Goal: Task Accomplishment & Management: Use online tool/utility

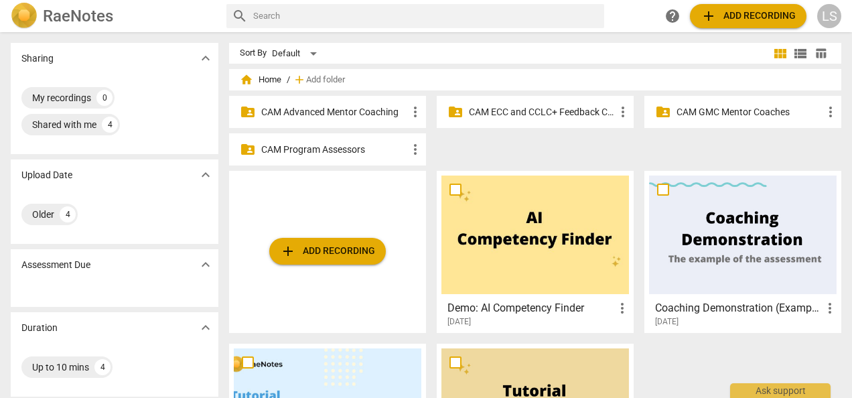
click at [511, 108] on p "CAM ECC and CCLC+ Feedback Coaches" at bounding box center [542, 112] width 146 height 14
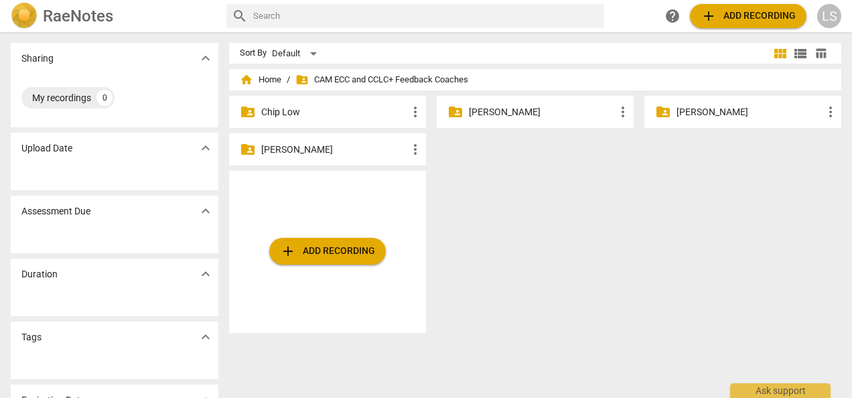
click at [324, 152] on p "[PERSON_NAME]" at bounding box center [334, 150] width 146 height 14
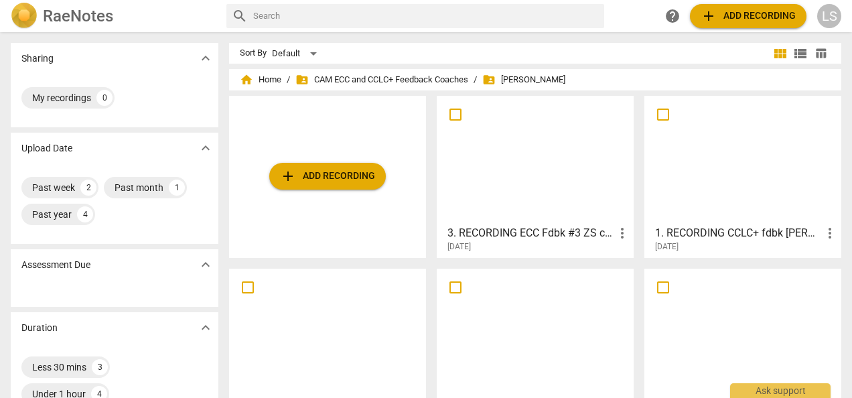
click at [536, 190] on div at bounding box center [535, 159] width 188 height 119
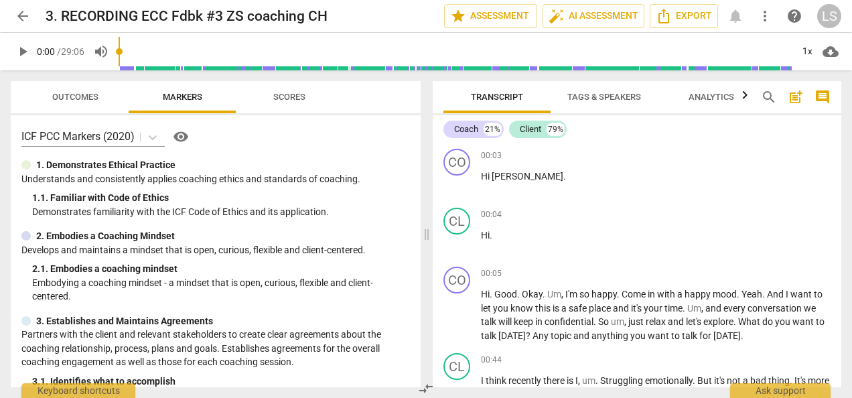
click at [27, 47] on span "play_arrow" at bounding box center [23, 52] width 16 height 16
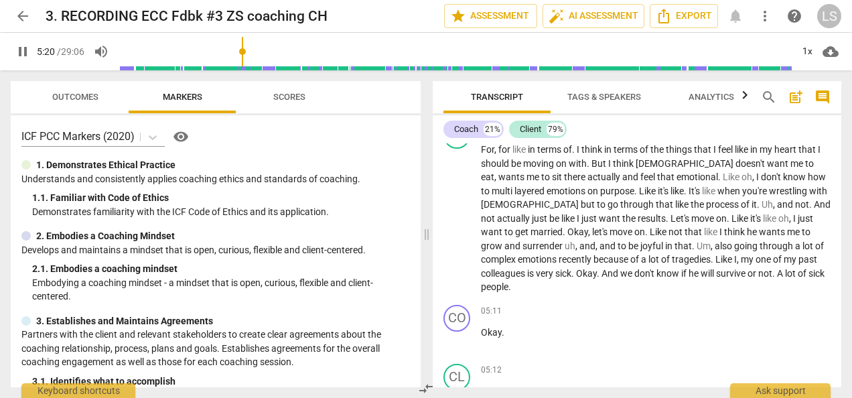
scroll to position [1127, 0]
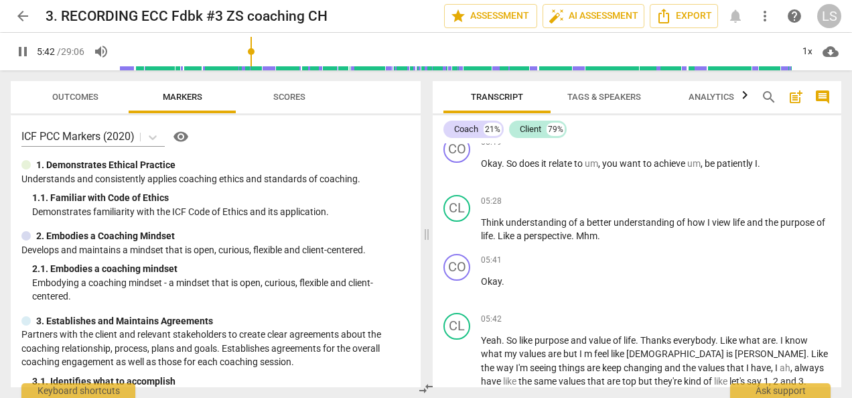
type input "342"
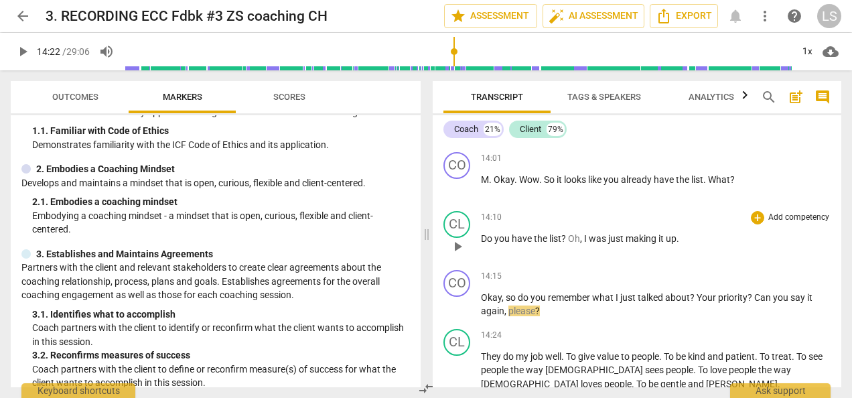
scroll to position [0, 0]
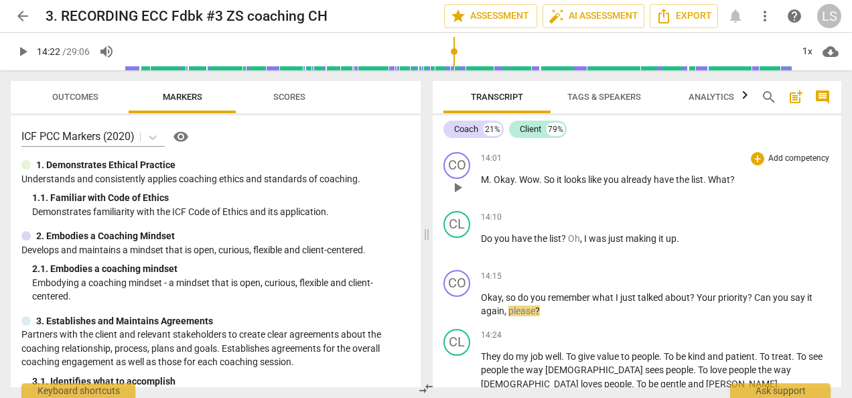
click at [464, 179] on span "play_arrow" at bounding box center [457, 187] width 16 height 16
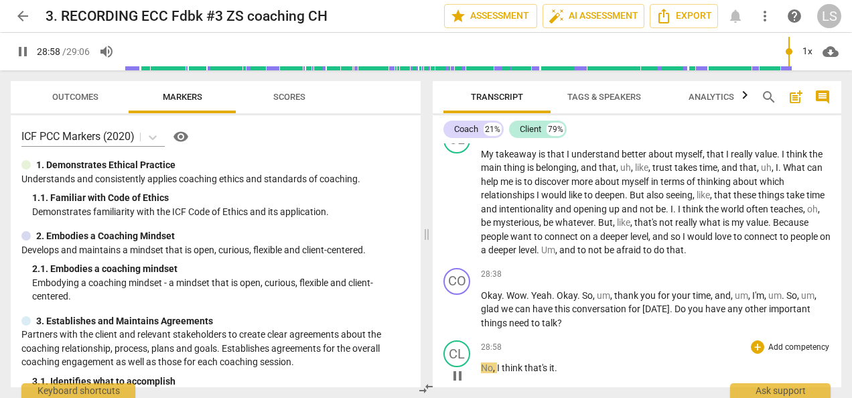
scroll to position [6474, 0]
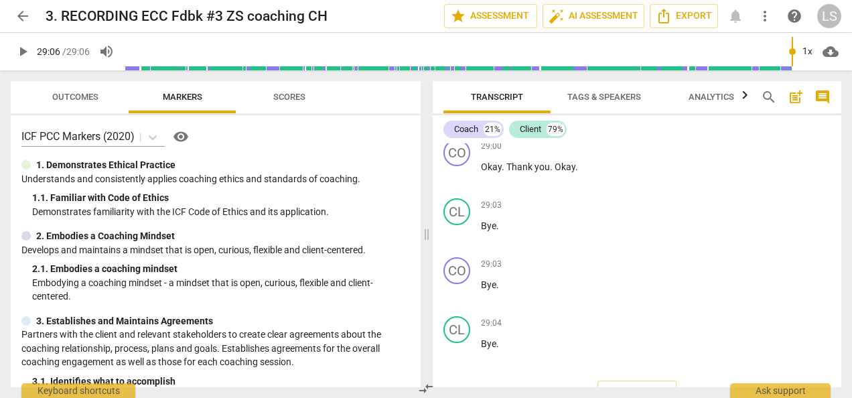
type input "1746"
click at [682, 13] on span "Export" at bounding box center [684, 16] width 56 height 16
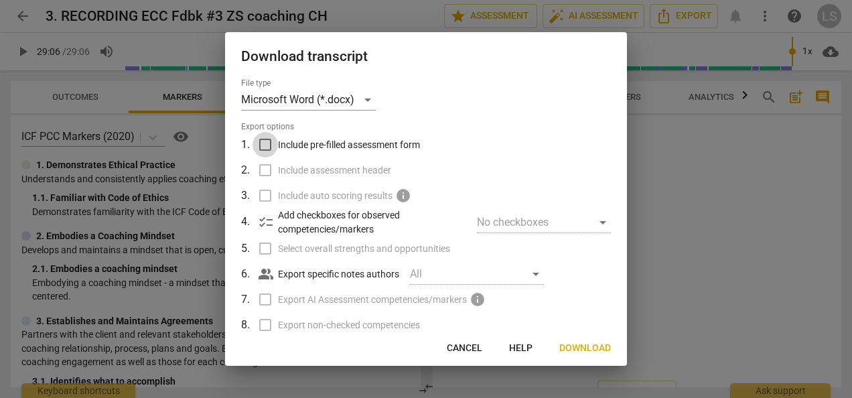
click at [272, 145] on input "Include pre-filled assessment form" at bounding box center [264, 144] width 25 height 25
checkbox input "true"
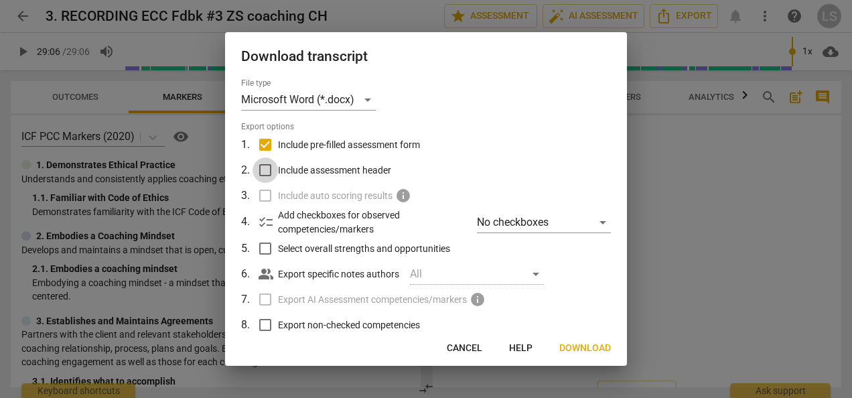
click at [267, 172] on input "Include assessment header" at bounding box center [264, 169] width 25 height 25
checkbox input "true"
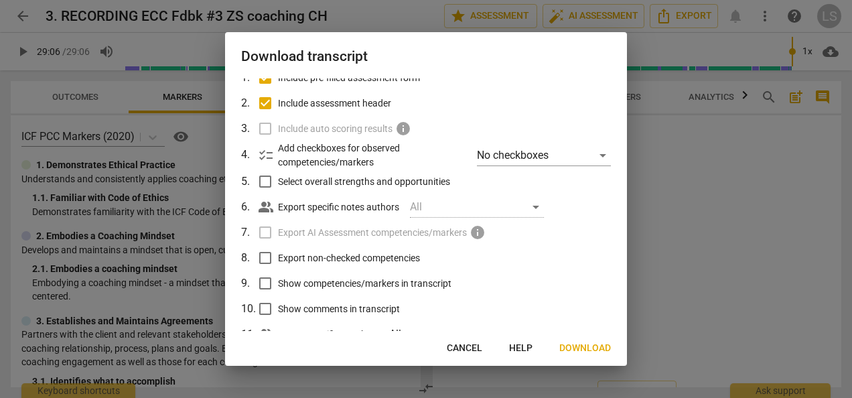
scroll to position [110, 0]
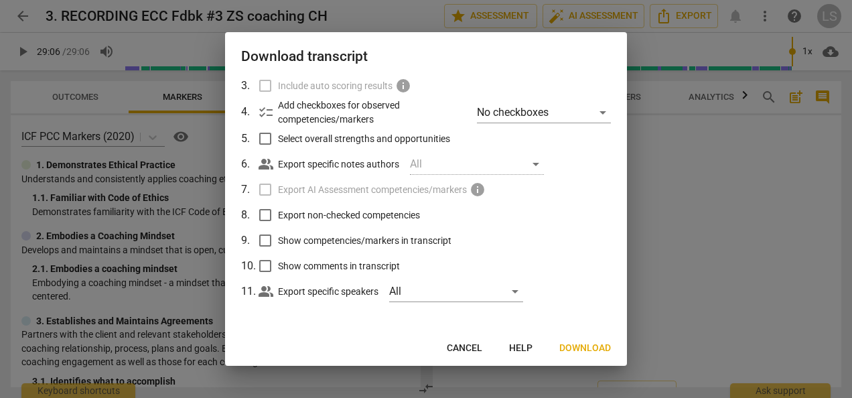
drag, startPoint x: 622, startPoint y: 225, endPoint x: 624, endPoint y: 260, distance: 34.9
click at [624, 260] on div "File type Microsoft Word (*.docx) Export options 1 . Include pre-filled assessm…" at bounding box center [426, 204] width 402 height 253
click at [265, 215] on input "Export non-checked competencies" at bounding box center [264, 214] width 25 height 25
checkbox input "true"
click at [263, 240] on input "Show competencies/markers in transcript" at bounding box center [264, 240] width 25 height 25
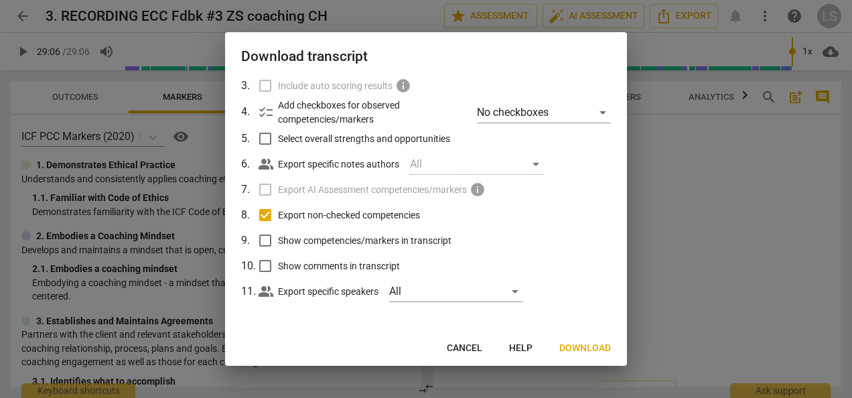
checkbox input "true"
drag, startPoint x: 476, startPoint y: 343, endPoint x: 482, endPoint y: 331, distance: 13.5
click at [477, 342] on span "Cancel" at bounding box center [464, 348] width 35 height 13
checkbox input "false"
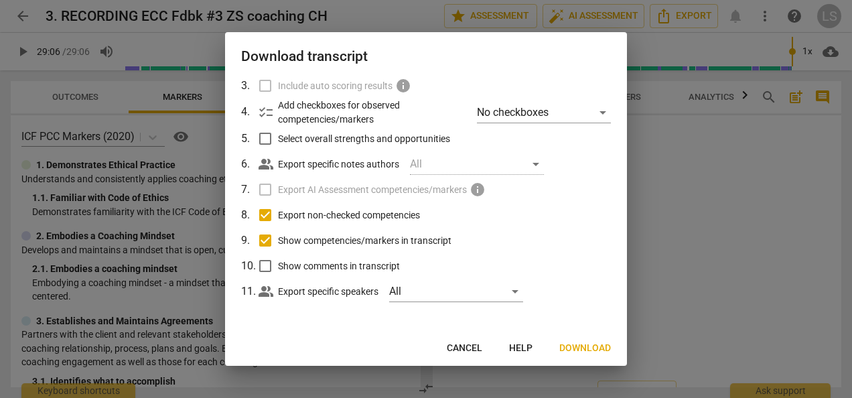
checkbox input "false"
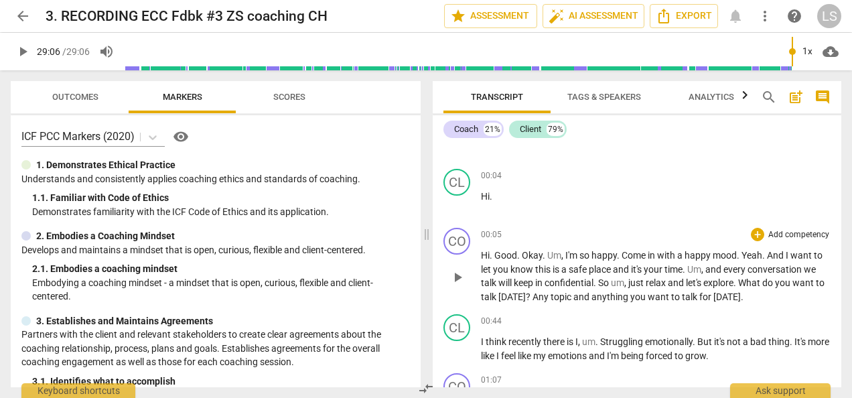
scroll to position [67, 0]
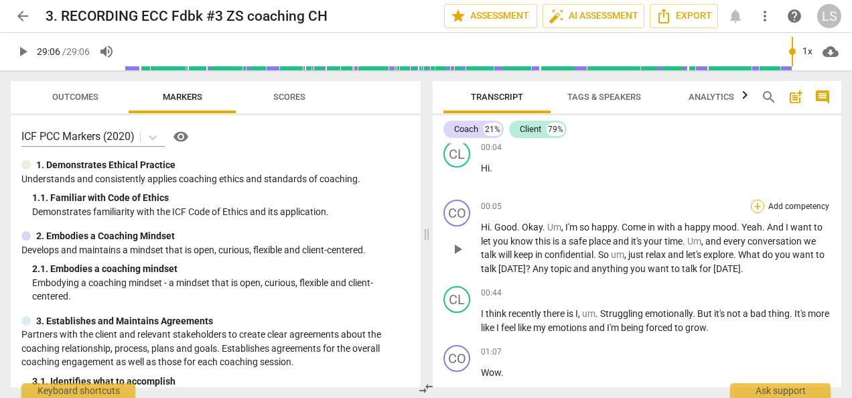
click at [751, 209] on div "+" at bounding box center [757, 206] width 13 height 13
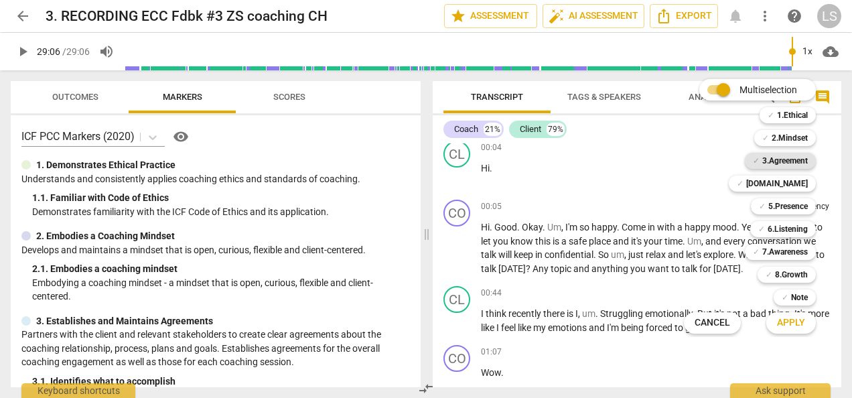
click at [768, 155] on b "3.Agreement" at bounding box center [785, 161] width 46 height 16
click at [784, 316] on span "Apply" at bounding box center [791, 322] width 28 height 13
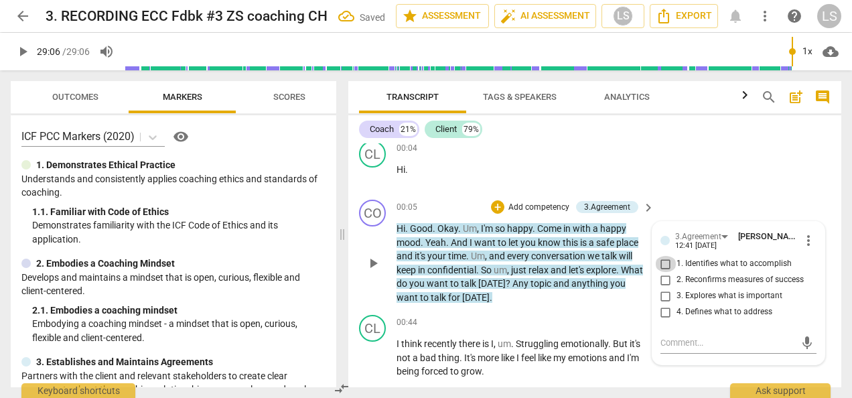
click at [666, 267] on input "1. Identifies what to accomplish" at bounding box center [665, 264] width 21 height 16
checkbox input "true"
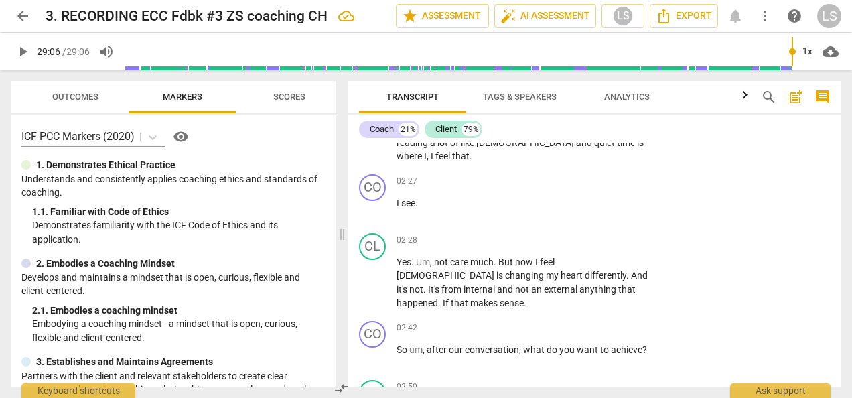
scroll to position [603, 0]
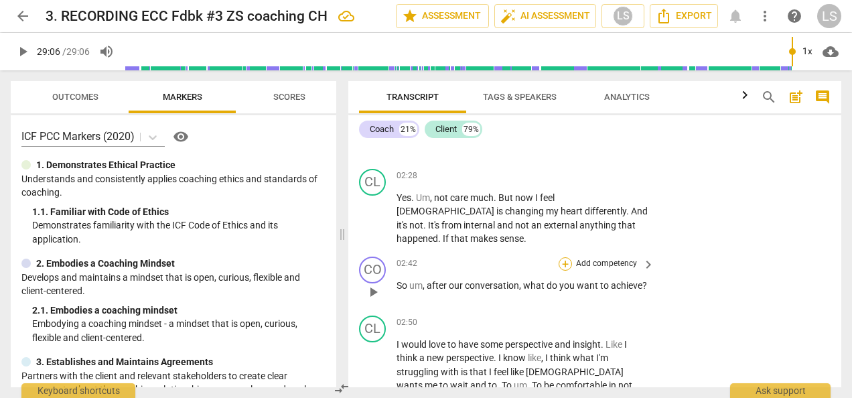
click at [565, 257] on div "+" at bounding box center [565, 263] width 13 height 13
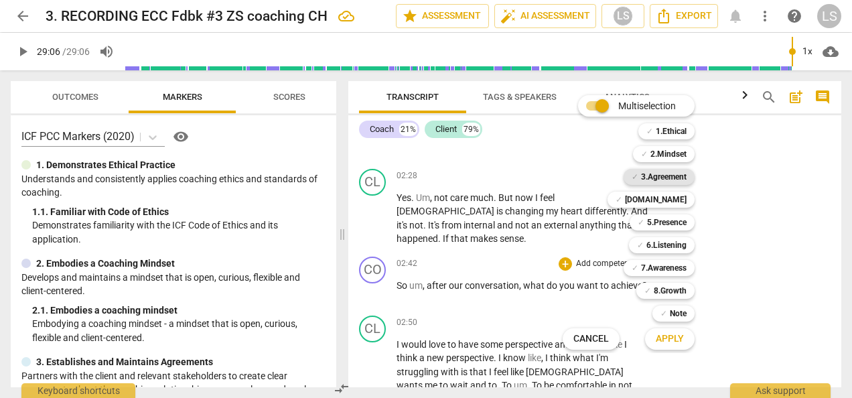
click at [682, 175] on b "3.Agreement" at bounding box center [664, 177] width 46 height 16
click at [666, 335] on span "Apply" at bounding box center [670, 338] width 28 height 13
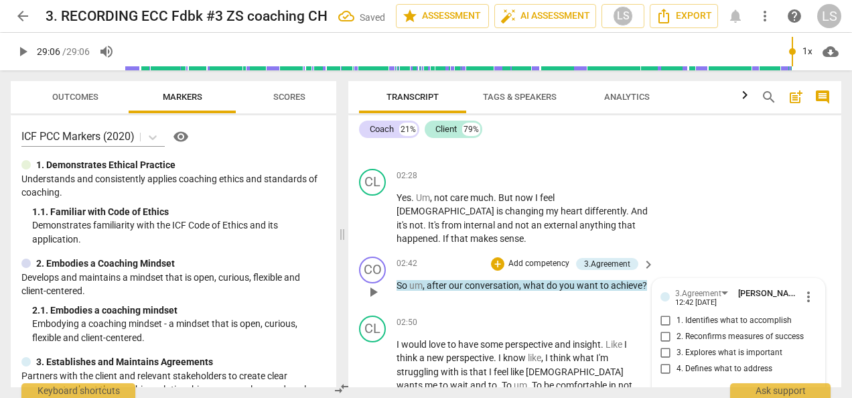
click at [667, 287] on div "3.Agreement [PERSON_NAME] 12:42 [DATE] more_vert 1. Identifies what to accompli…" at bounding box center [738, 335] width 156 height 97
drag, startPoint x: 667, startPoint y: 271, endPoint x: 664, endPoint y: 280, distance: 10.0
click at [664, 313] on input "1. Identifies what to accomplish" at bounding box center [665, 321] width 21 height 16
checkbox input "true"
click at [755, 347] on span "3. Explores what is important" at bounding box center [729, 353] width 106 height 12
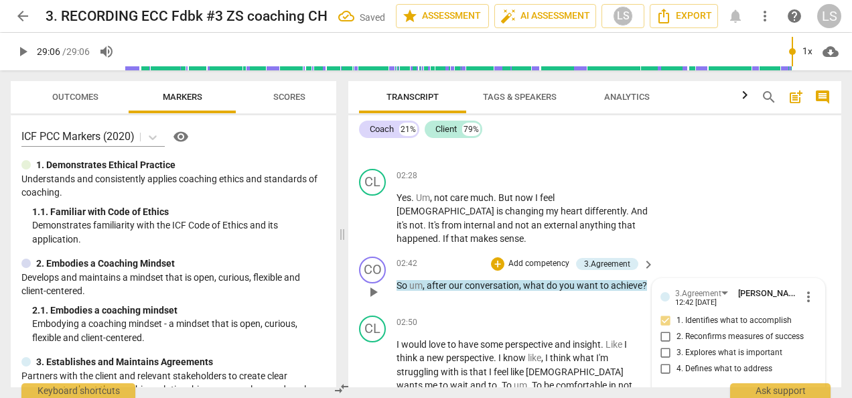
click at [676, 345] on input "3. Explores what is important" at bounding box center [665, 353] width 21 height 16
click at [663, 345] on input "3. Explores what is important" at bounding box center [665, 353] width 21 height 16
checkbox input "false"
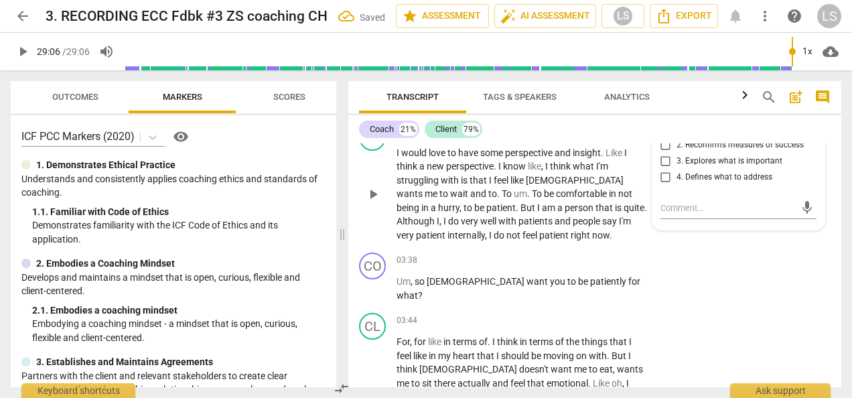
scroll to position [804, 0]
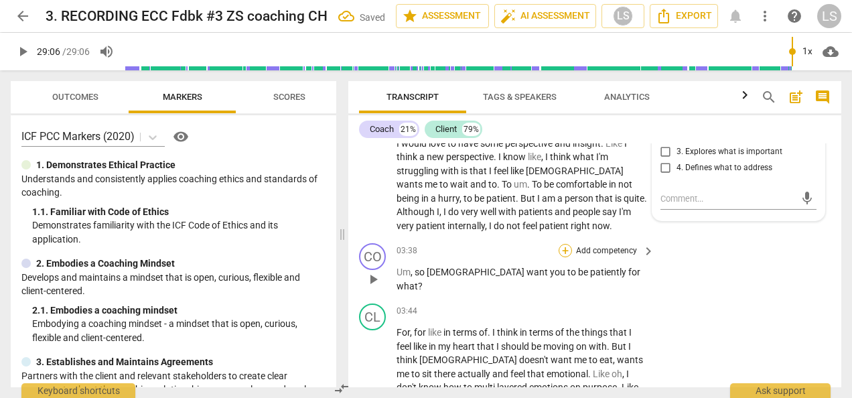
click at [563, 244] on div "+" at bounding box center [565, 250] width 13 height 13
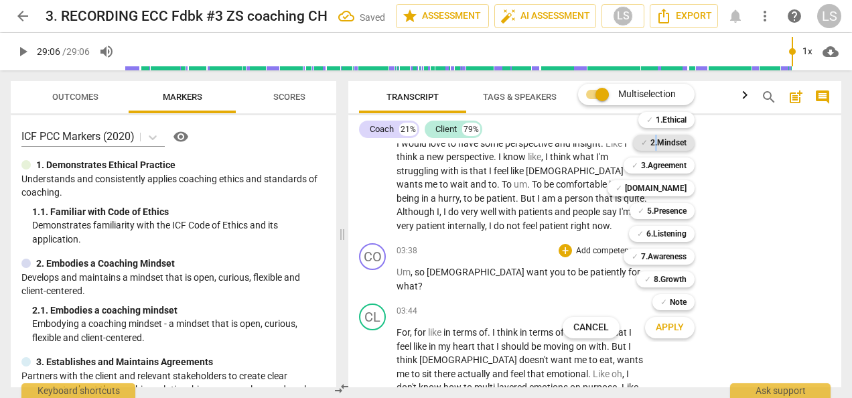
click at [656, 141] on b "2.Mindset" at bounding box center [668, 143] width 36 height 16
drag, startPoint x: 656, startPoint y: 141, endPoint x: 658, endPoint y: 240, distance: 99.1
click at [658, 232] on b "6.Listening" at bounding box center [666, 234] width 40 height 16
click at [664, 332] on span "Apply" at bounding box center [670, 327] width 28 height 13
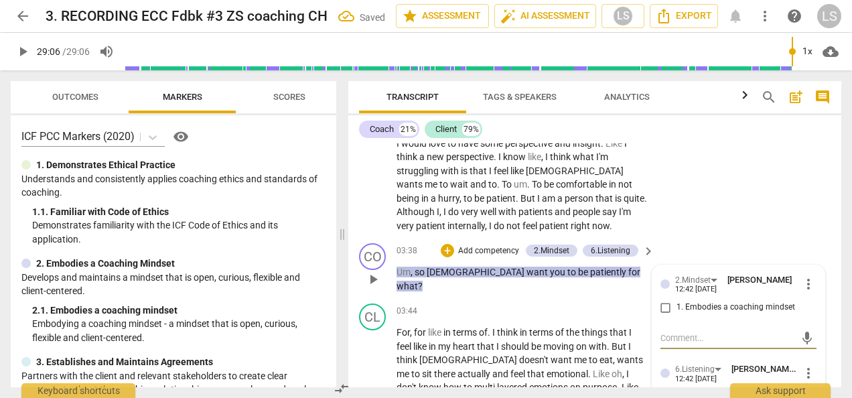
click at [668, 299] on input "1. Embodies a coaching mindset" at bounding box center [665, 307] width 21 height 16
checkbox input "true"
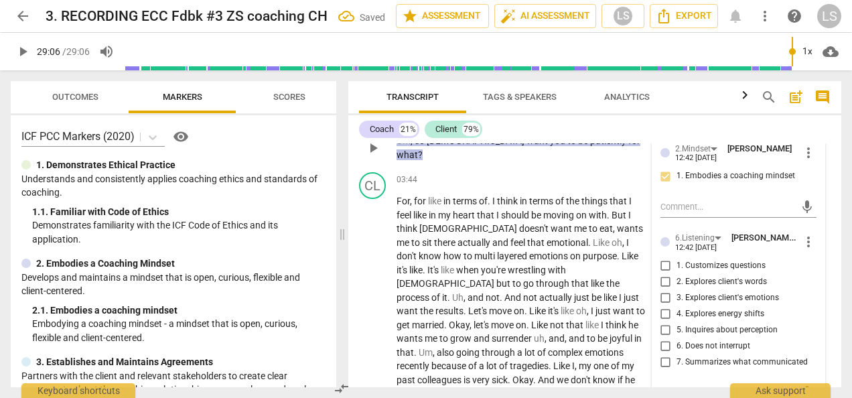
scroll to position [938, 0]
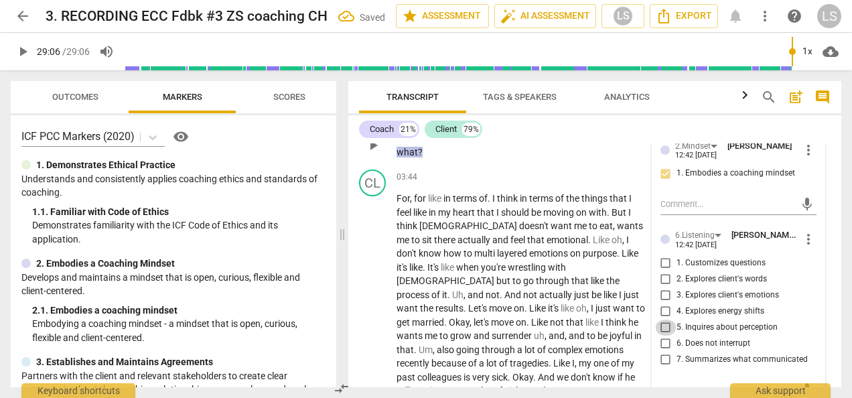
click at [659, 319] on input "5. Inquires about perception" at bounding box center [665, 327] width 21 height 16
checkbox input "true"
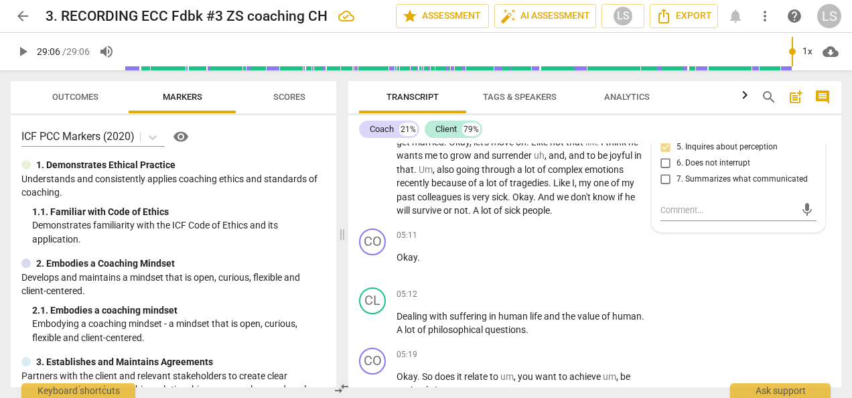
scroll to position [1139, 0]
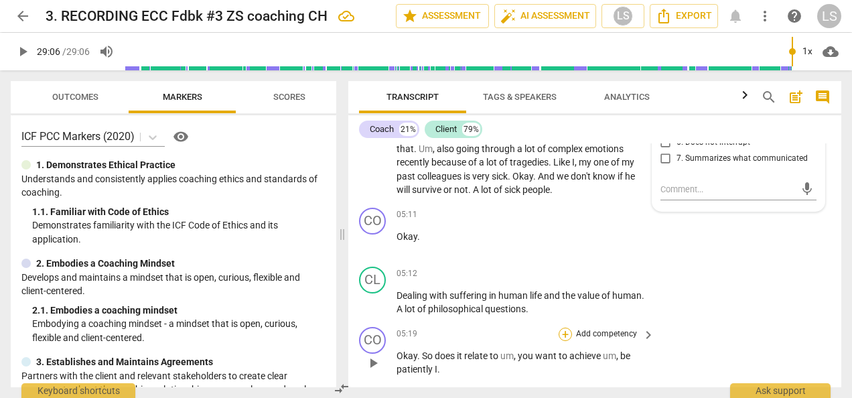
click at [561, 328] on div "+" at bounding box center [565, 334] width 13 height 13
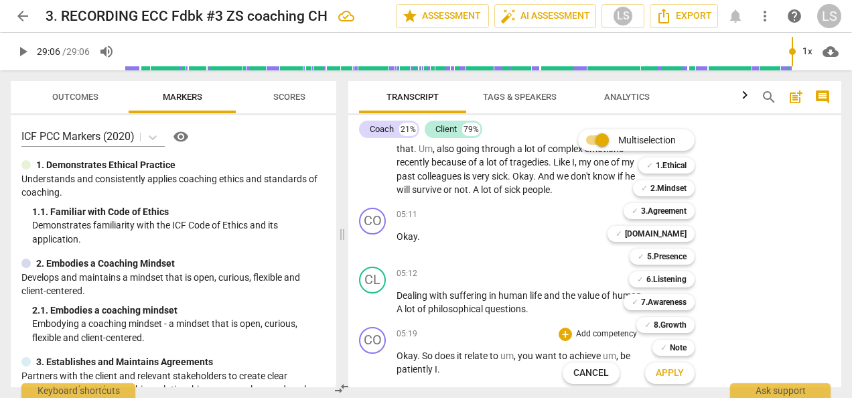
drag, startPoint x: 666, startPoint y: 279, endPoint x: 666, endPoint y: 266, distance: 12.7
click at [666, 277] on b "6.Listening" at bounding box center [666, 279] width 40 height 16
click at [672, 190] on b "2.Mindset" at bounding box center [668, 188] width 36 height 16
click at [664, 376] on span "Apply" at bounding box center [670, 372] width 28 height 13
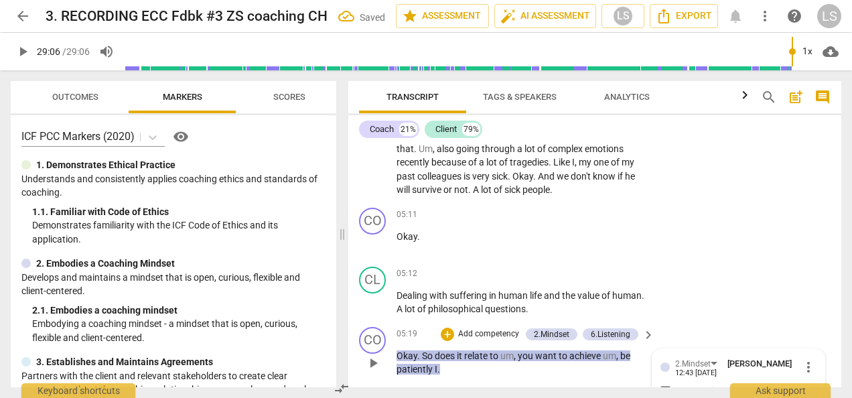
click at [664, 383] on input "1. Embodies a coaching mindset" at bounding box center [665, 391] width 21 height 16
checkbox input "true"
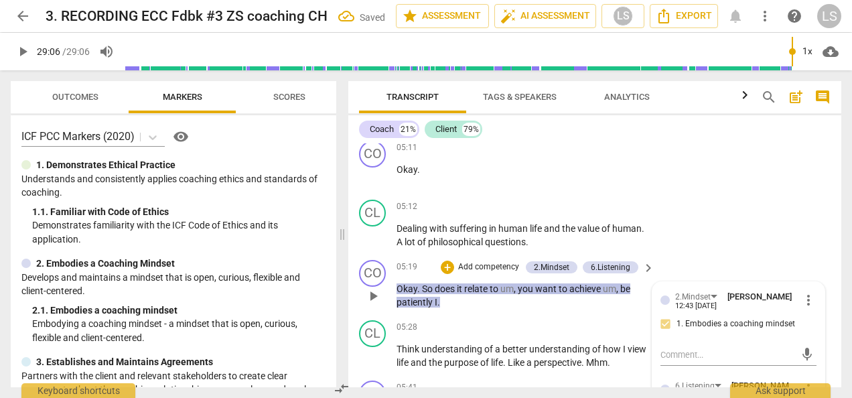
scroll to position [1273, 0]
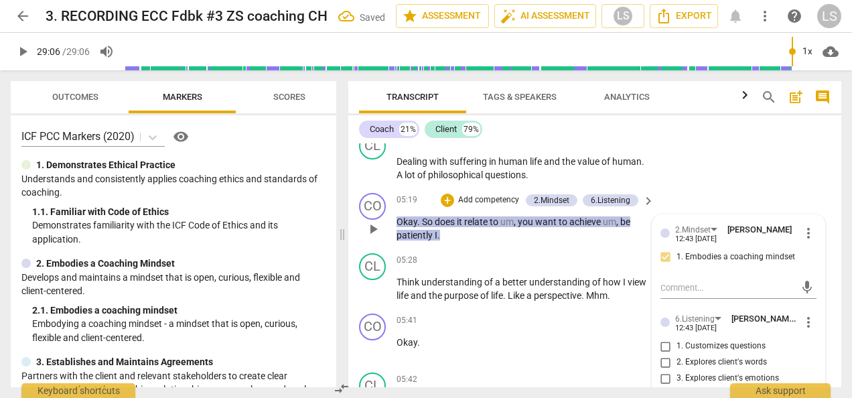
checkbox input "true"
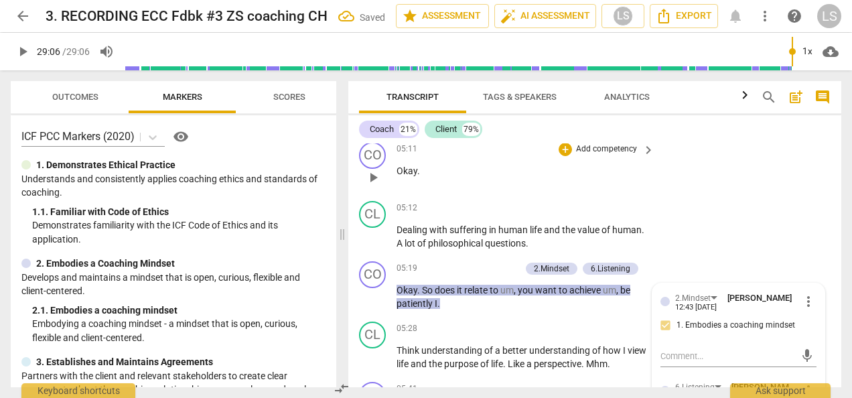
scroll to position [1139, 0]
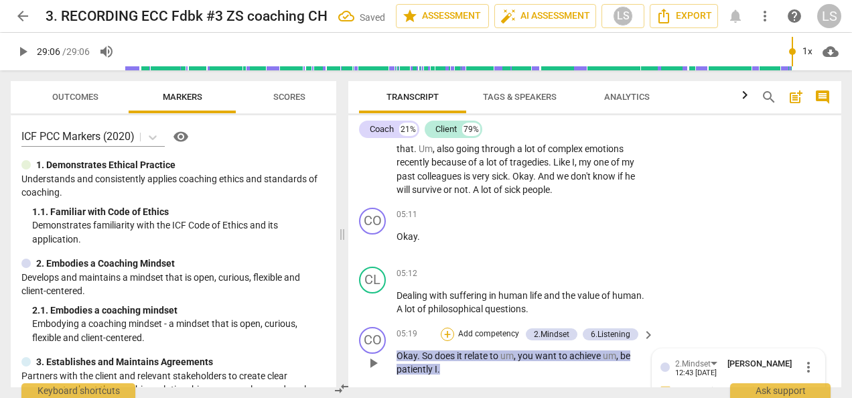
click at [448, 328] on div "+" at bounding box center [447, 334] width 13 height 13
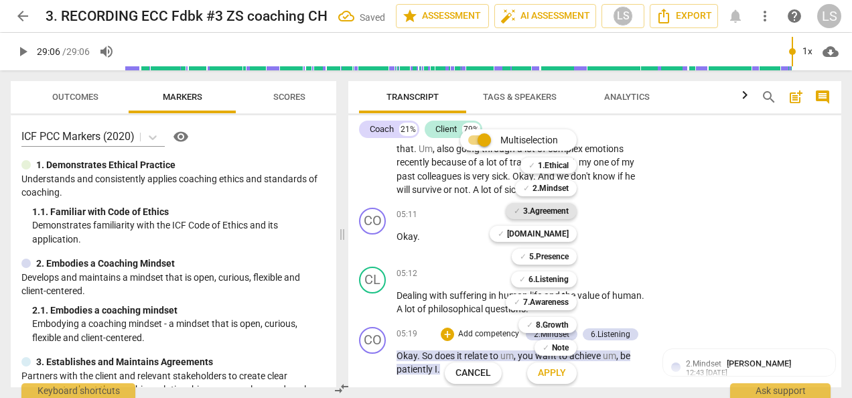
click at [551, 206] on b "3.Agreement" at bounding box center [546, 211] width 46 height 16
drag, startPoint x: 561, startPoint y: 374, endPoint x: 563, endPoint y: 366, distance: 7.8
click at [561, 373] on span "Apply" at bounding box center [552, 372] width 28 height 13
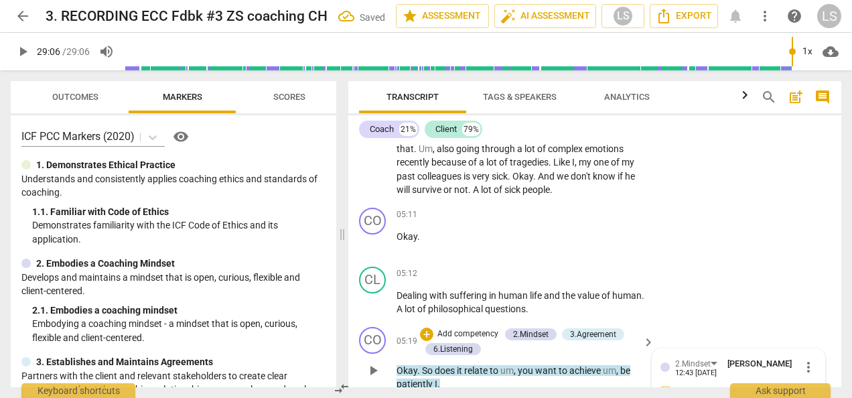
scroll to position [1273, 0]
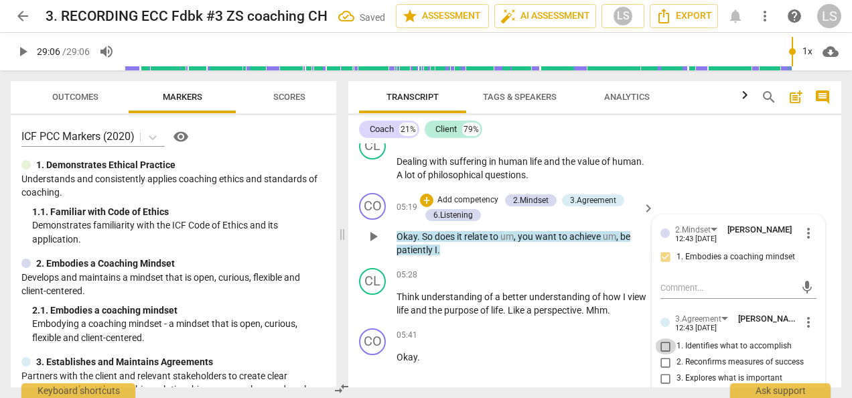
click at [661, 338] on input "1. Identifies what to accomplish" at bounding box center [665, 346] width 21 height 16
checkbox input "true"
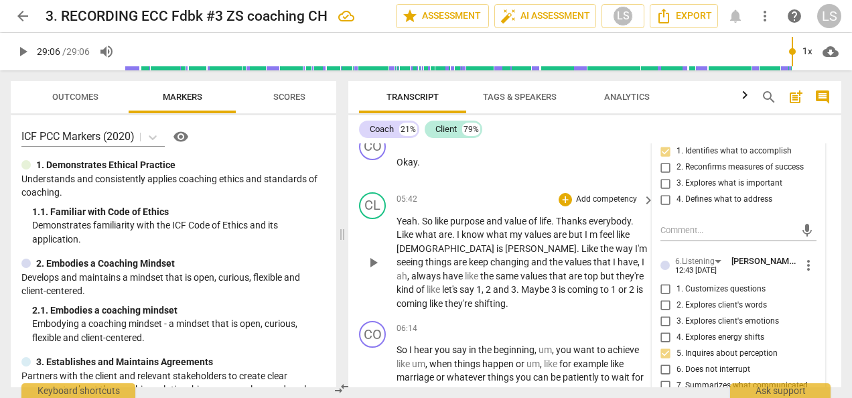
scroll to position [1473, 0]
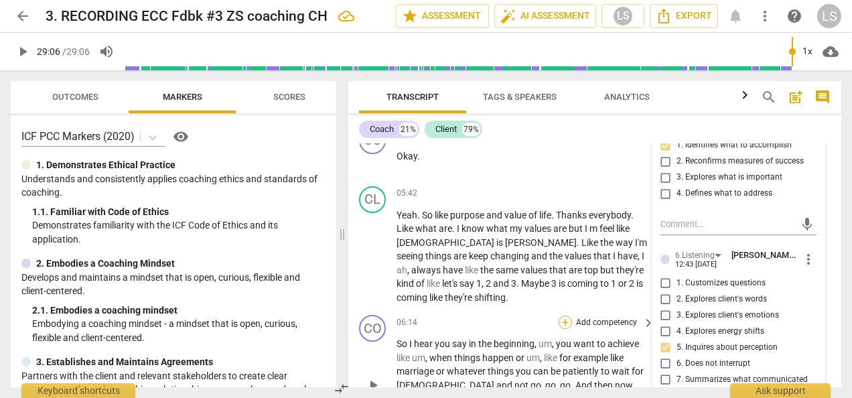
click at [567, 315] on div "+" at bounding box center [565, 321] width 13 height 13
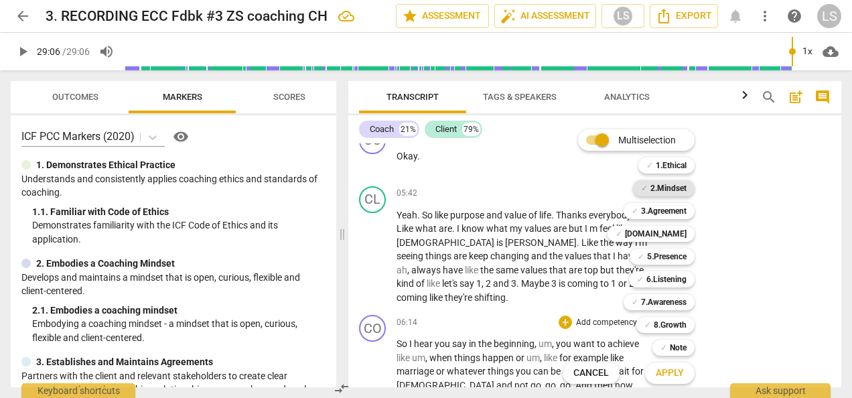
click at [651, 181] on b "2.Mindset" at bounding box center [668, 188] width 36 height 16
click at [648, 209] on b "3.Agreement" at bounding box center [664, 211] width 46 height 16
click at [648, 281] on b "6.Listening" at bounding box center [666, 279] width 40 height 16
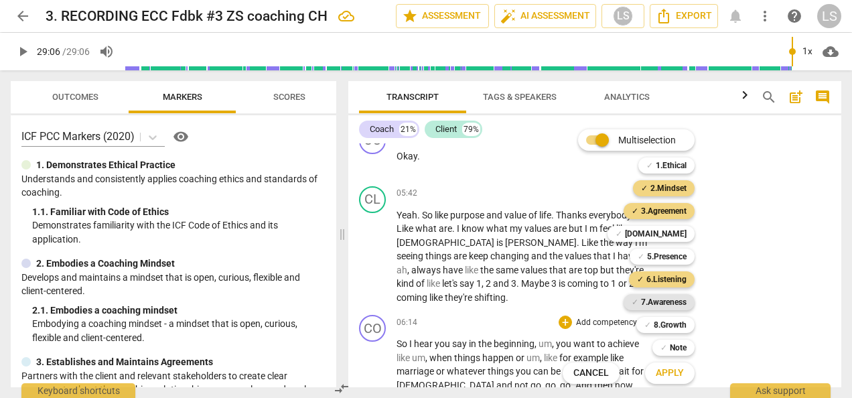
click at [650, 304] on b "7.Awareness" at bounding box center [664, 302] width 46 height 16
click at [682, 371] on span "Apply" at bounding box center [670, 372] width 28 height 13
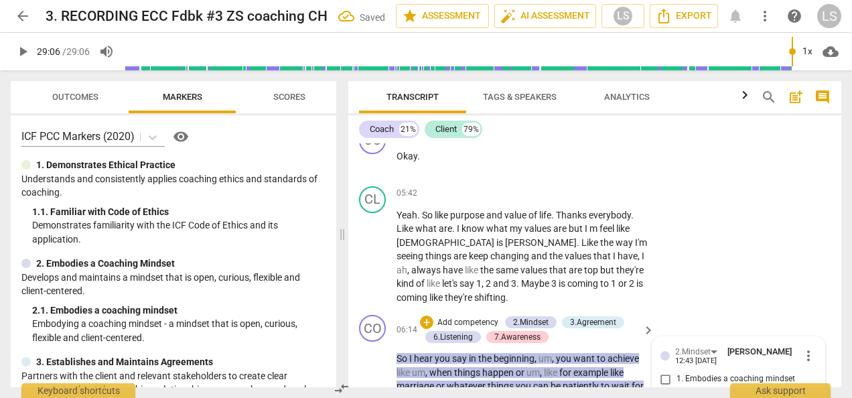
click at [664, 371] on input "1. Embodies a coaching mindset" at bounding box center [665, 379] width 21 height 16
checkbox input "true"
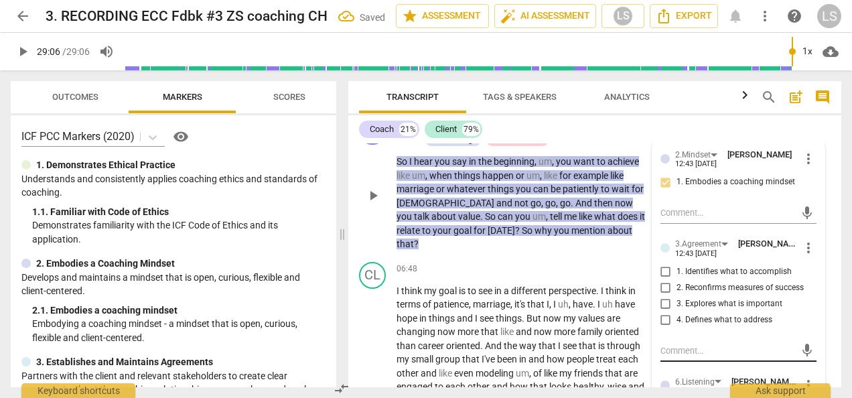
scroll to position [1674, 0]
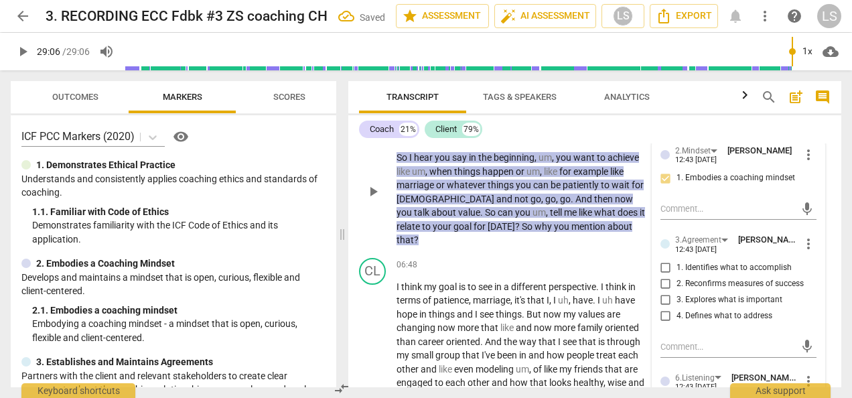
click at [660, 260] on input "1. Identifies what to accomplish" at bounding box center [665, 268] width 21 height 16
checkbox input "true"
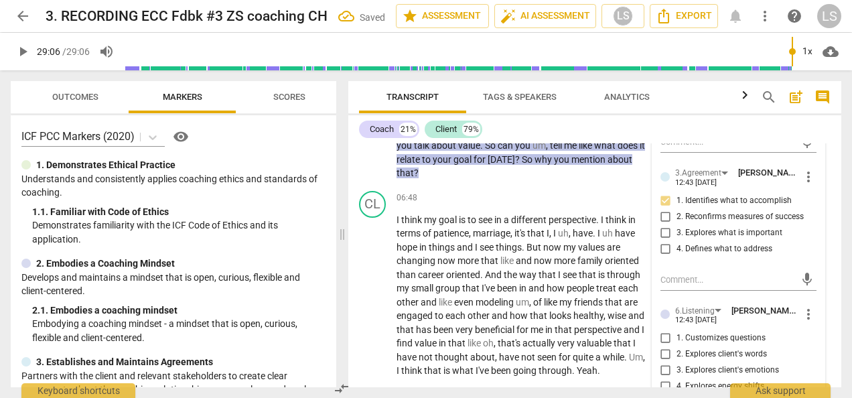
click at [660, 394] on input "5. Inquires about perception" at bounding box center [665, 402] width 21 height 16
checkbox input "true"
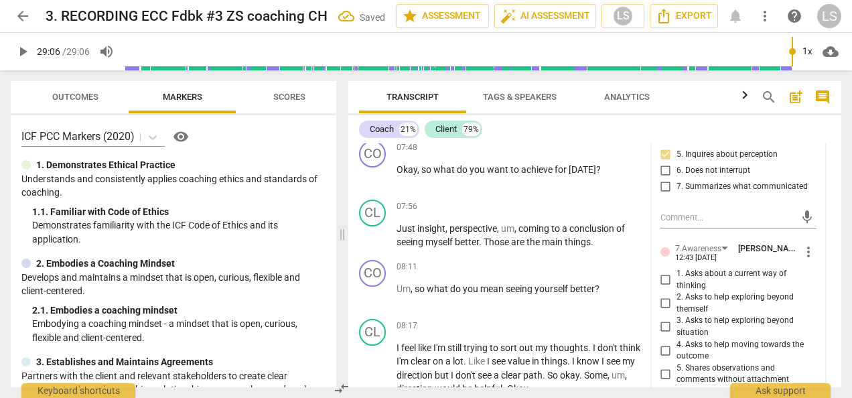
scroll to position [2009, 0]
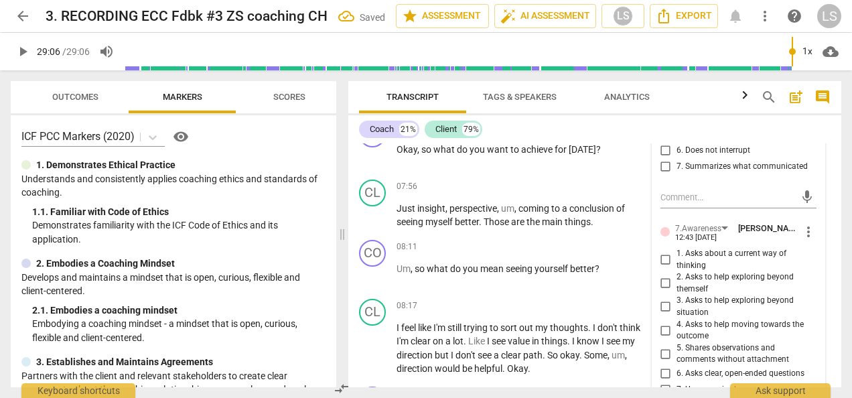
click at [667, 366] on input "6. Asks clear, open-ended questions" at bounding box center [665, 374] width 21 height 16
checkbox input "true"
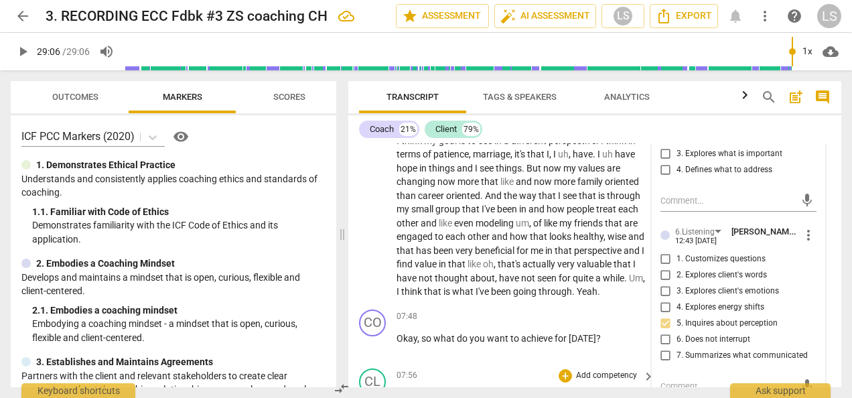
scroll to position [1741, 0]
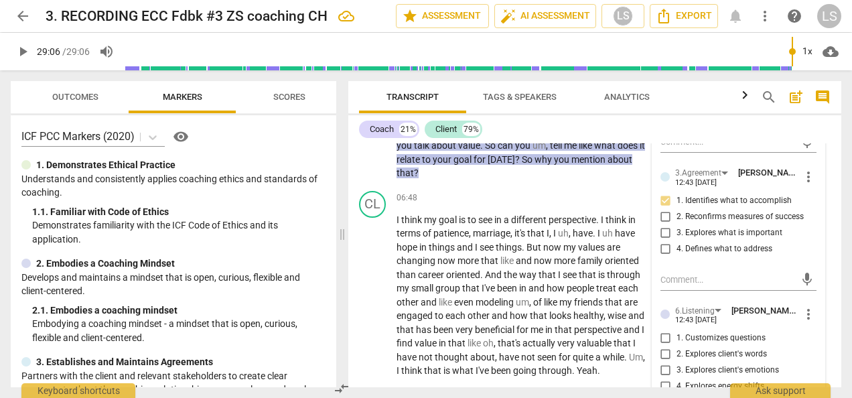
click at [567, 389] on div "+" at bounding box center [565, 395] width 13 height 13
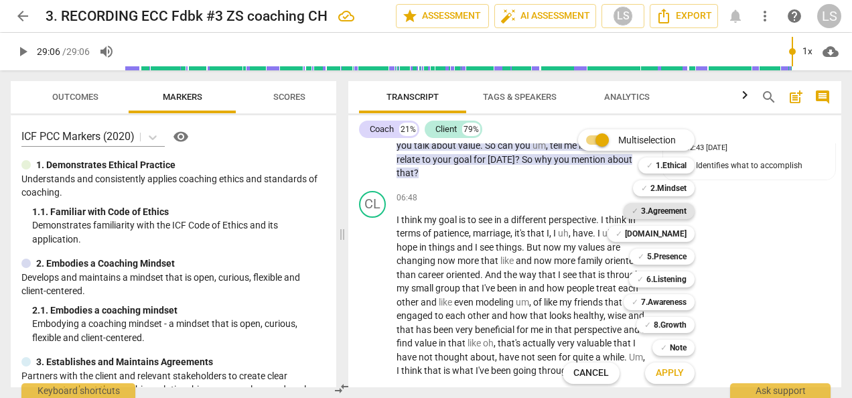
click at [674, 215] on b "3.Agreement" at bounding box center [664, 211] width 46 height 16
click at [669, 374] on span "Apply" at bounding box center [670, 372] width 28 height 13
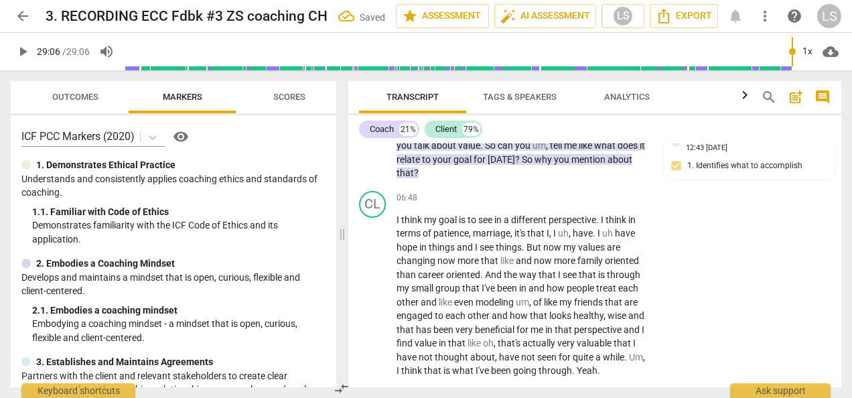
scroll to position [1938, 0]
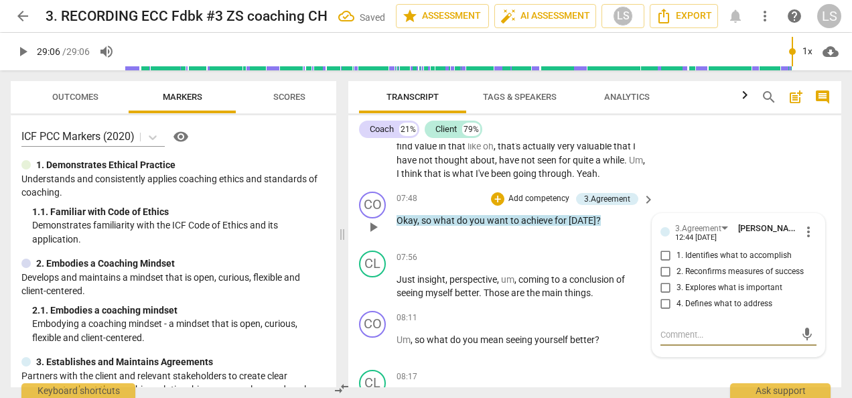
click at [664, 264] on input "2. Reconfirms measures of success" at bounding box center [665, 272] width 21 height 16
checkbox input "true"
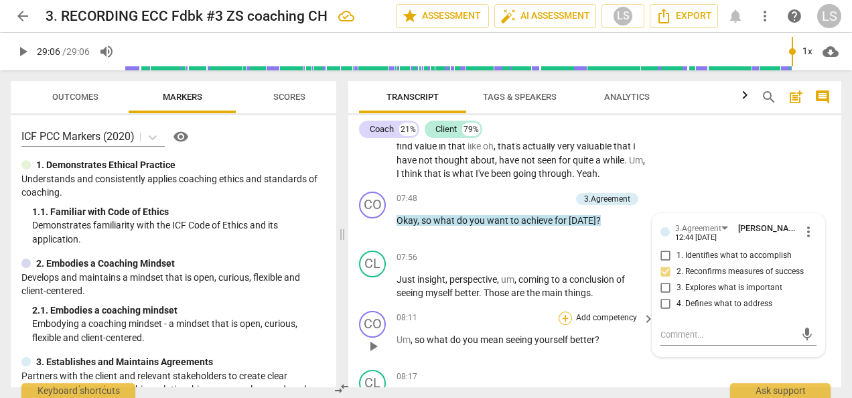
click at [562, 311] on div "+" at bounding box center [565, 317] width 13 height 13
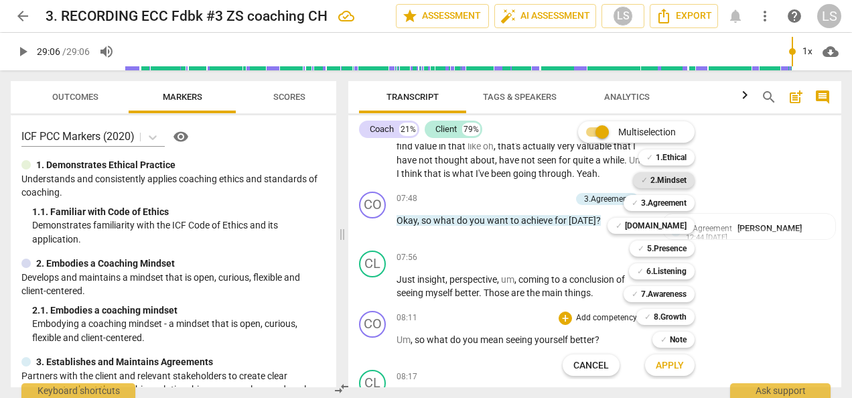
click at [674, 181] on b "2.Mindset" at bounding box center [668, 180] width 36 height 16
click at [658, 275] on b "6.Listening" at bounding box center [666, 271] width 40 height 16
click at [665, 202] on b "3.Agreement" at bounding box center [664, 203] width 46 height 16
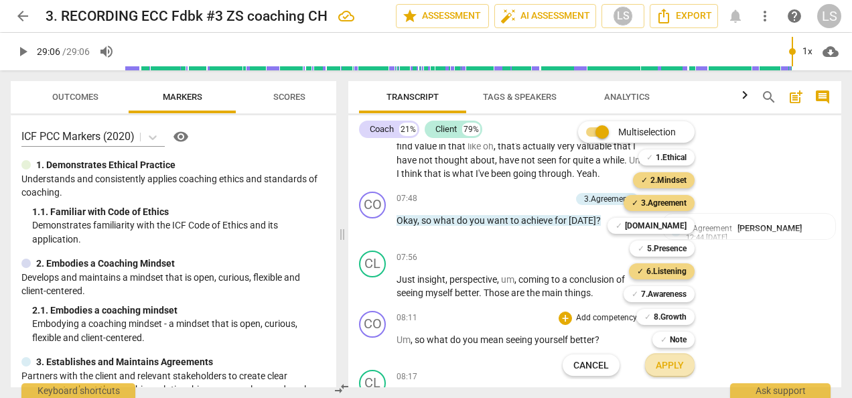
click at [671, 370] on span "Apply" at bounding box center [670, 365] width 28 height 13
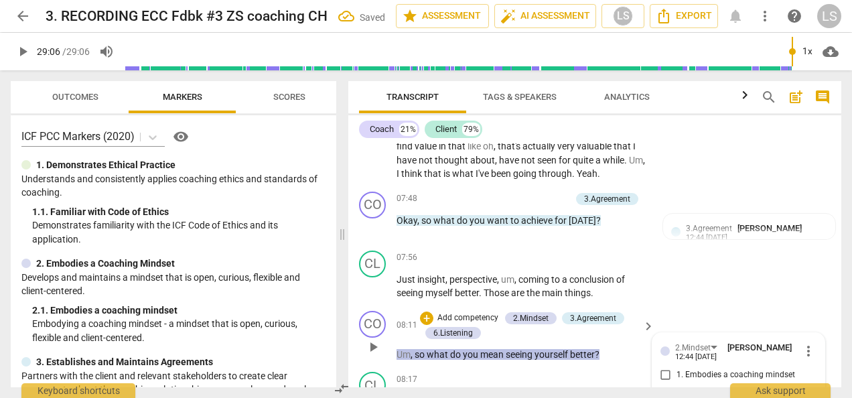
click at [659, 367] on input "1. Embodies a coaching mindset" at bounding box center [665, 375] width 21 height 16
checkbox input "true"
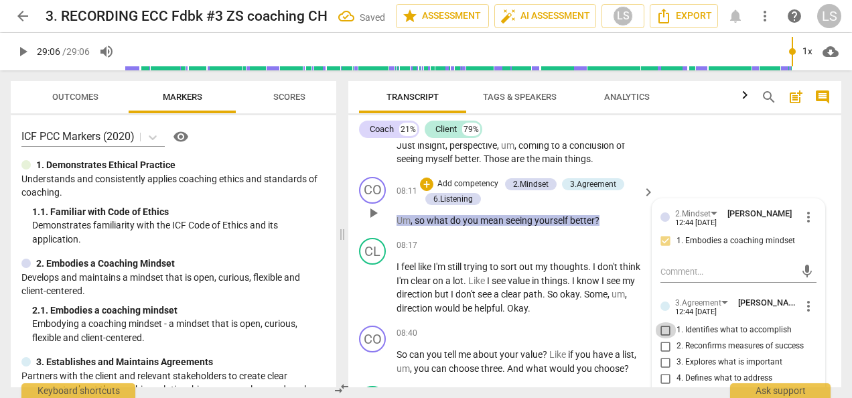
click at [662, 322] on input "1. Identifies what to accomplish" at bounding box center [665, 330] width 21 height 16
click at [664, 322] on input "1. Identifies what to accomplish" at bounding box center [665, 330] width 21 height 16
checkbox input "false"
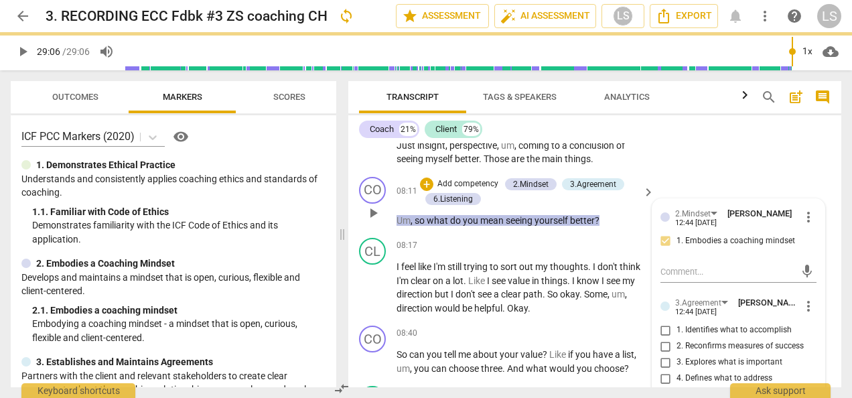
click at [662, 338] on input "2. Reconfirms measures of success" at bounding box center [665, 346] width 21 height 16
checkbox input "true"
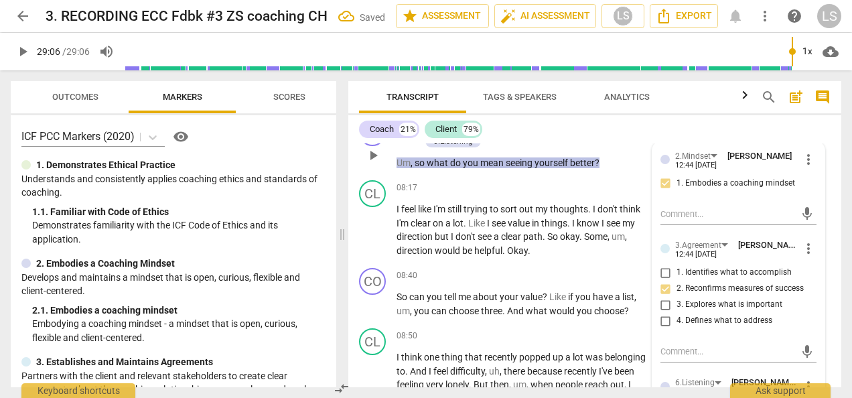
scroll to position [2206, 0]
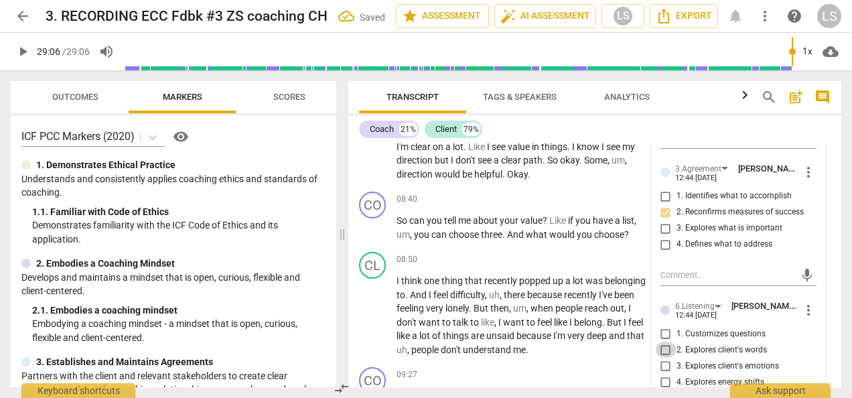
click at [661, 342] on input "2. Explores client's words" at bounding box center [665, 350] width 21 height 16
checkbox input "true"
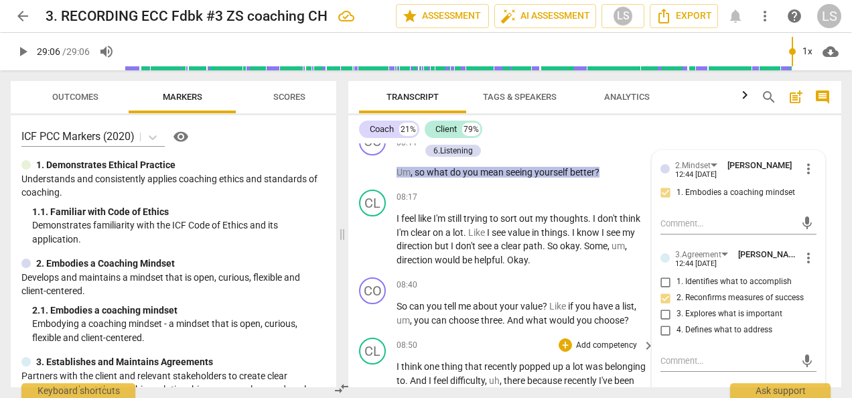
scroll to position [2072, 0]
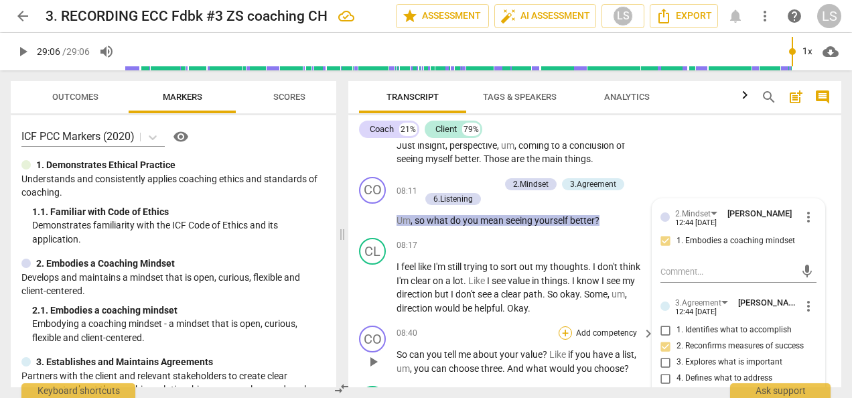
click at [560, 326] on div "+" at bounding box center [565, 332] width 13 height 13
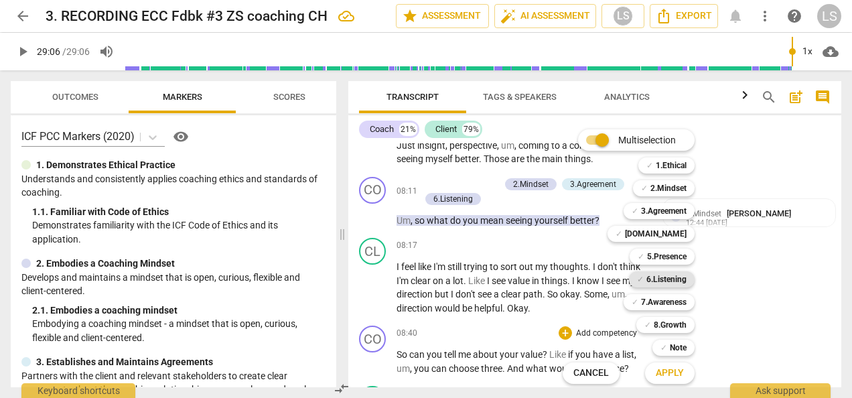
click at [674, 278] on b "6.Listening" at bounding box center [666, 279] width 40 height 16
click at [678, 185] on b "2.Mindset" at bounding box center [668, 188] width 36 height 16
click at [667, 303] on b "7.Awareness" at bounding box center [664, 302] width 46 height 16
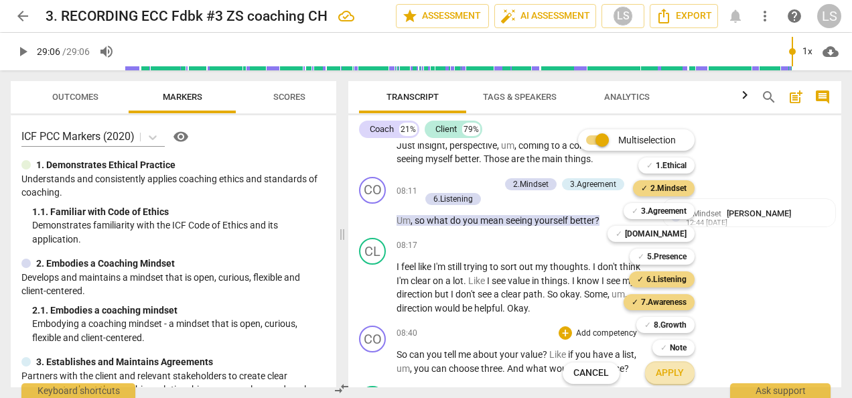
click at [656, 374] on span "Apply" at bounding box center [670, 372] width 28 height 13
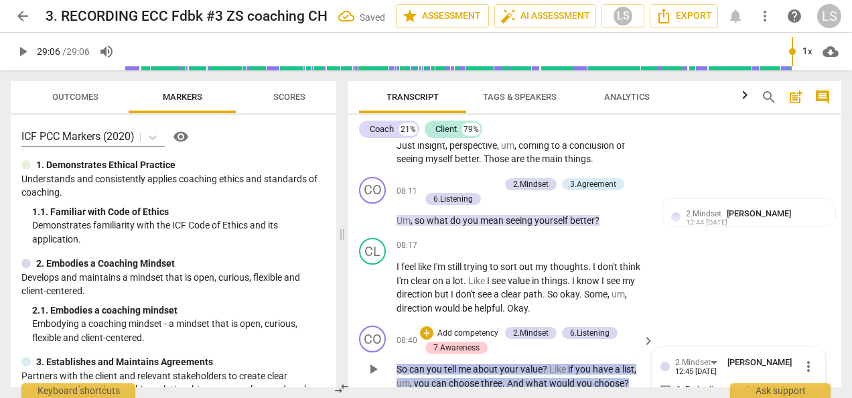
click at [665, 382] on input "1. Embodies a coaching mindset" at bounding box center [665, 390] width 21 height 16
checkbox input "true"
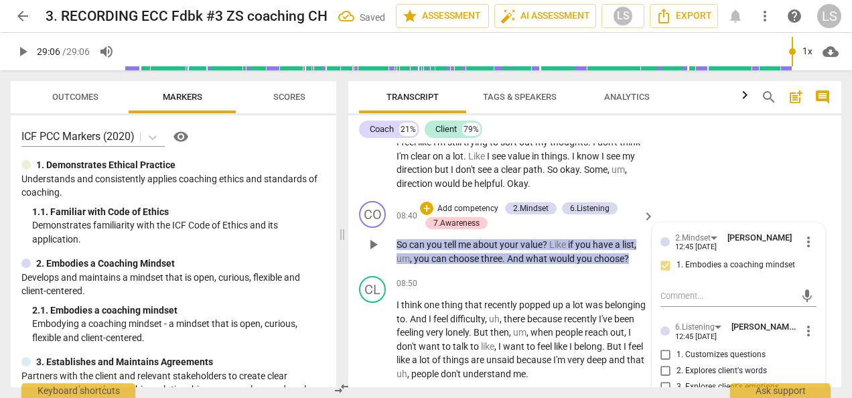
scroll to position [2206, 0]
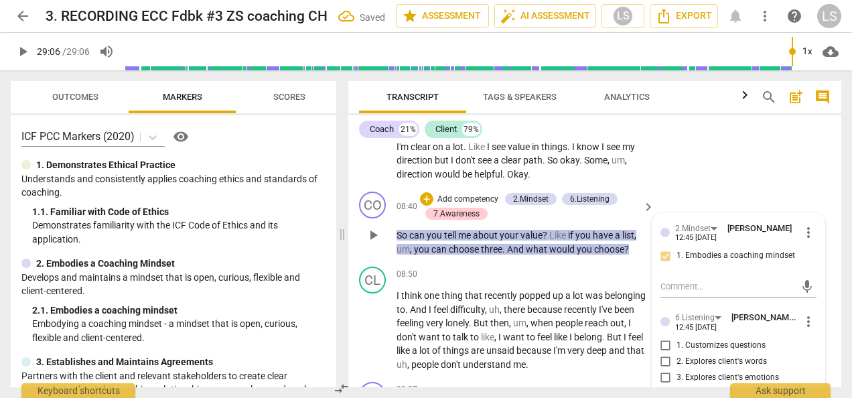
click at [664, 338] on input "1. Customizes questions" at bounding box center [665, 346] width 21 height 16
checkbox input "true"
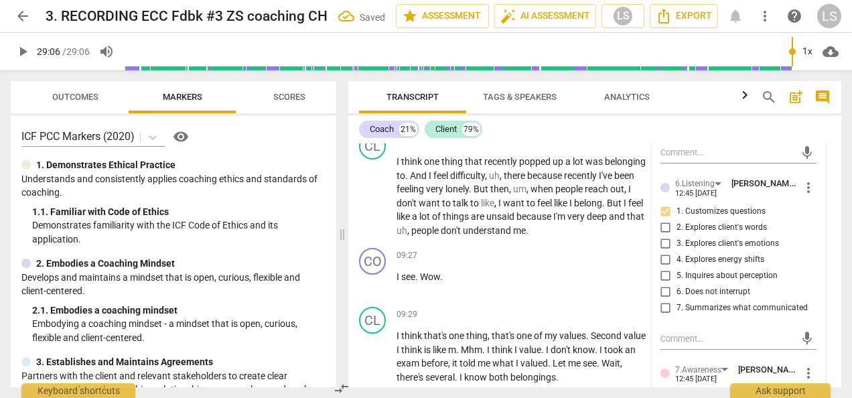
click at [663, 392] on input "1. Asks about a current way of thinking" at bounding box center [665, 400] width 21 height 16
checkbox input "true"
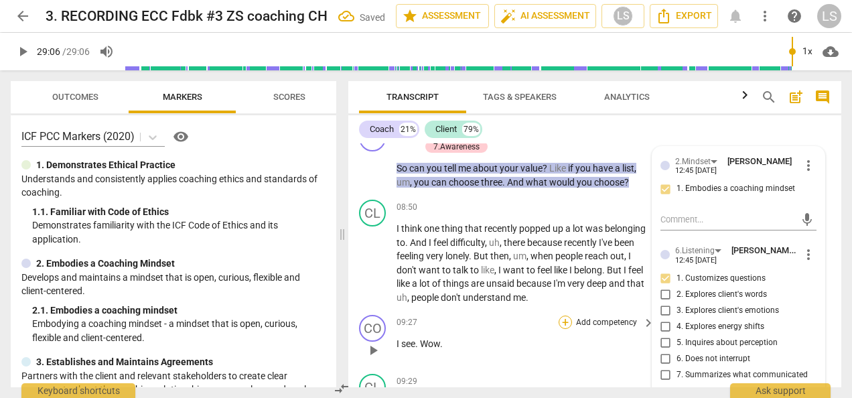
click at [565, 315] on div "+" at bounding box center [565, 321] width 13 height 13
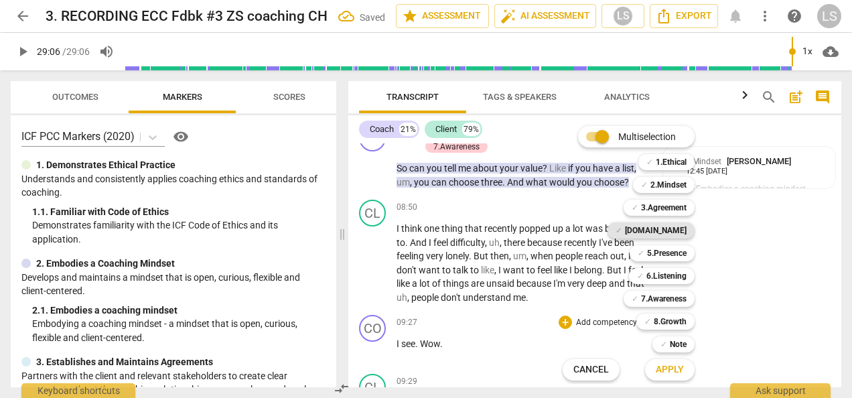
click at [663, 232] on b "[DOMAIN_NAME]" at bounding box center [656, 230] width 62 height 16
click at [667, 186] on b "2.Mindset" at bounding box center [668, 185] width 36 height 16
click at [664, 376] on button "Apply" at bounding box center [670, 370] width 50 height 24
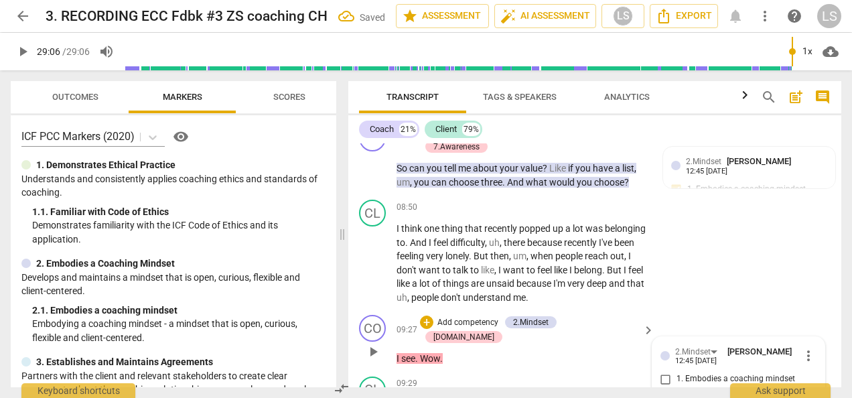
click at [662, 371] on input "1. Embodies a coaching mindset" at bounding box center [665, 379] width 21 height 16
checkbox input "true"
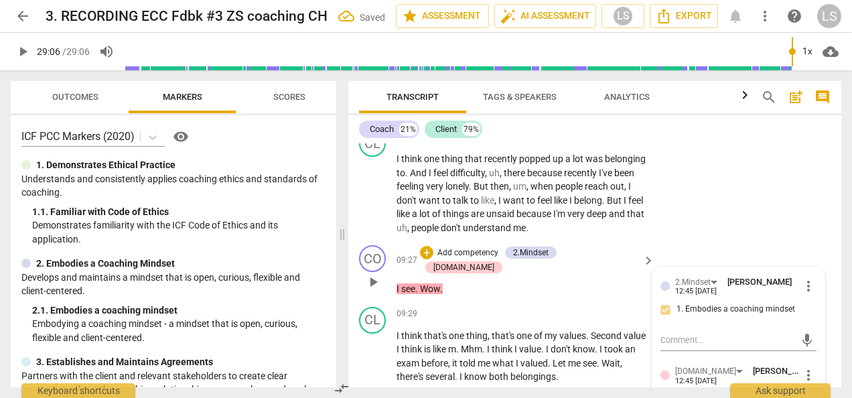
scroll to position [2407, 0]
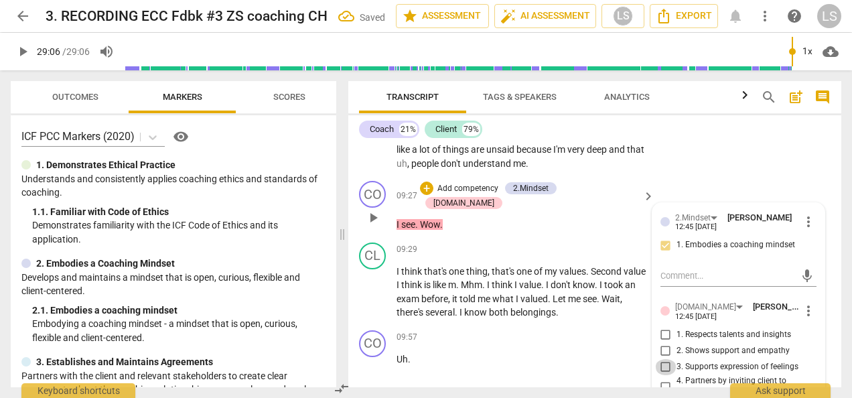
click at [660, 359] on input "3. Supports expression of feelings" at bounding box center [665, 367] width 21 height 16
checkbox input "true"
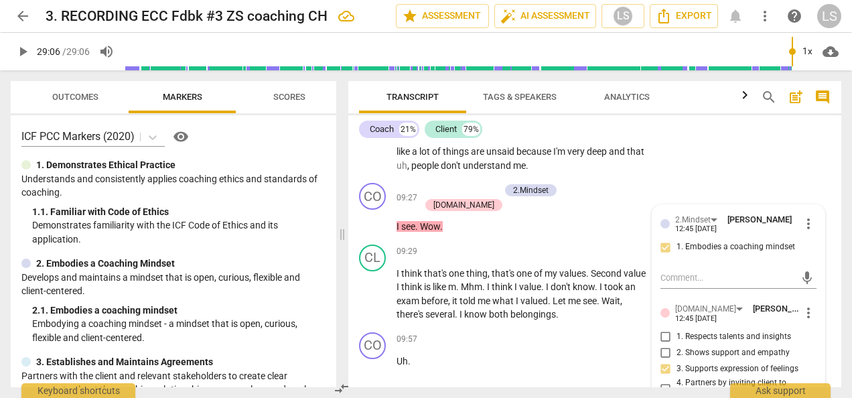
scroll to position [2474, 0]
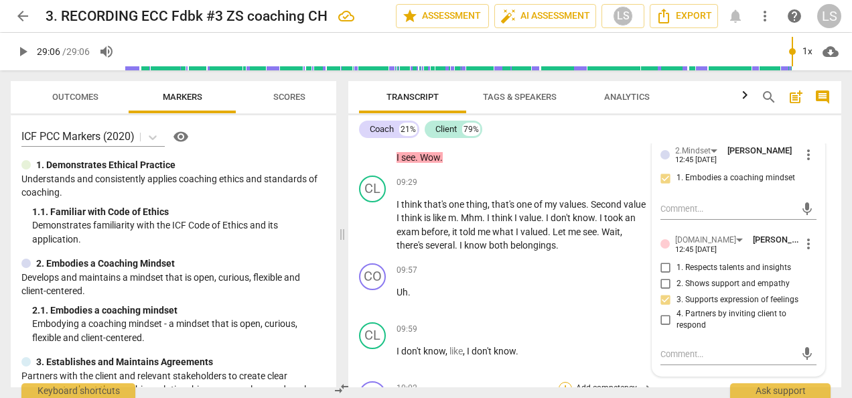
click at [564, 382] on div "+" at bounding box center [565, 388] width 13 height 13
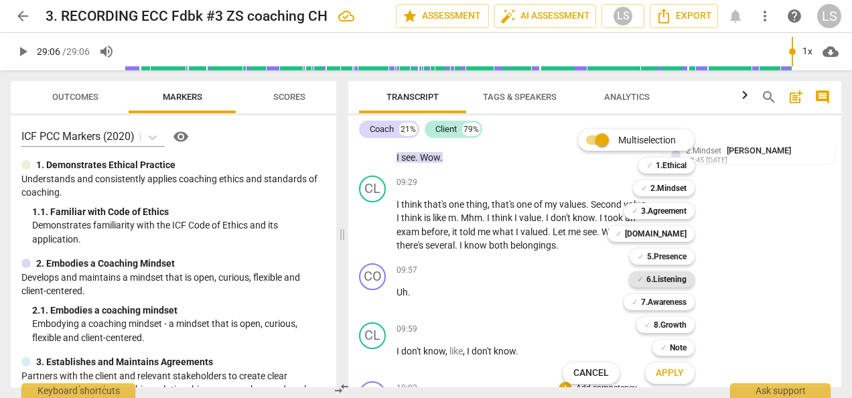
click at [672, 283] on b "6.Listening" at bounding box center [666, 279] width 40 height 16
click at [671, 375] on span "Apply" at bounding box center [670, 372] width 28 height 13
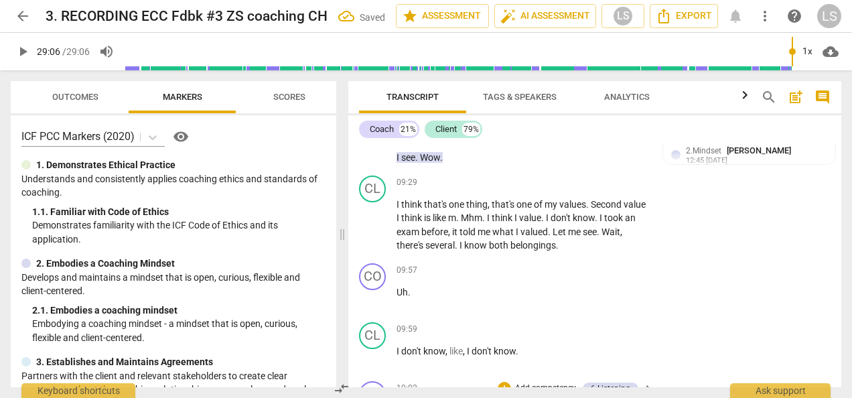
scroll to position [2710, 0]
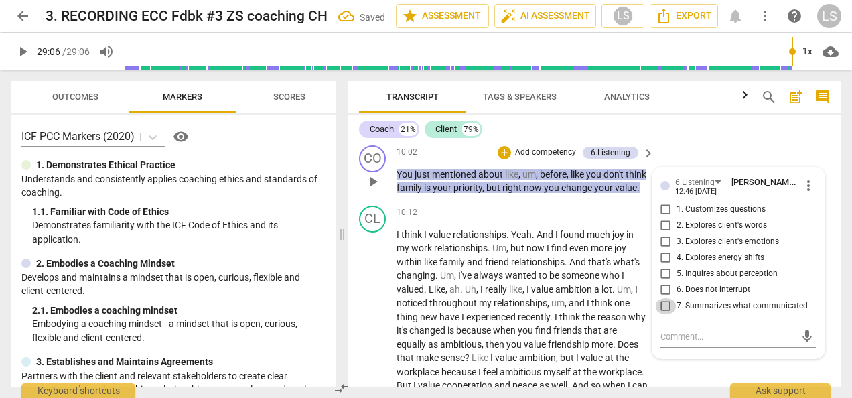
click at [661, 298] on input "7. Summarizes what communicated" at bounding box center [665, 306] width 21 height 16
checkbox input "true"
click at [772, 99] on span "search" at bounding box center [769, 97] width 16 height 16
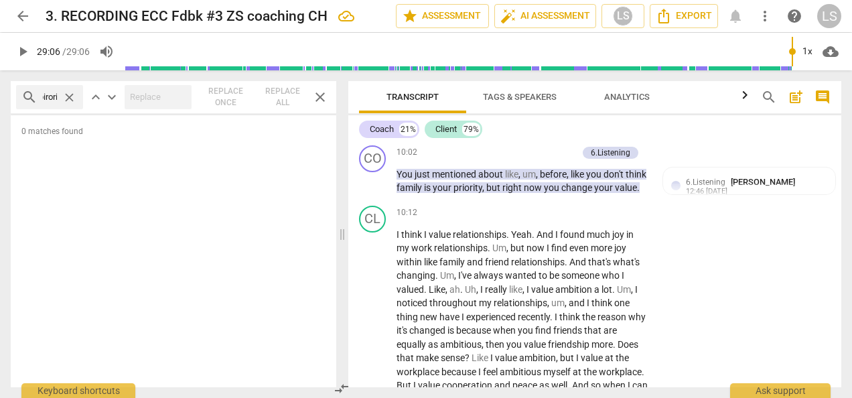
scroll to position [0, 0]
click at [60, 94] on div "search priori close" at bounding box center [49, 97] width 67 height 24
click at [51, 98] on input "priori" at bounding box center [50, 96] width 14 height 21
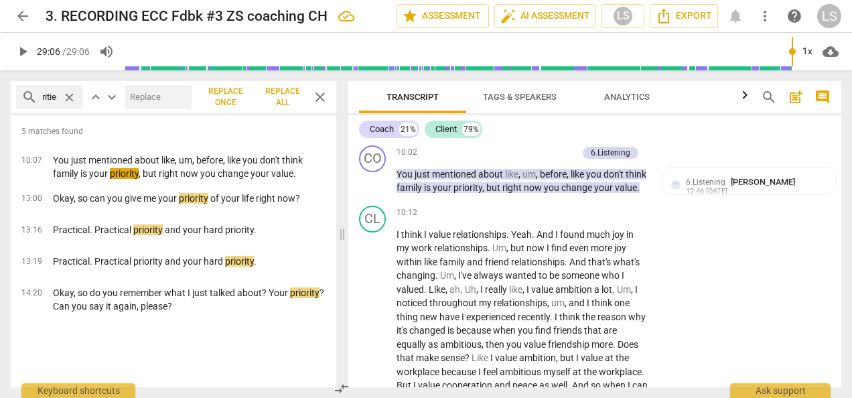
scroll to position [0, 19]
type input "priorities"
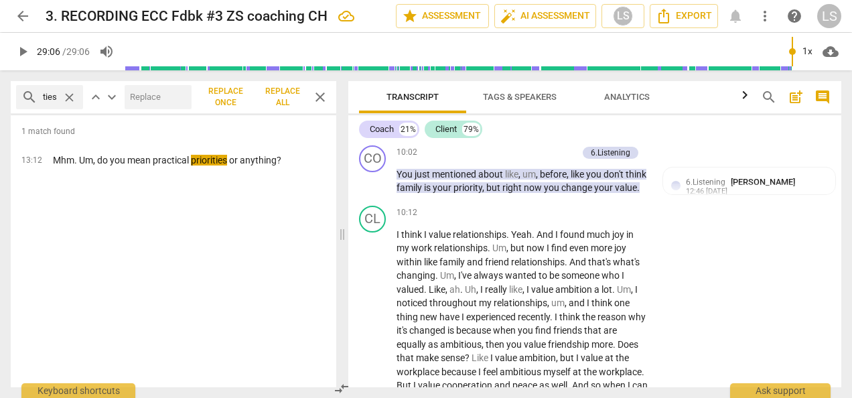
click at [315, 102] on span "close" at bounding box center [320, 97] width 16 height 16
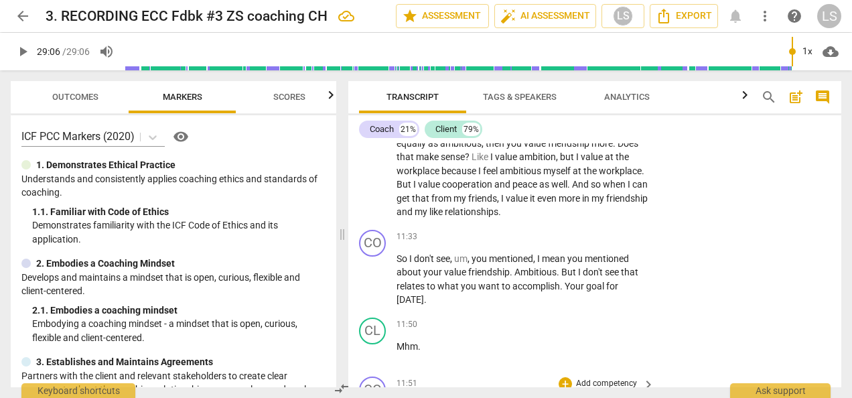
scroll to position [3045, 0]
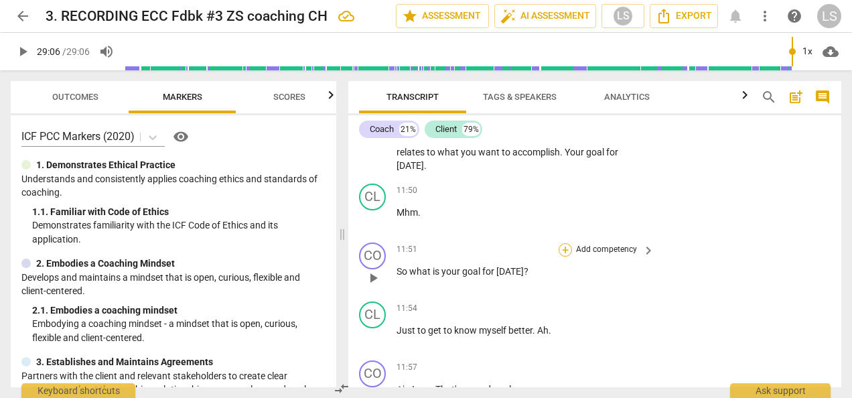
click at [564, 243] on div "+" at bounding box center [565, 249] width 13 height 13
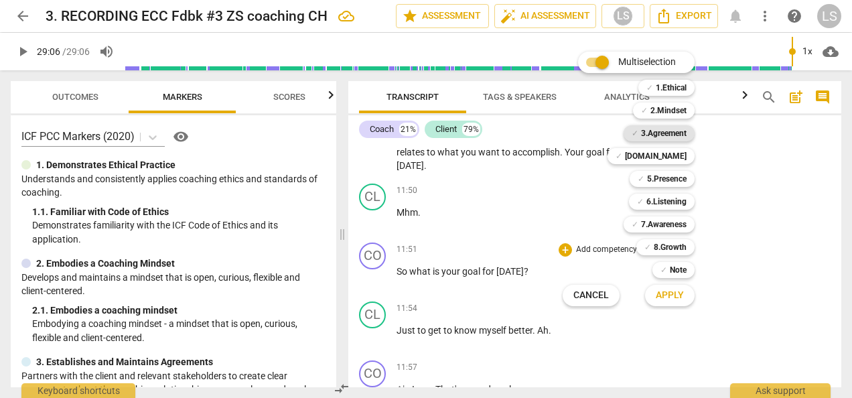
click at [668, 134] on b "3.Agreement" at bounding box center [664, 133] width 46 height 16
click at [668, 294] on span "Apply" at bounding box center [670, 295] width 28 height 13
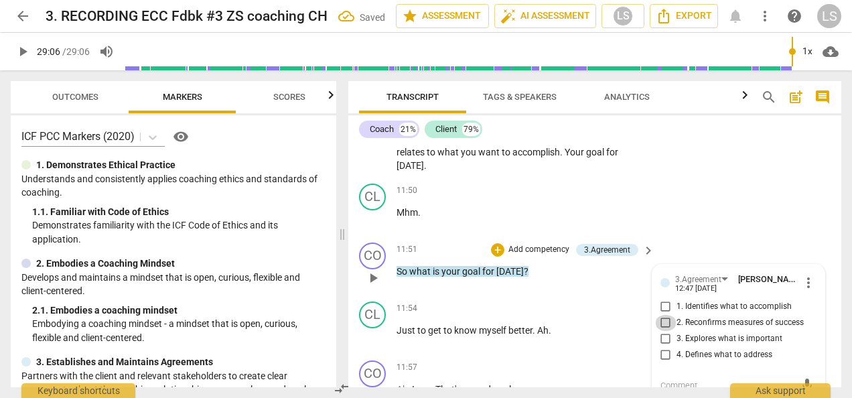
click at [662, 315] on input "2. Reconfirms measures of success" at bounding box center [665, 323] width 21 height 16
checkbox input "true"
click at [712, 379] on textarea at bounding box center [727, 385] width 135 height 13
type textarea "C"
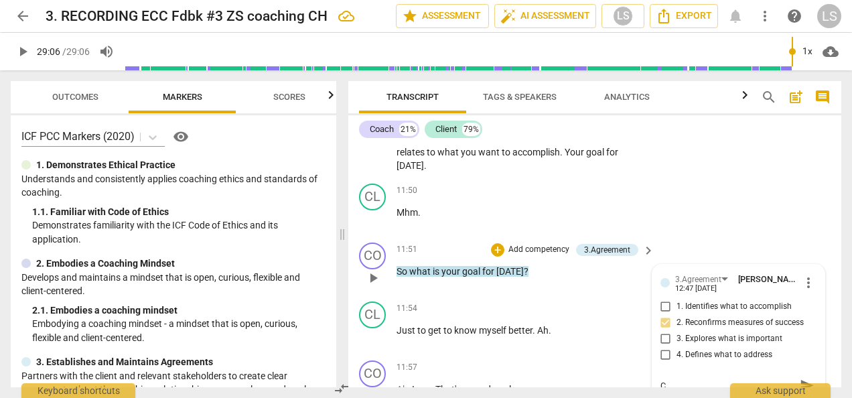
type textarea "Co"
type textarea "Coa"
type textarea "Coac"
type textarea "Coach"
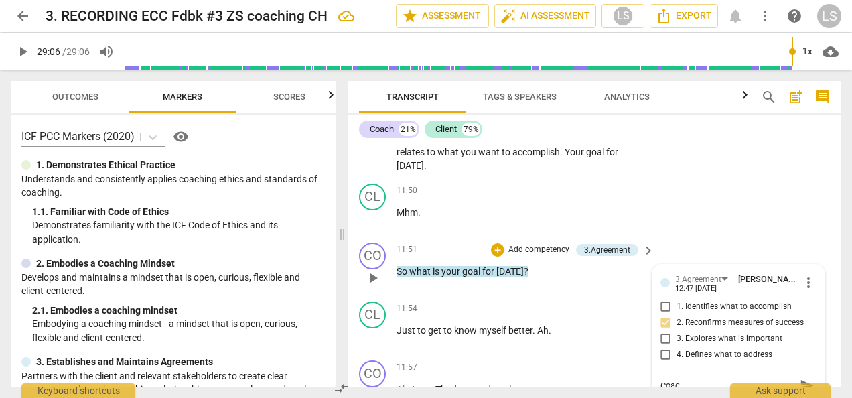
type textarea "Coach"
type textarea "Coach c"
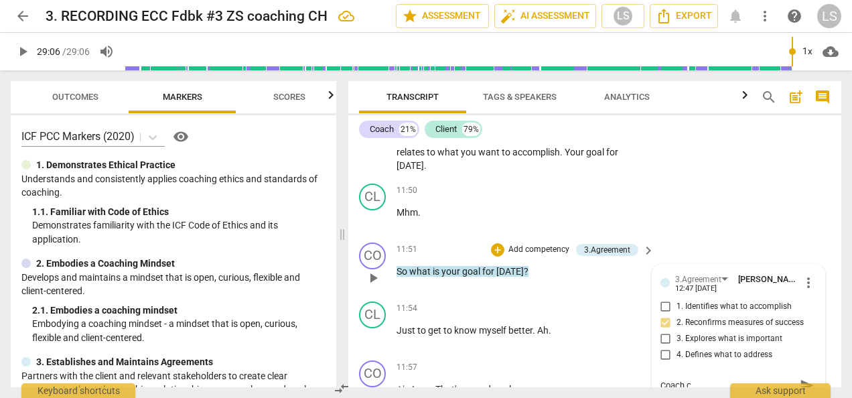
type textarea "Coach cu"
type textarea "Coach c"
type textarea "Coach co"
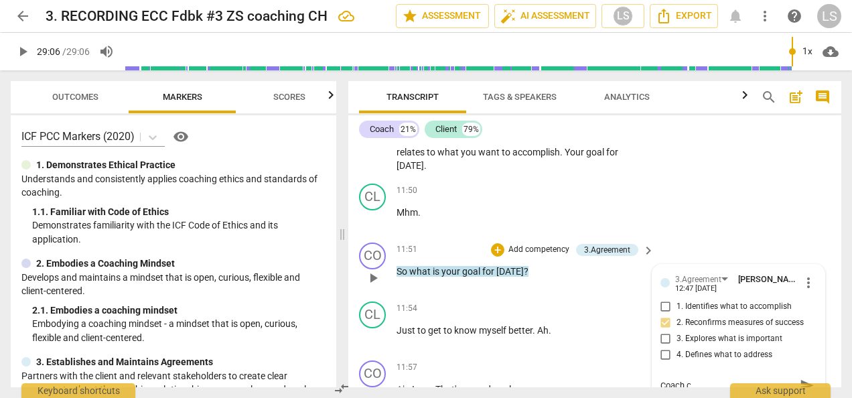
type textarea "Coach co"
type textarea "Coach cou"
type textarea "Coach coul"
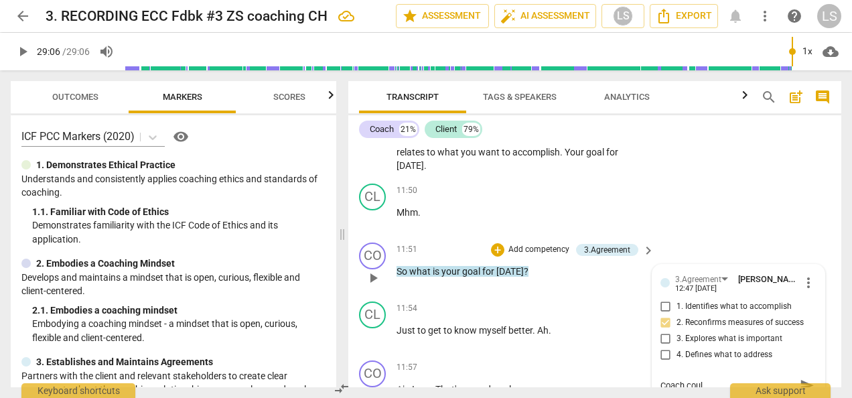
type textarea "Coach could"
type textarea "Coach could m"
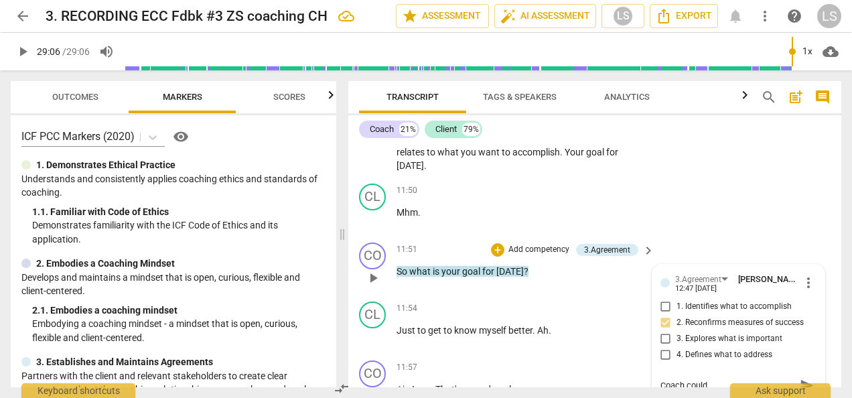
type textarea "Coach could m"
type textarea "Coach could mo"
type textarea "Coach could mor"
type textarea "Coach could more"
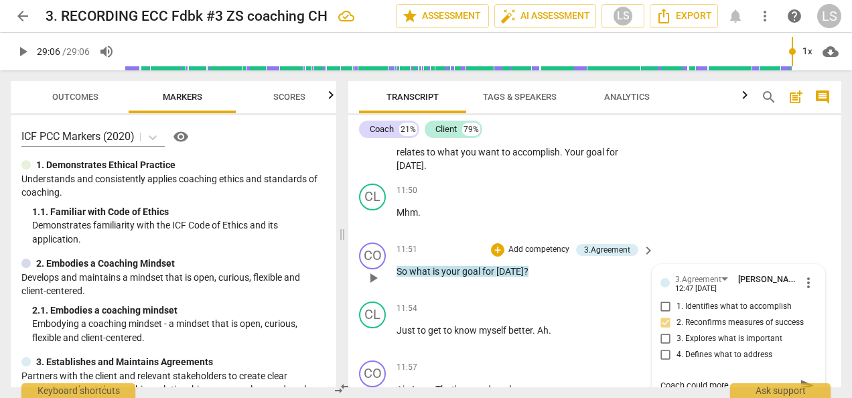
type textarea "Coach could more f"
type textarea "Coach could more fu"
type textarea "Coach could more ful"
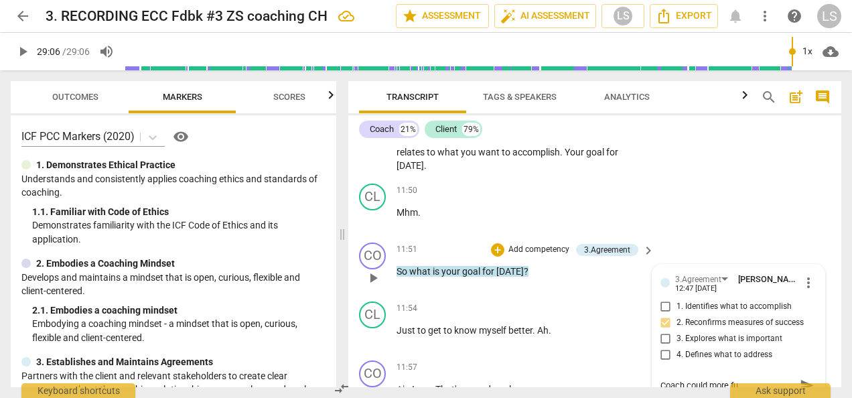
type textarea "Coach could more ful"
type textarea "Coach could more full"
type textarea "Coach could more fully"
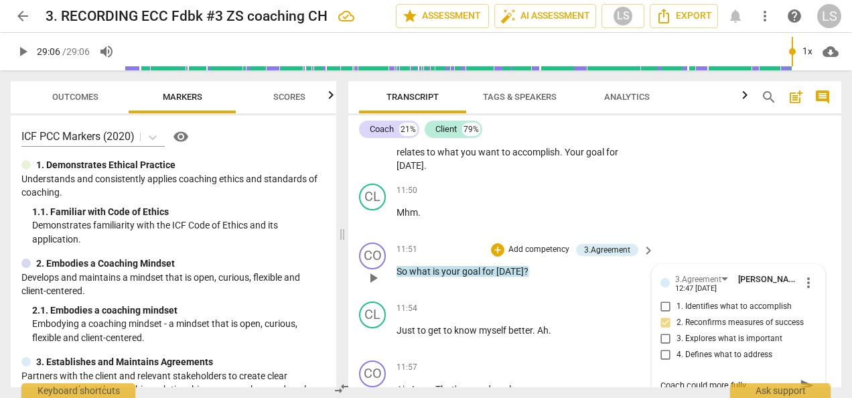
type textarea "Coach could more fully"
type textarea "Coach could more fully m"
type textarea "Coach could more fully me"
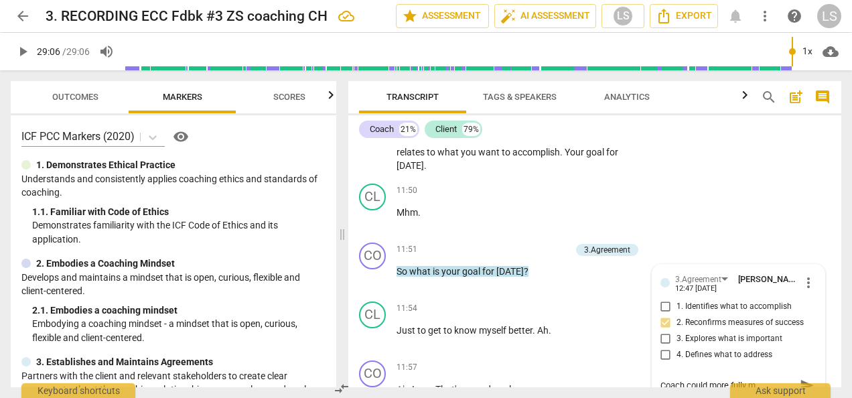
type textarea "Coach could more fully me"
type textarea "Coach could more fully mee"
type textarea "Coach could more fully meet"
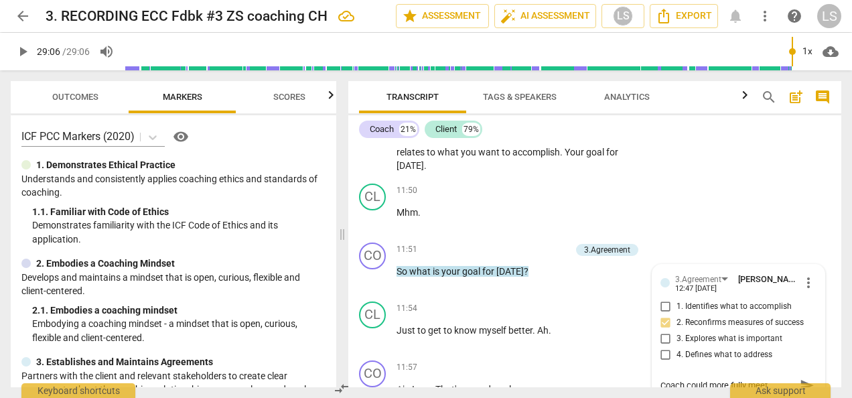
type textarea "Coach could more fully meet"
type textarea "Coach could more fully meet t"
type textarea "Coach could more fully meet th"
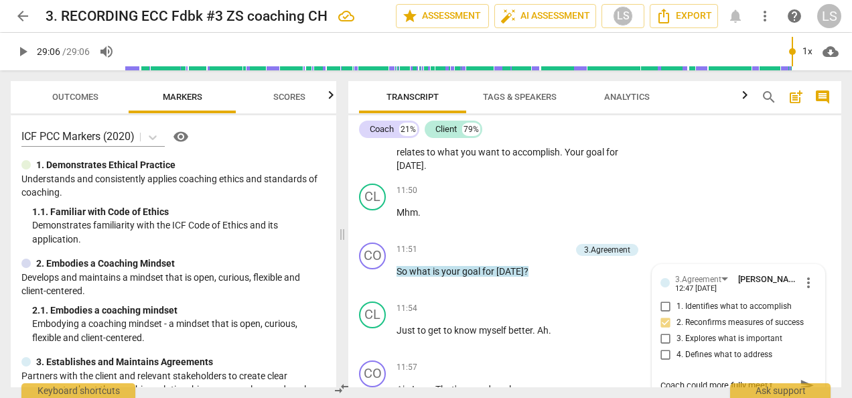
type textarea "Coach could more fully meet th"
type textarea "Coach could more fully meet thi"
type textarea "Coach could more fully meet this"
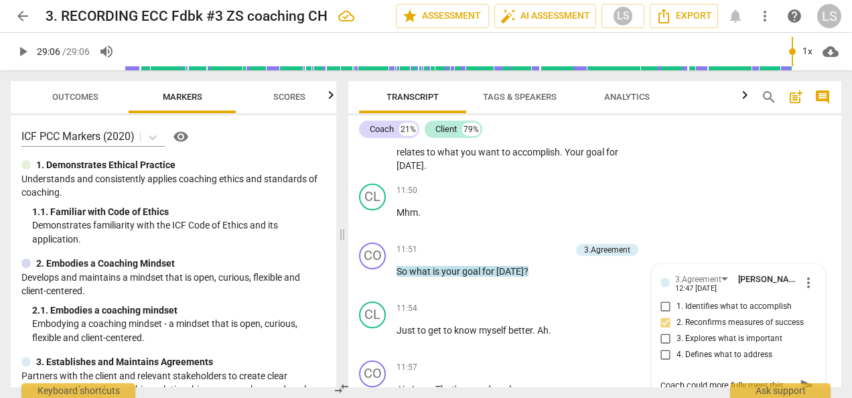
type textarea "Coach could more fully meet this"
type textarea "Coach could more fully meet this m"
type textarea "Coach could more fully meet this ma"
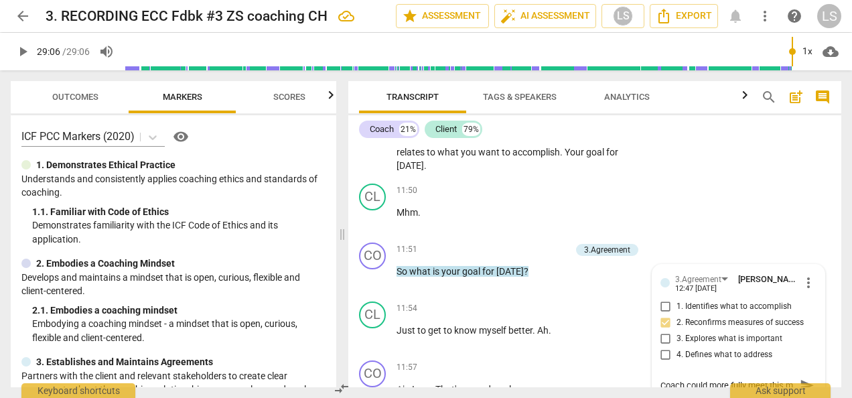
type textarea "Coach could more fully meet this ma"
type textarea "Coach could more fully meet this mar"
type textarea "Coach could more fully meet this [PERSON_NAME]"
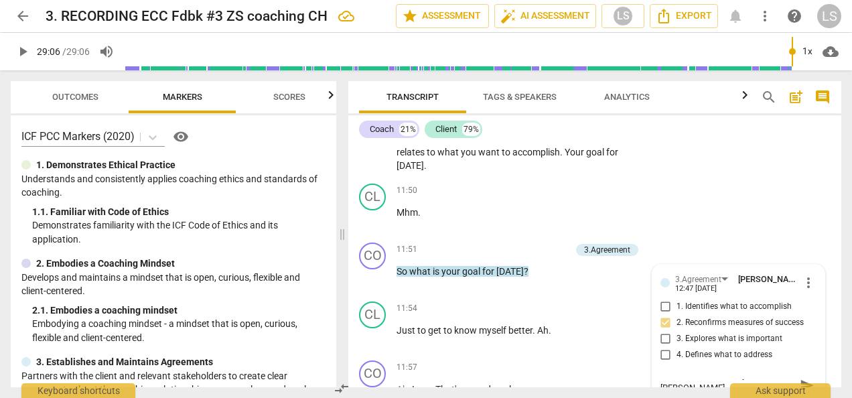
type textarea "Coach could more fully meet this marke"
type textarea "Coach could more fully meet this marker"
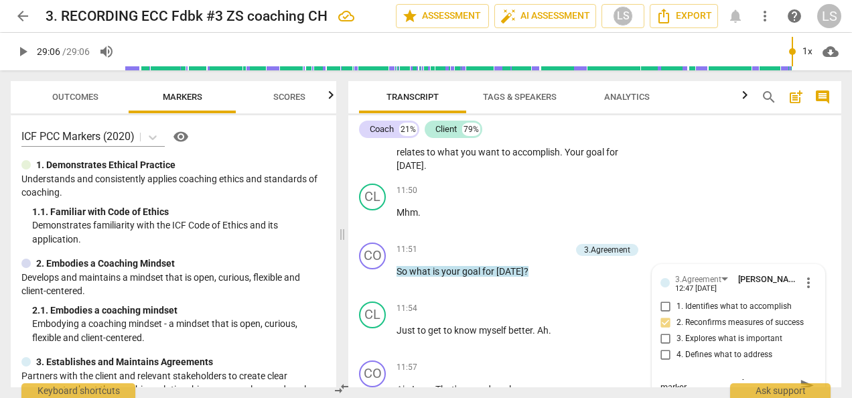
type textarea "Coach could more fully meet this marker b"
type textarea "Coach could more fully meet this marker by"
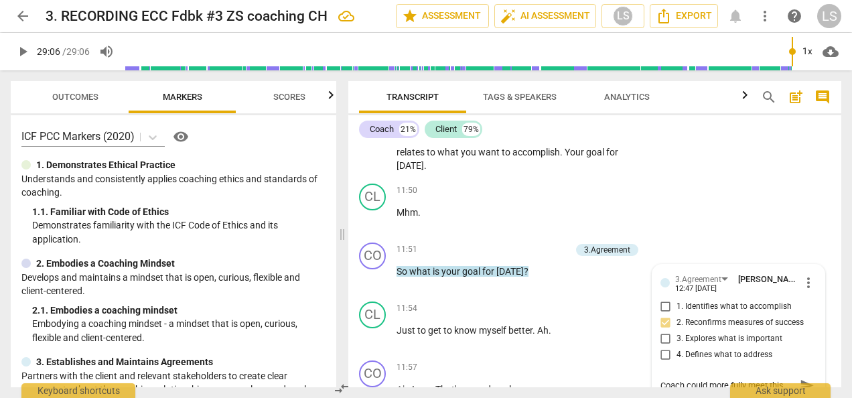
type textarea "Coach could more fully meet this marker by"
type textarea "Coach could more fully meet this marker by a"
type textarea "Coach could more fully meet this marker by as"
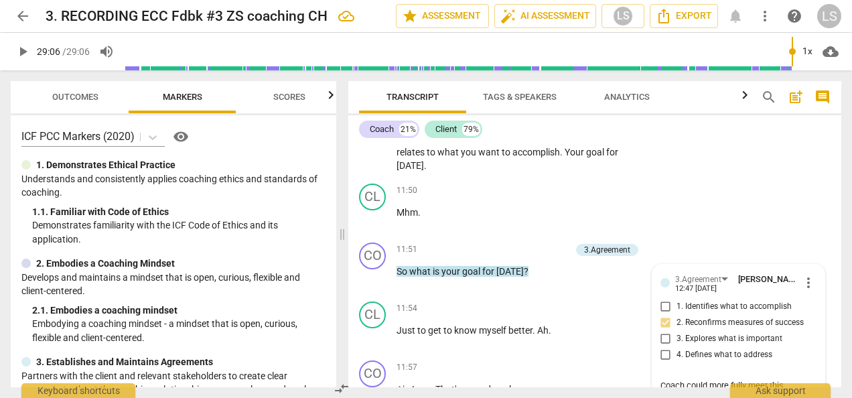
type textarea "Coach could more fully meet this marker by as"
type textarea "Coach could more fully meet this marker by ask"
type textarea "Coach could more fully meet this marker by [PERSON_NAME]"
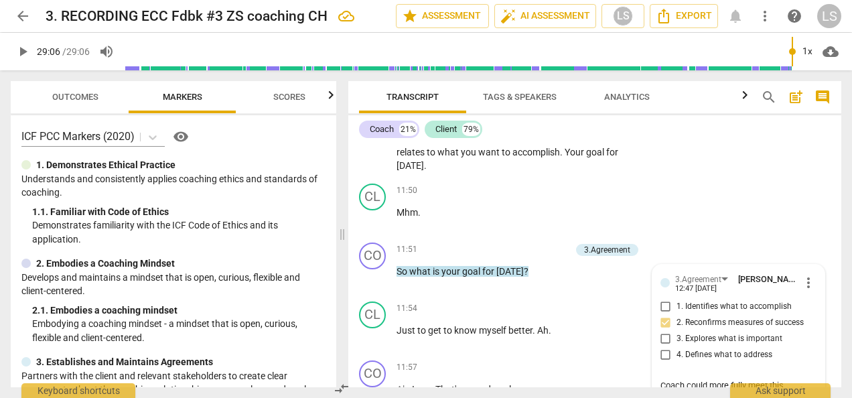
type textarea "Coach could more fully meet this marker by [PERSON_NAME]"
type textarea "Coach could more fully meet this marker by asking"
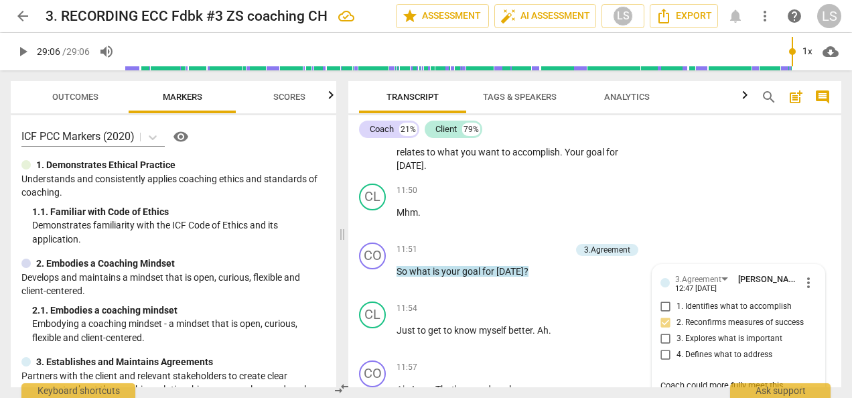
type textarea "Coach could more fully meet this marker by asking"
type textarea "Coach could more fully meet this marker by asking h"
type textarea "Coach could more fully meet this marker by asking [PERSON_NAME]"
type textarea "Coach could more fully meet this marker by asking how"
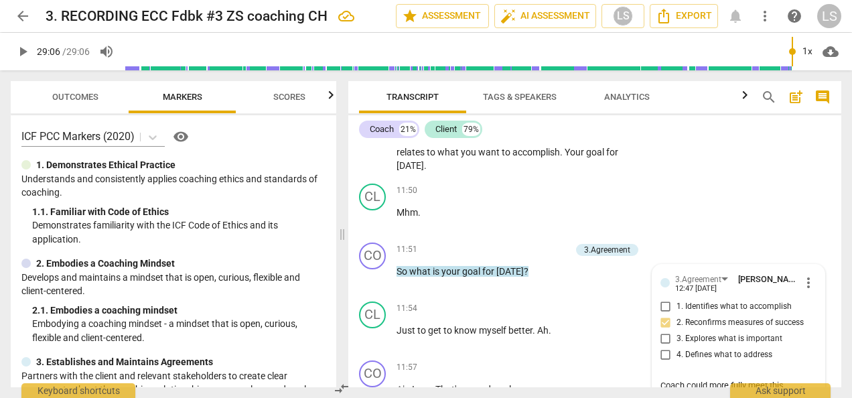
type textarea "Coach could more fully meet this marker by asking how"
type textarea "Coach could more fully meet this marker by asking how t"
type textarea "Coach could more fully meet this marker by asking how th"
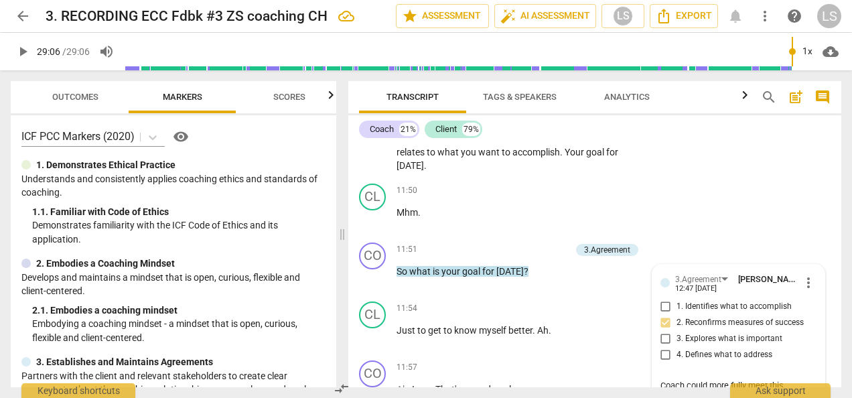
type textarea "Coach could more fully meet this marker by asking how th"
type textarea "Coach could more fully meet this marker by asking how the"
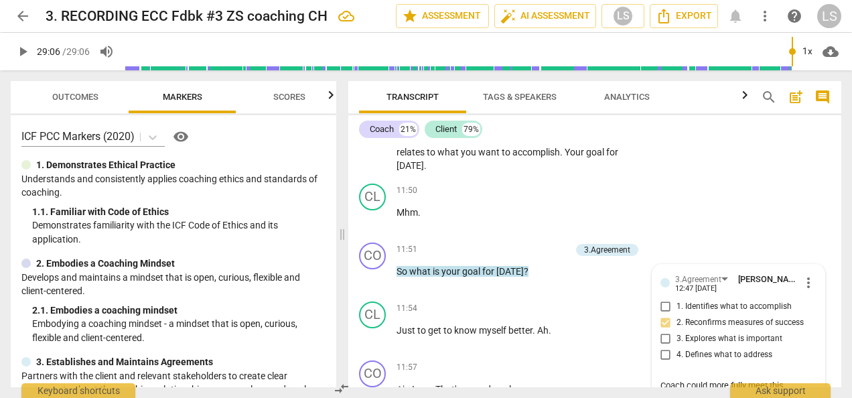
type textarea "Coach could more fully meet this marker by asking how the c"
type textarea "Coach could more fully meet this marker by asking how the cl"
type textarea "Coach could more fully meet this marker by asking how the cli"
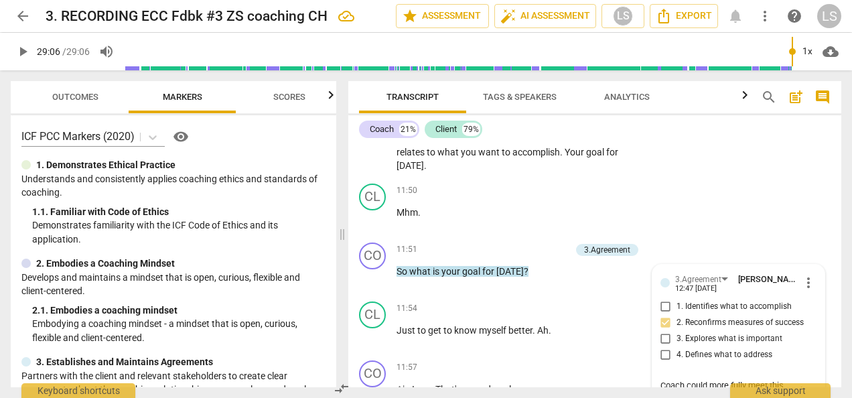
type textarea "Coach could more fully meet this marker by asking how the cli"
type textarea "Coach could more fully meet this marker by asking how the clie"
type textarea "Coach could more fully meet this marker by asking how the clien"
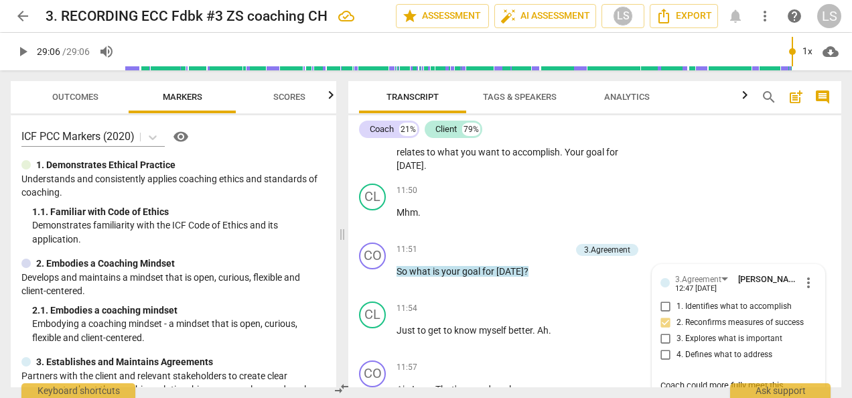
type textarea "Coach could more fully meet this marker by asking how the client"
type textarea "Coach could more fully meet this marker by asking how the client k"
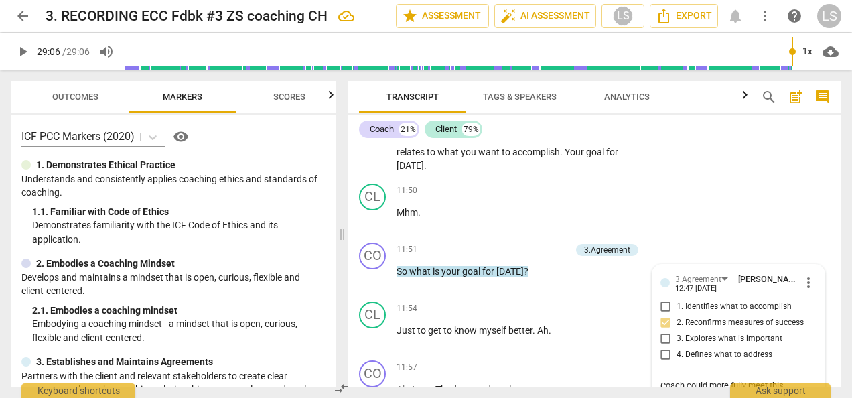
type textarea "Coach could more fully meet this marker by asking how the client k"
type textarea "Coach could more fully meet this marker by asking how the client kn"
type textarea "Coach could more fully meet this marker by asking how the client kno"
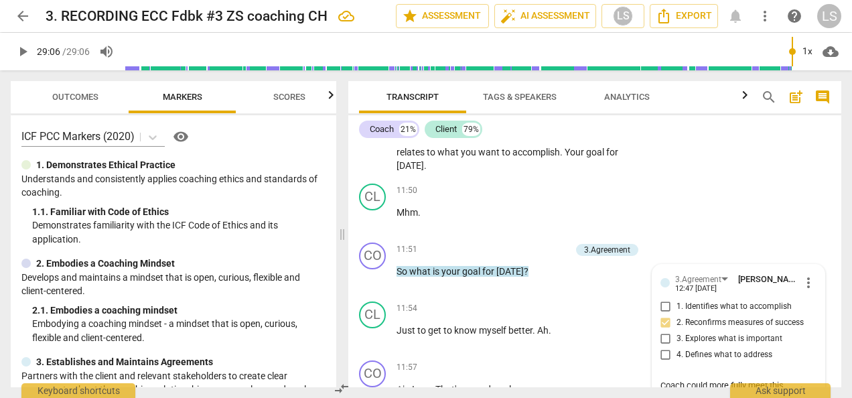
type textarea "Coach could more fully meet this marker by asking how the client know"
type textarea "Coach could more fully meet this marker by asking how the client kno"
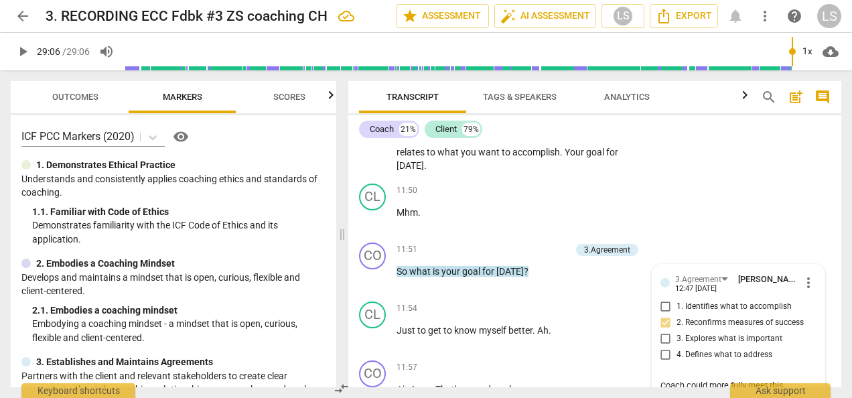
type textarea "Coach could more fully meet this marker by asking how the client kn"
type textarea "Coach could more fully meet this marker by asking how the client k"
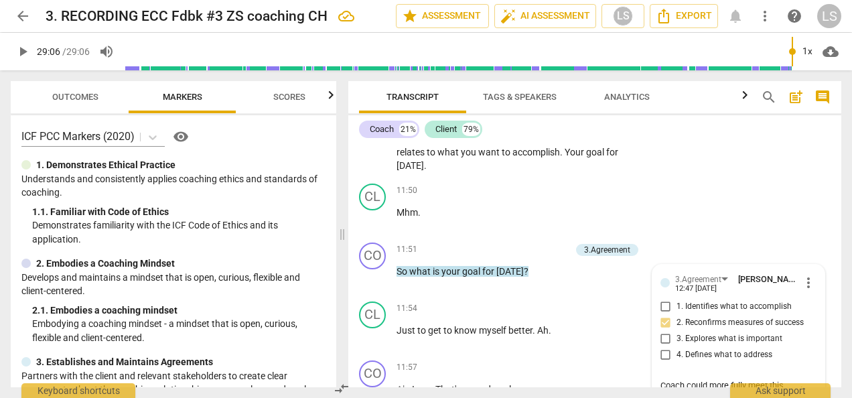
type textarea "Coach could more fully meet this marker by asking how the client"
type textarea "Coach could more fully meet this marker by asking how the clien"
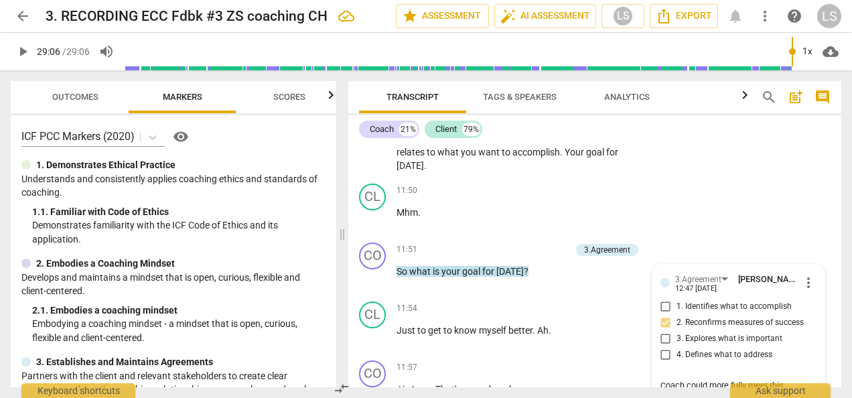
type textarea "Coach could more fully meet this marker by asking how the clien"
type textarea "Coach could more fully meet this marker by asking how the clie"
type textarea "Coach could more fully meet this marker by asking how the cli"
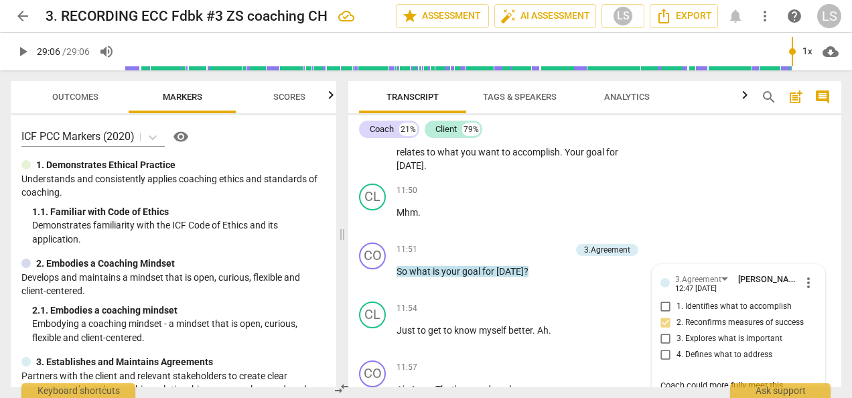
type textarea "Coach could more fully meet this marker by asking how the cl"
type textarea "Coach could more fully meet this marker by asking how the c"
type textarea "Coach could more fully meet this marker by asking how the"
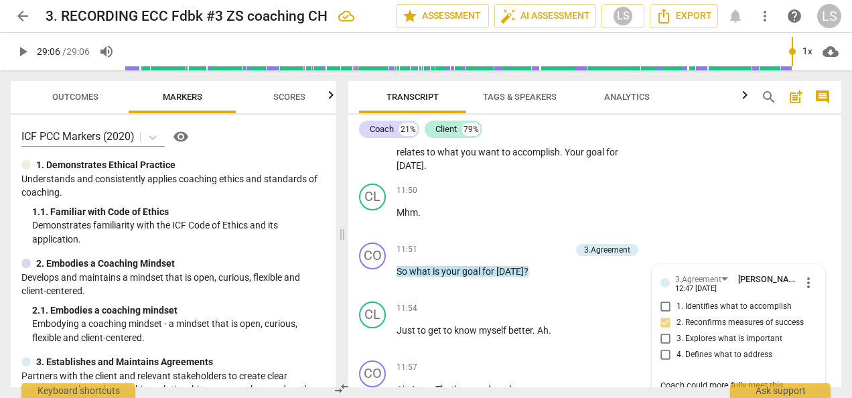
type textarea "Coach could more fully meet this marker by asking how the"
type textarea "Coach could more fully meet this marker by asking how they"
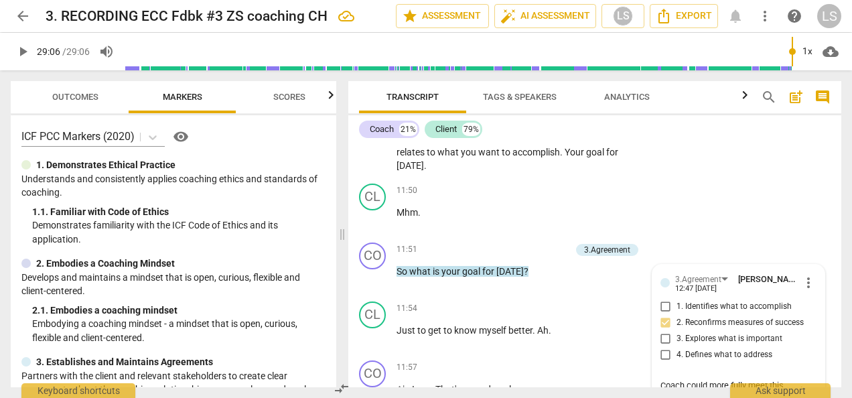
type textarea "Coach could more fully meet this marker by asking how they"
type textarea "Coach could more fully meet this marker by asking how they w"
type textarea "Coach could more fully meet this marker by asking how they wi"
type textarea "Coach could more fully meet this marker by asking how they wil"
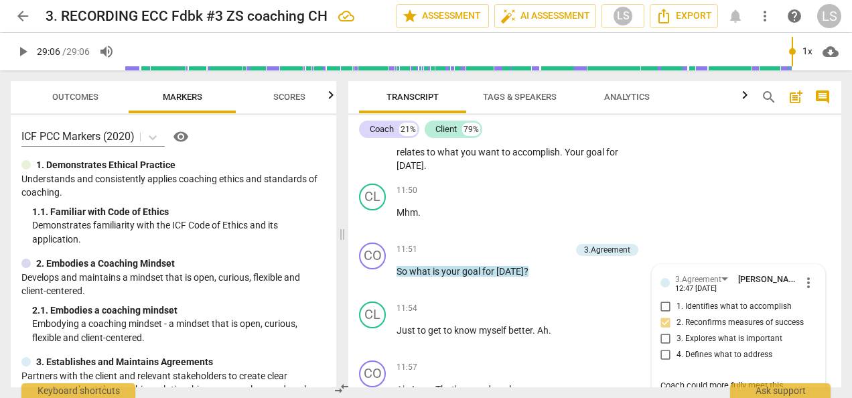
type textarea "Coach could more fully meet this marker by asking how they wil"
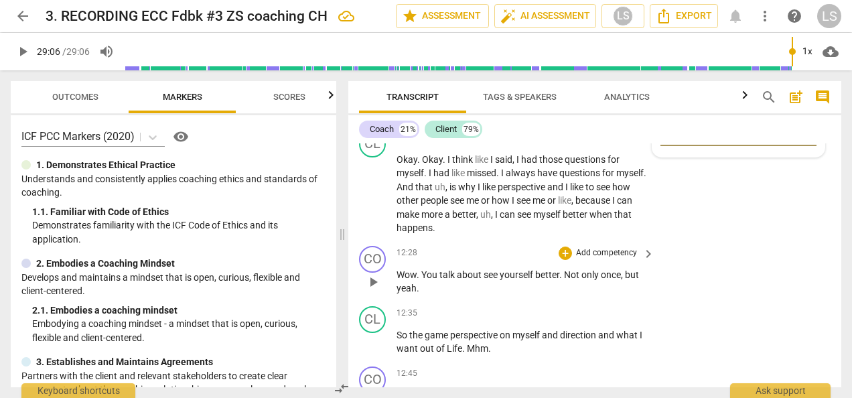
scroll to position [3313, 0]
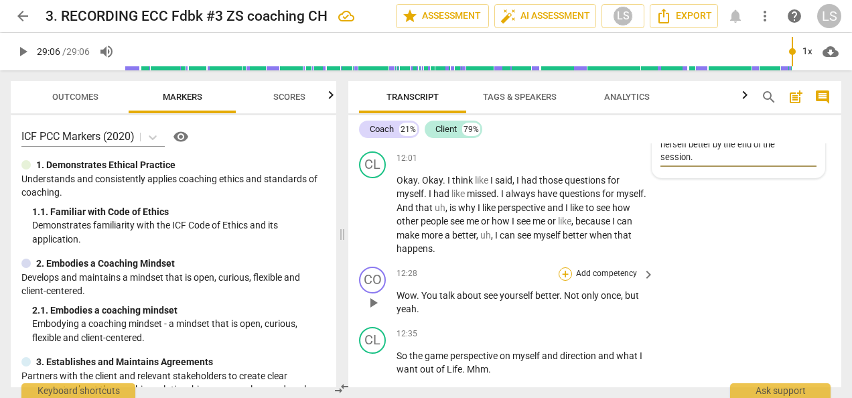
click at [561, 267] on div "+" at bounding box center [565, 273] width 13 height 13
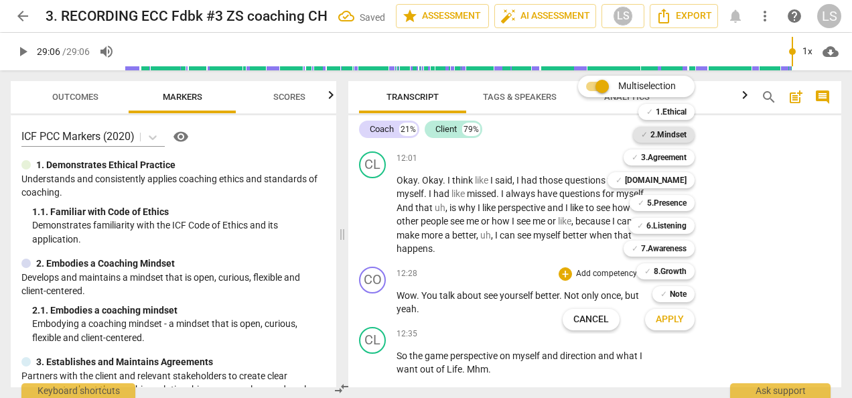
click at [670, 127] on b "2.Mindset" at bounding box center [668, 135] width 36 height 16
click at [663, 244] on b "7.Awareness" at bounding box center [664, 248] width 46 height 16
click at [675, 317] on span "Apply" at bounding box center [670, 319] width 28 height 13
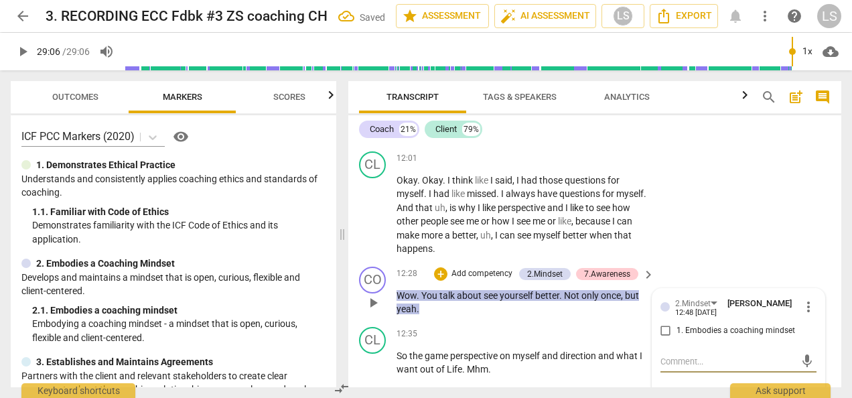
click at [666, 323] on input "1. Embodies a coaching mindset" at bounding box center [665, 331] width 21 height 16
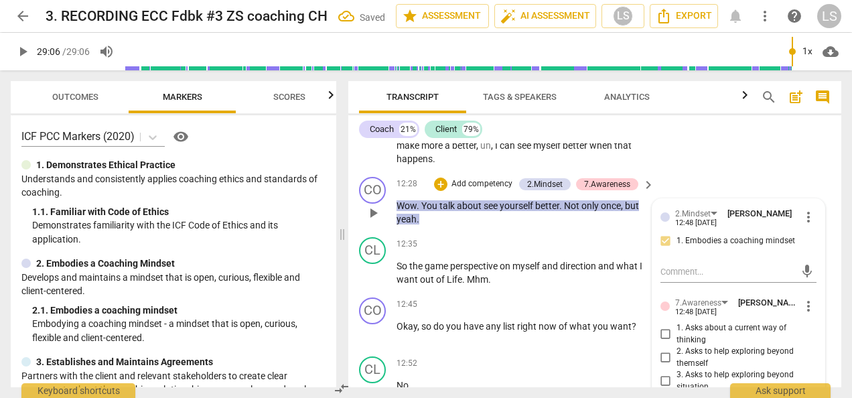
scroll to position [3447, 0]
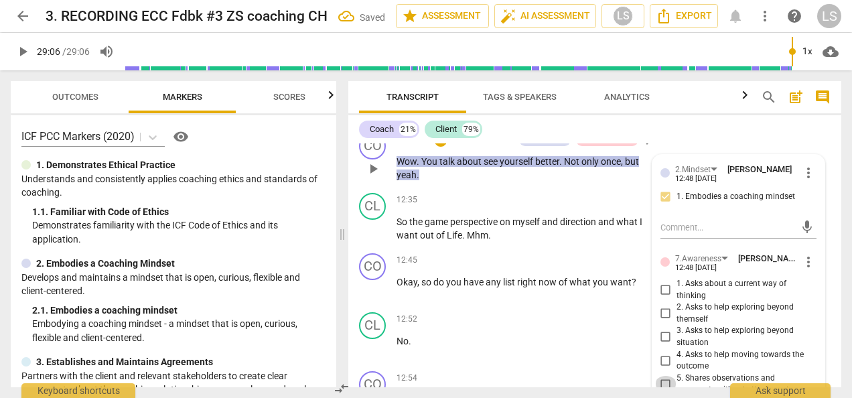
click at [659, 376] on input "5. Shares observations and comments without attachment" at bounding box center [665, 384] width 21 height 16
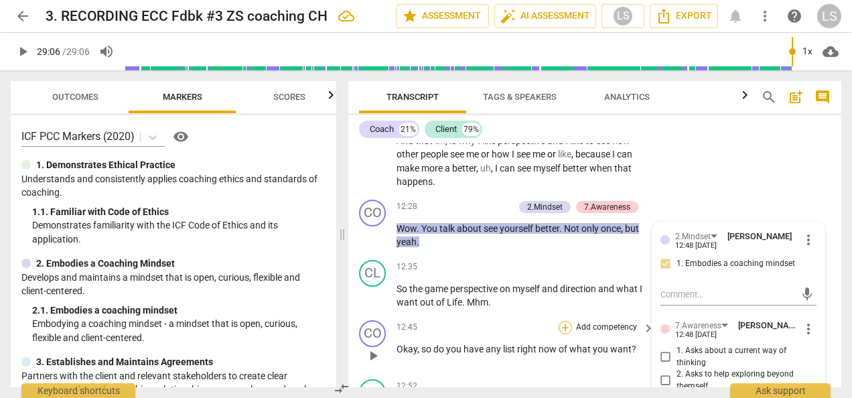
click at [563, 321] on div "+" at bounding box center [565, 327] width 13 height 13
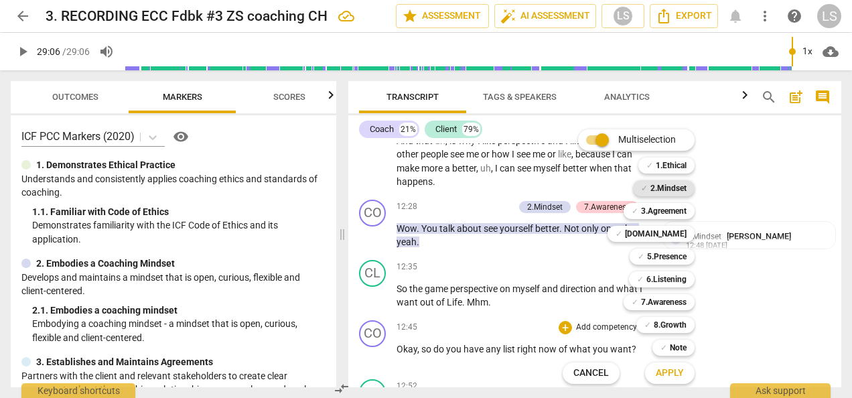
click at [659, 190] on b "2.Mindset" at bounding box center [668, 188] width 36 height 16
click at [653, 274] on b "6.Listening" at bounding box center [666, 279] width 40 height 16
click at [659, 301] on b "7.Awareness" at bounding box center [664, 302] width 46 height 16
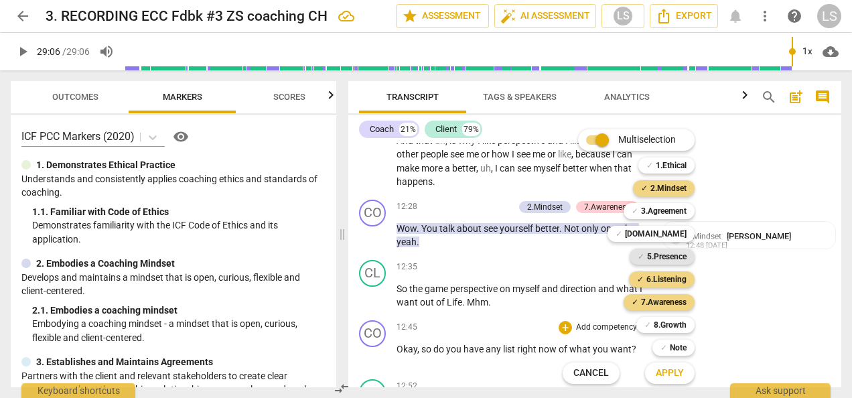
click at [667, 254] on b "5.Presence" at bounding box center [667, 256] width 40 height 16
click at [674, 375] on span "Apply" at bounding box center [670, 372] width 28 height 13
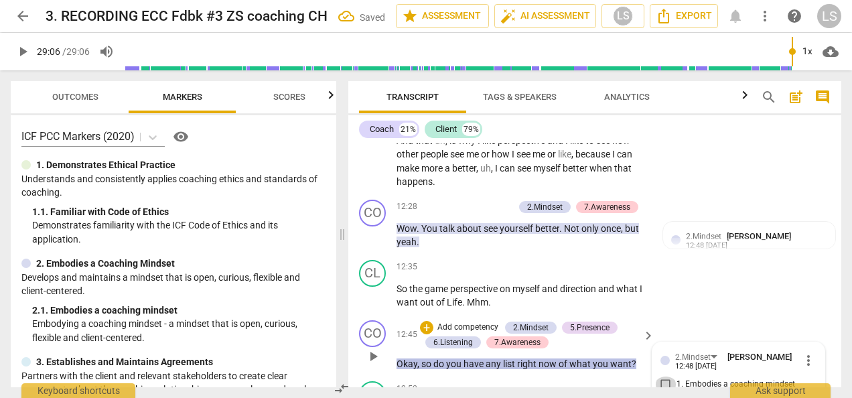
click at [664, 376] on input "1. Embodies a coaching mindset" at bounding box center [665, 384] width 21 height 16
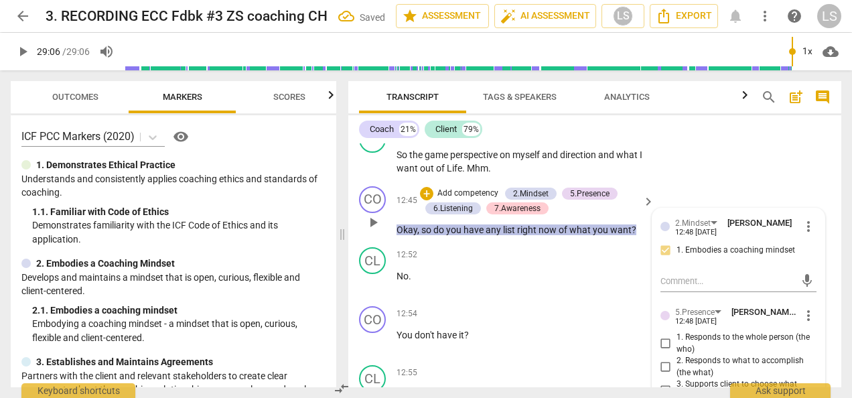
click at [662, 336] on input "1. Responds to the whole person (the who)" at bounding box center [665, 344] width 21 height 16
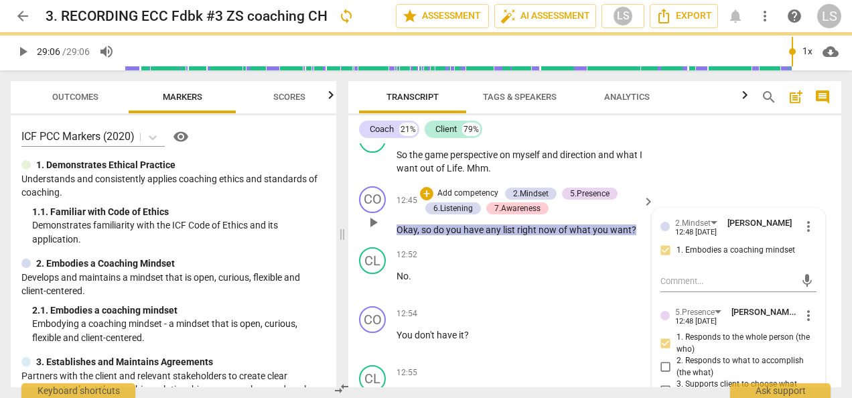
drag, startPoint x: 664, startPoint y: 339, endPoint x: 671, endPoint y: 362, distance: 23.9
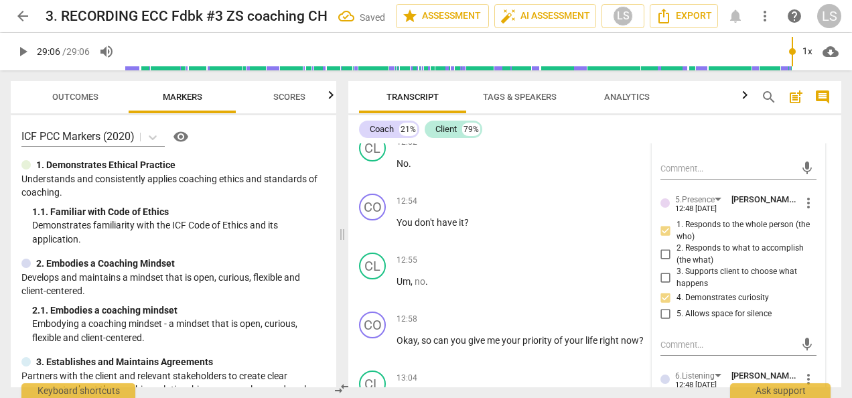
scroll to position [3647, 0]
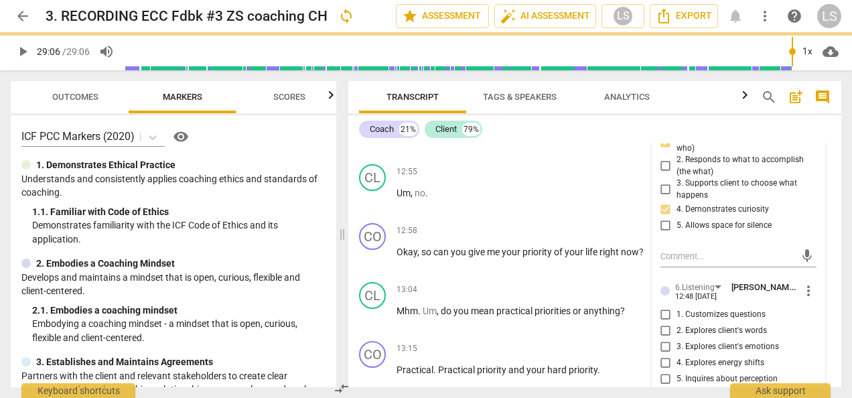
click at [664, 371] on input "5. Inquires about perception" at bounding box center [665, 379] width 21 height 16
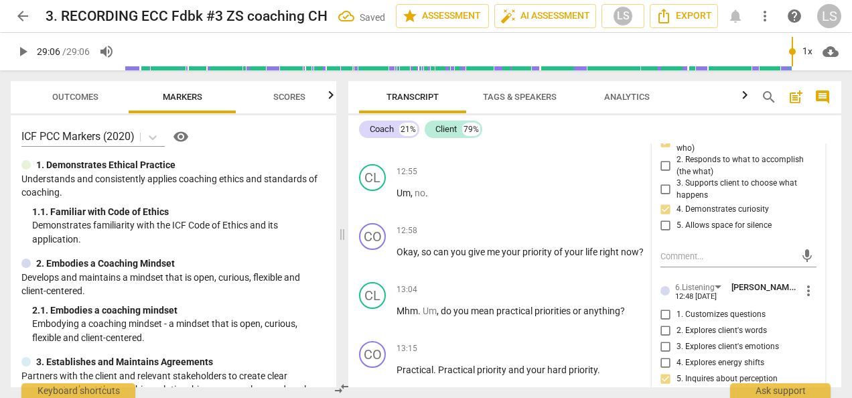
scroll to position [3848, 0]
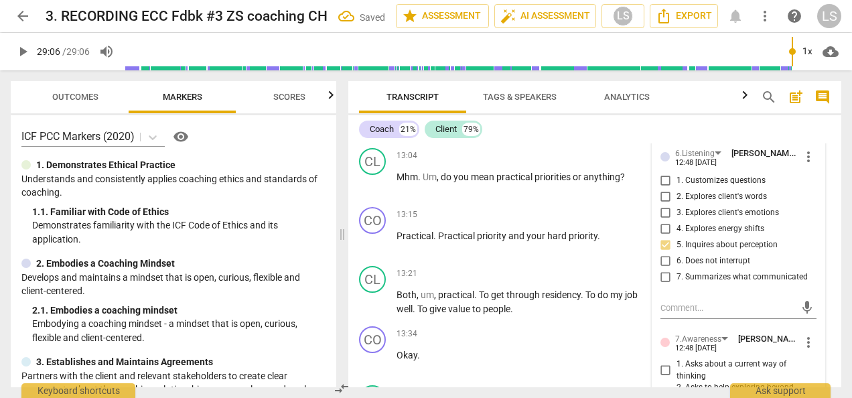
click at [663, 362] on input "1. Asks about a current way of thinking" at bounding box center [665, 370] width 21 height 16
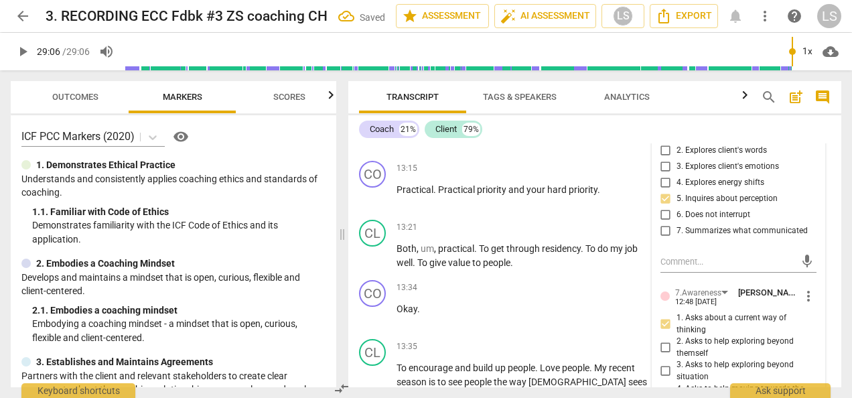
scroll to position [3915, 0]
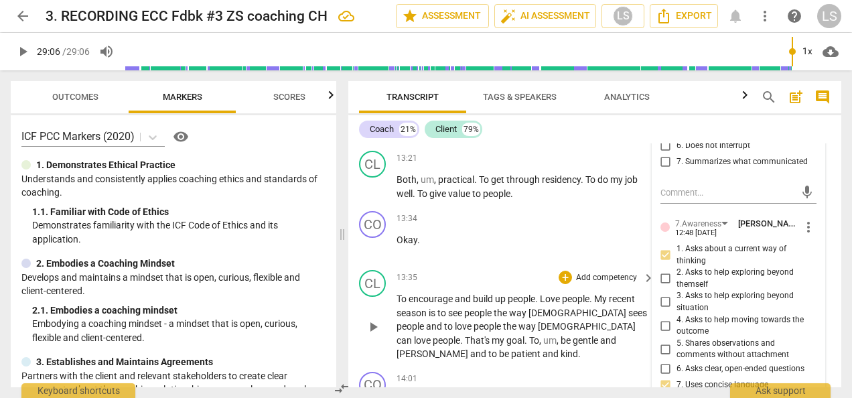
scroll to position [3982, 0]
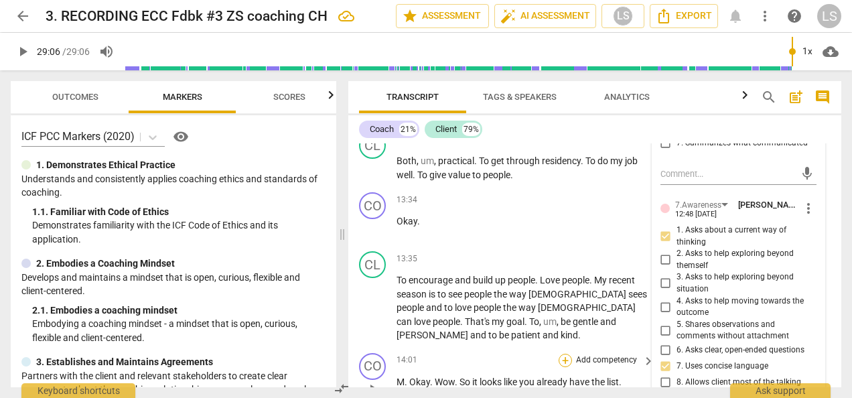
click at [568, 354] on div "+" at bounding box center [565, 360] width 13 height 13
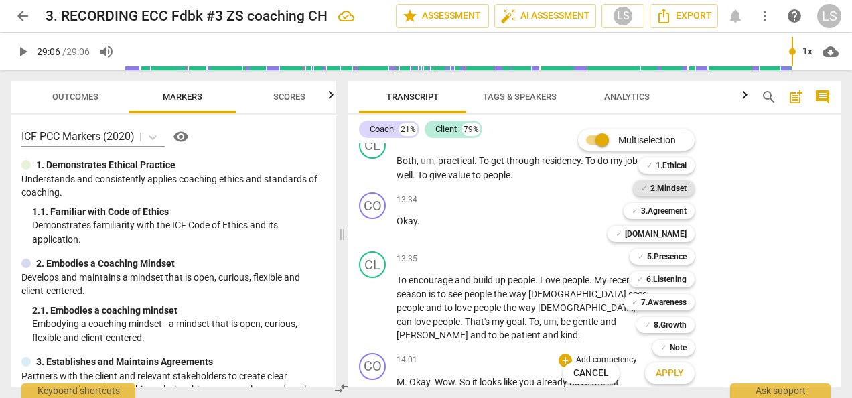
click at [686, 184] on b "2.Mindset" at bounding box center [668, 188] width 36 height 16
click at [668, 297] on b "7.Awareness" at bounding box center [664, 302] width 46 height 16
click at [674, 376] on span "Apply" at bounding box center [670, 372] width 28 height 13
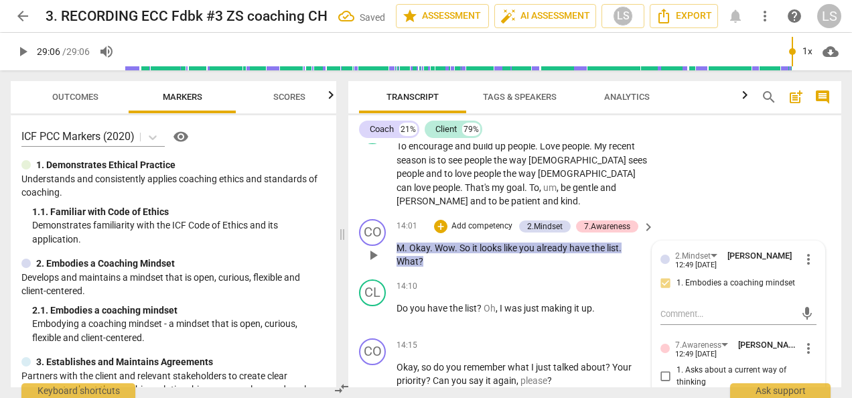
scroll to position [4183, 0]
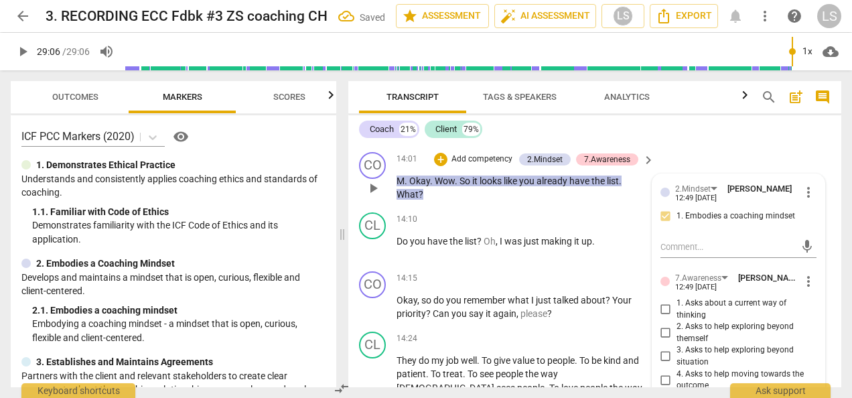
click at [658, 395] on input "5. Shares observations and comments without attachment" at bounding box center [665, 403] width 21 height 16
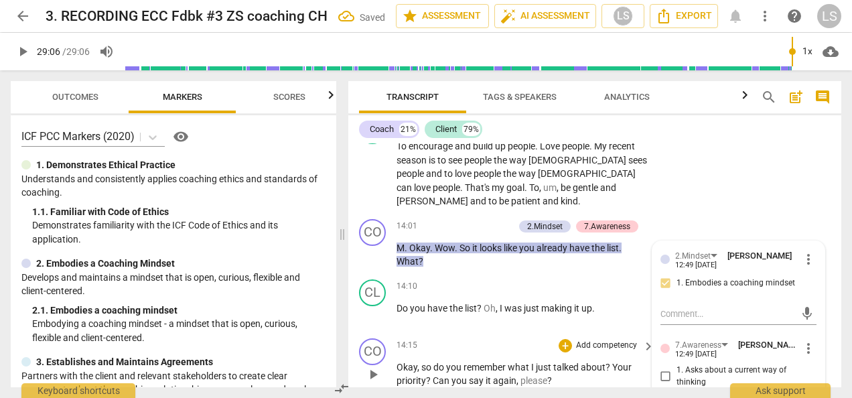
click at [556, 338] on div "+ Add competency keyboard_arrow_right" at bounding box center [606, 345] width 100 height 15
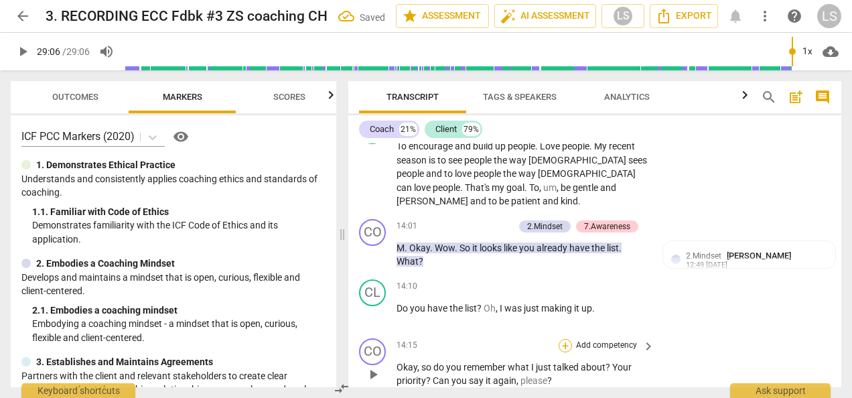
click at [561, 339] on div "+" at bounding box center [565, 345] width 13 height 13
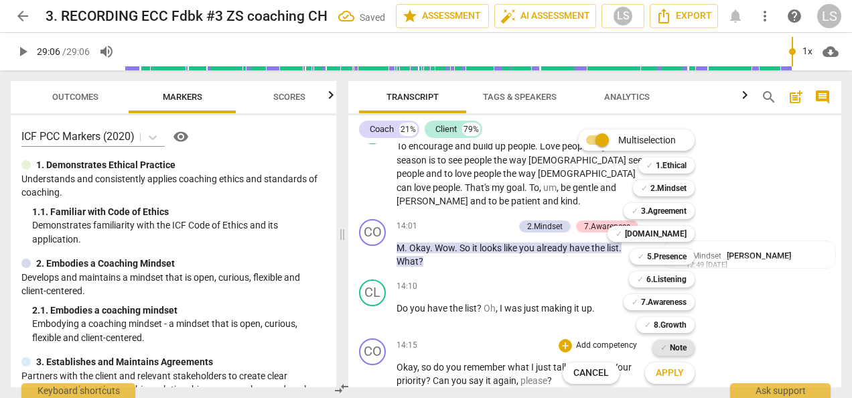
click at [667, 344] on div "✓ Note" at bounding box center [673, 348] width 42 height 16
click at [676, 363] on button "Apply" at bounding box center [670, 373] width 50 height 24
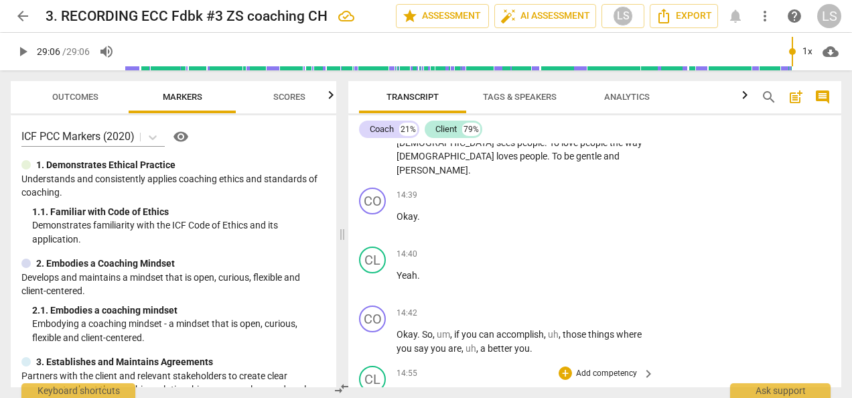
scroll to position [4451, 0]
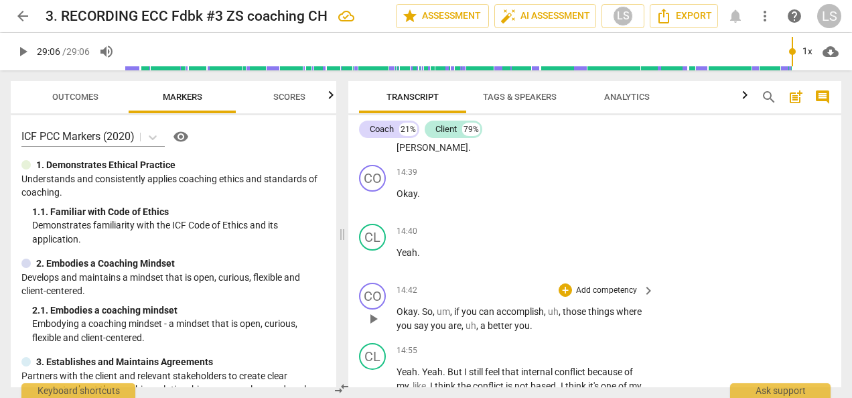
click at [369, 311] on span "play_arrow" at bounding box center [373, 319] width 16 height 16
click at [375, 311] on span "pause" at bounding box center [373, 319] width 16 height 16
click at [561, 283] on div "+" at bounding box center [565, 289] width 13 height 13
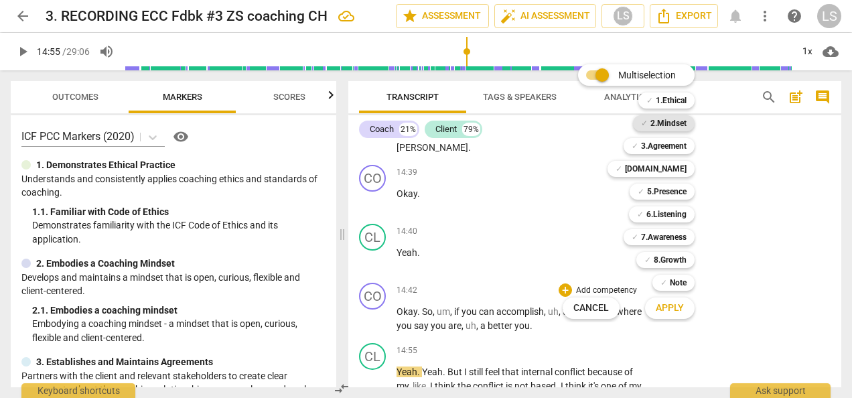
drag, startPoint x: 671, startPoint y: 119, endPoint x: 666, endPoint y: 128, distance: 10.8
click at [671, 121] on b "2.Mindset" at bounding box center [668, 123] width 36 height 16
click at [655, 190] on b "5.Presence" at bounding box center [667, 192] width 40 height 16
click at [664, 240] on b "7.Awareness" at bounding box center [664, 237] width 46 height 16
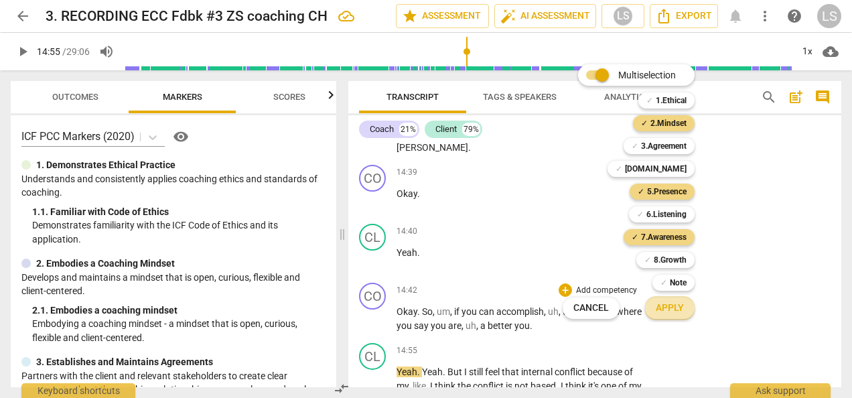
click at [669, 314] on span "Apply" at bounding box center [670, 307] width 28 height 13
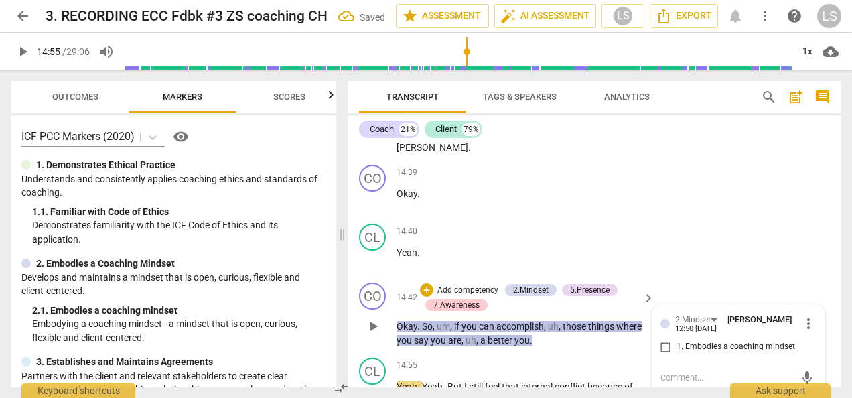
click at [662, 339] on input "1. Embodies a coaching mindset" at bounding box center [665, 347] width 21 height 16
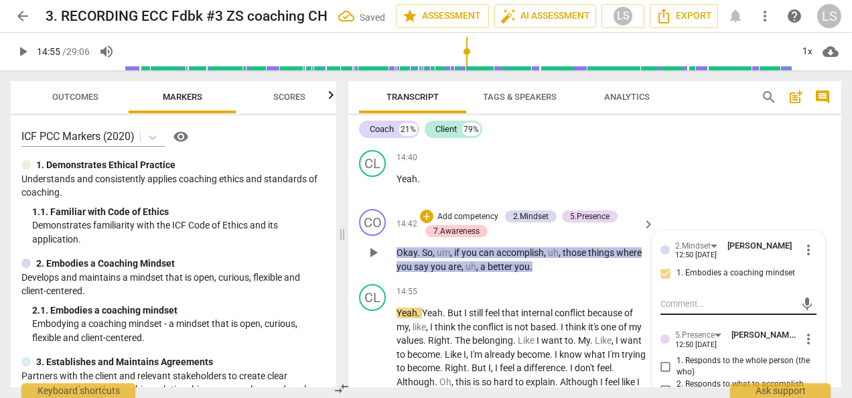
scroll to position [4586, 0]
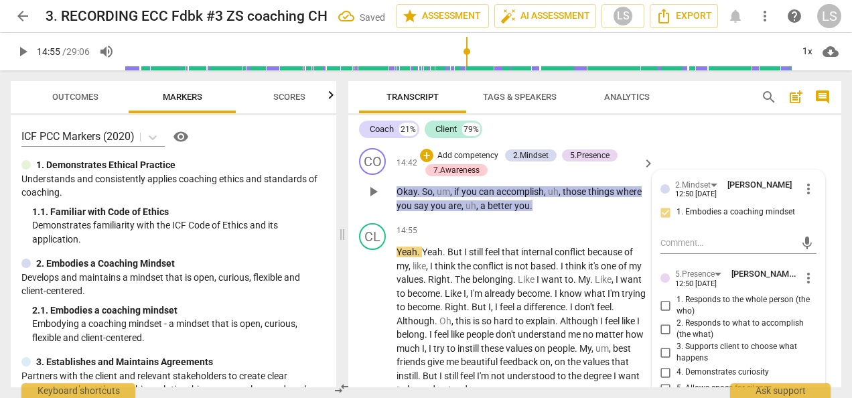
drag, startPoint x: 663, startPoint y: 204, endPoint x: 663, endPoint y: 219, distance: 15.4
click at [663, 297] on input "1. Responds to the whole person (the who)" at bounding box center [665, 305] width 21 height 16
click at [663, 321] on input "2. Responds to what to accomplish (the what)" at bounding box center [665, 329] width 21 height 16
click at [664, 364] on input "4. Demonstrates curiosity" at bounding box center [665, 372] width 21 height 16
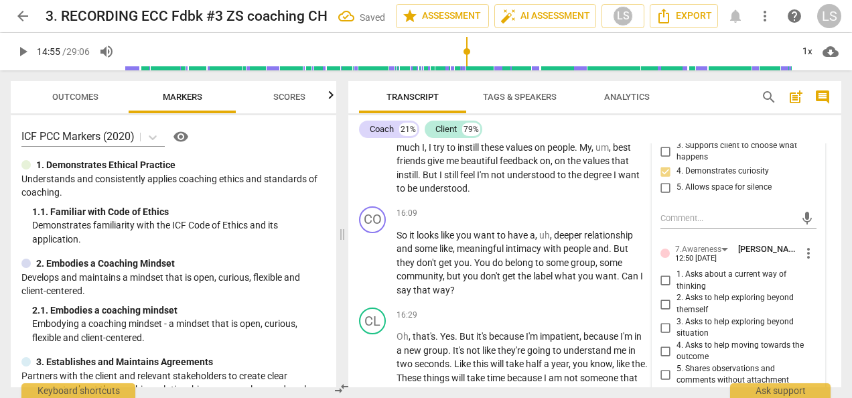
click at [660, 296] on input "2. Asks to help exploring beyond themself" at bounding box center [665, 304] width 21 height 16
click at [660, 343] on input "4. Asks to help moving towards the outcome" at bounding box center [665, 351] width 21 height 16
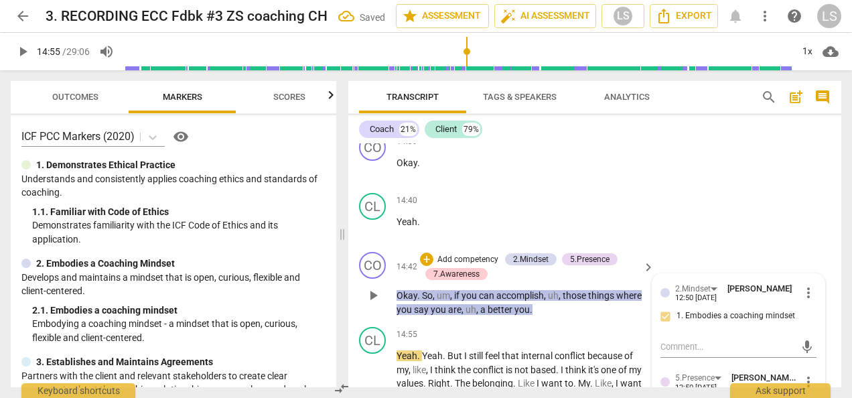
scroll to position [4452, 0]
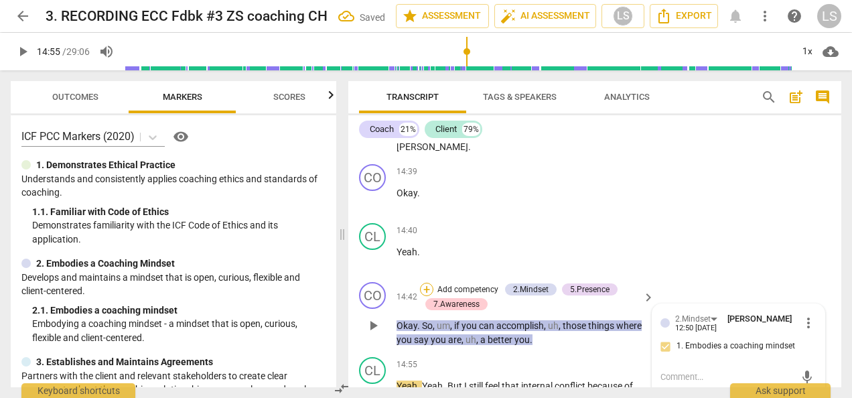
click at [425, 283] on div "+" at bounding box center [426, 289] width 13 height 13
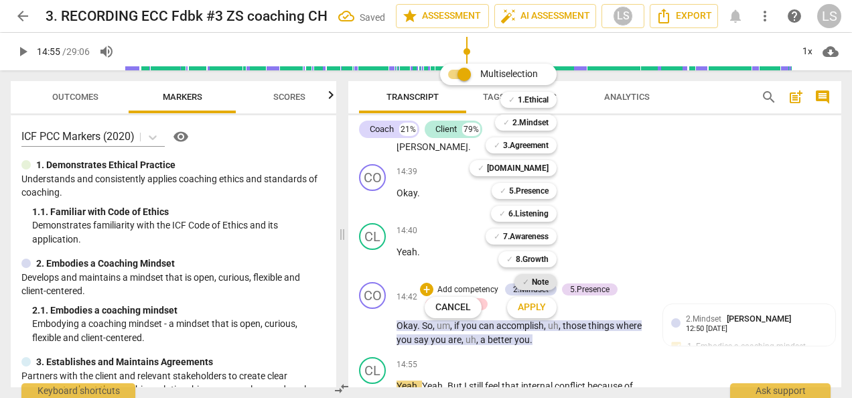
click at [540, 279] on b "Note" at bounding box center [540, 282] width 17 height 16
drag, startPoint x: 547, startPoint y: 310, endPoint x: 620, endPoint y: 301, distance: 72.9
click at [547, 309] on button "Apply" at bounding box center [532, 307] width 50 height 24
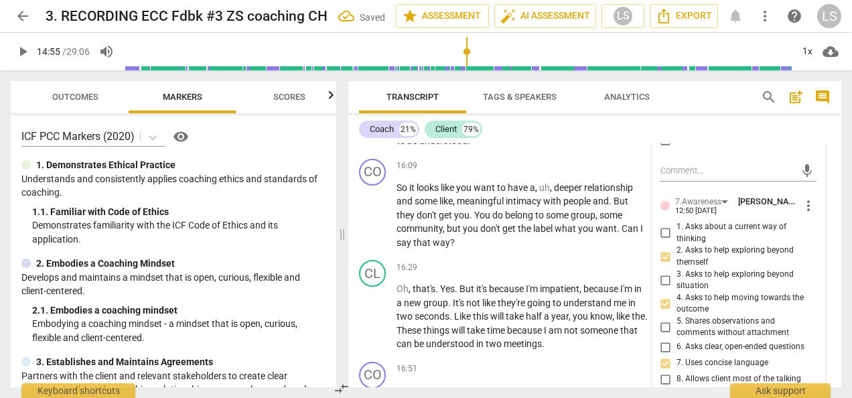
scroll to position [4921, 0]
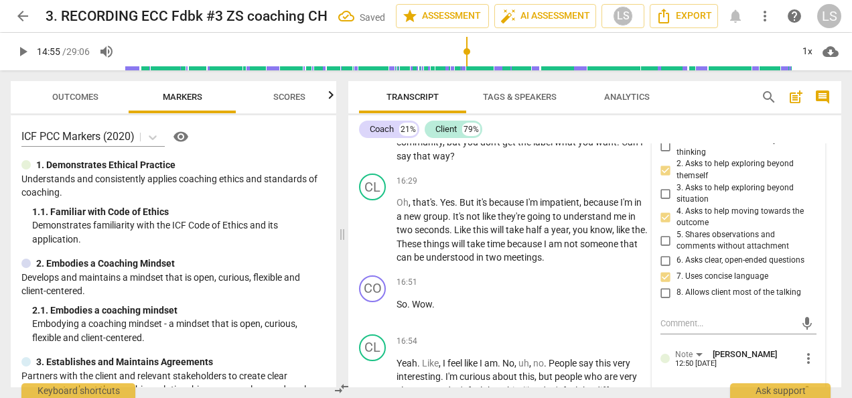
click at [713, 386] on textarea at bounding box center [727, 392] width 135 height 13
drag, startPoint x: 769, startPoint y: 317, endPoint x: 624, endPoint y: 295, distance: 146.4
click at [624, 295] on div "CO play_arrow pause 00:03 + Add competency keyboard_arrow_right Hi [PERSON_NAME…" at bounding box center [594, 265] width 493 height 244
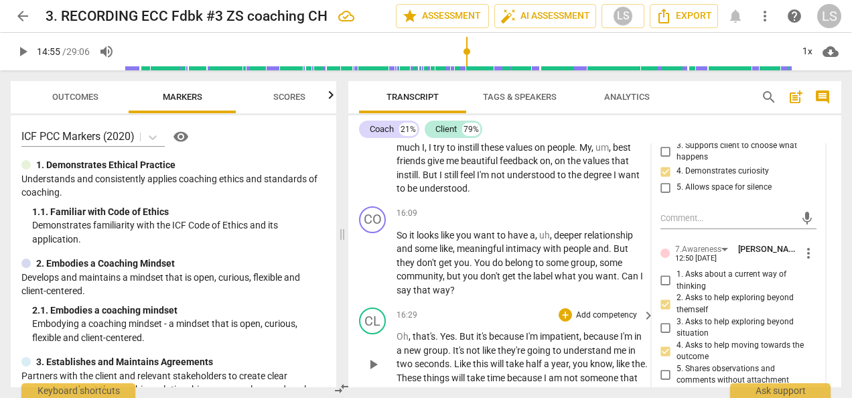
scroll to position [4720, 0]
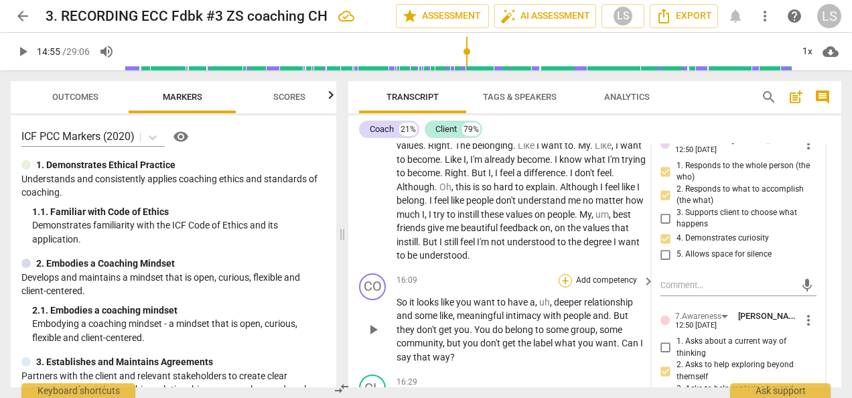
click at [565, 274] on div "+" at bounding box center [565, 280] width 13 height 13
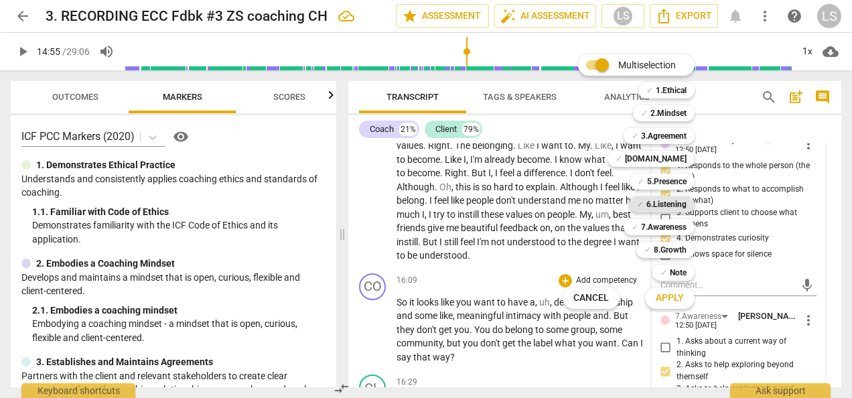
click at [662, 205] on b "6.Listening" at bounding box center [666, 204] width 40 height 16
click at [676, 153] on b "[DOMAIN_NAME]" at bounding box center [656, 159] width 62 height 16
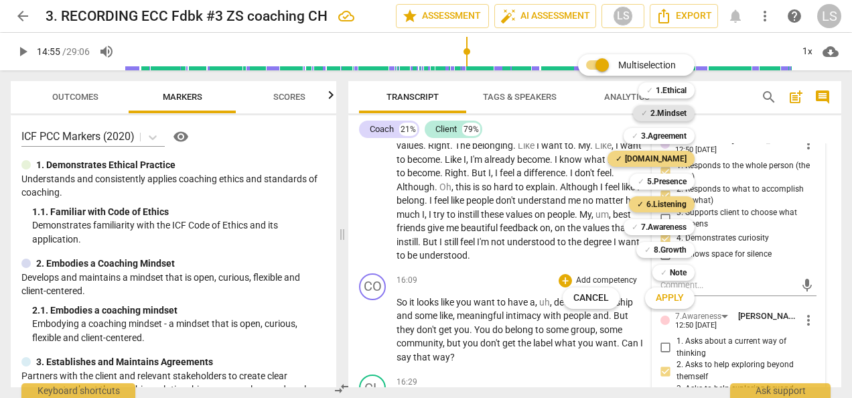
click at [675, 106] on b "2.Mindset" at bounding box center [668, 113] width 36 height 16
click at [661, 295] on span "Apply" at bounding box center [670, 297] width 28 height 13
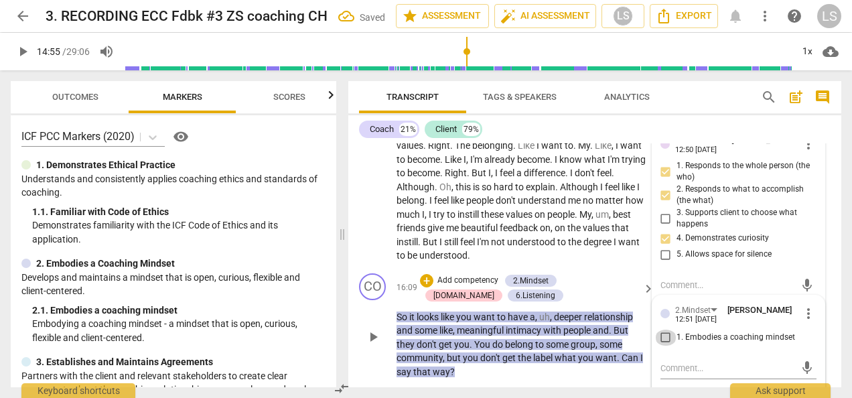
click at [664, 330] on input "1. Embodies a coaching mindset" at bounding box center [665, 338] width 21 height 16
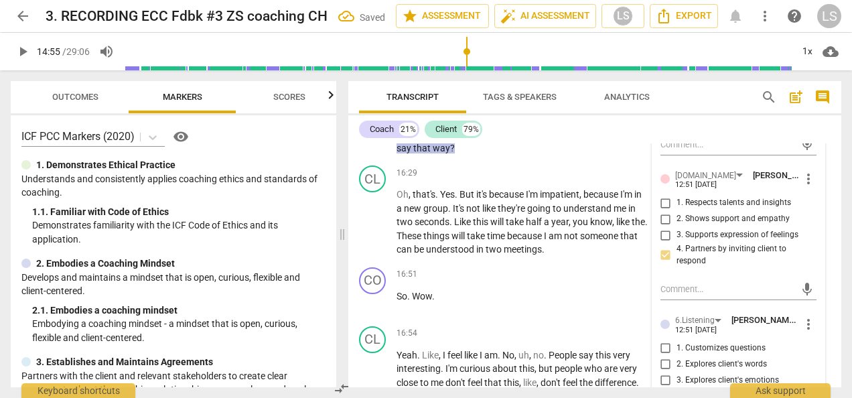
scroll to position [5055, 0]
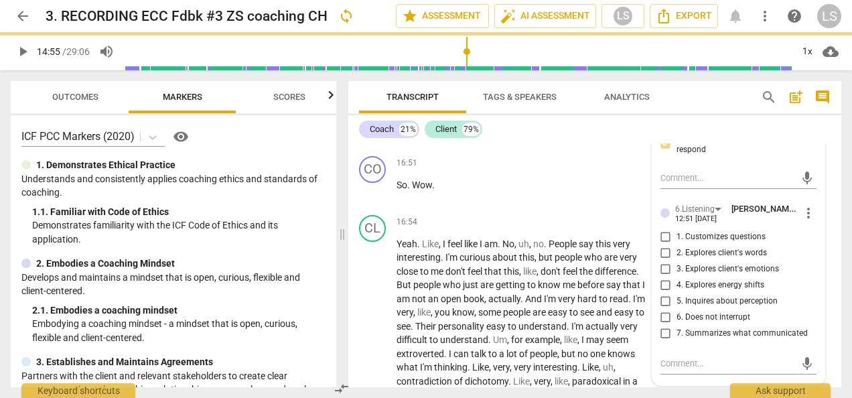
click at [664, 325] on input "7. Summarizes what communicated" at bounding box center [665, 333] width 21 height 16
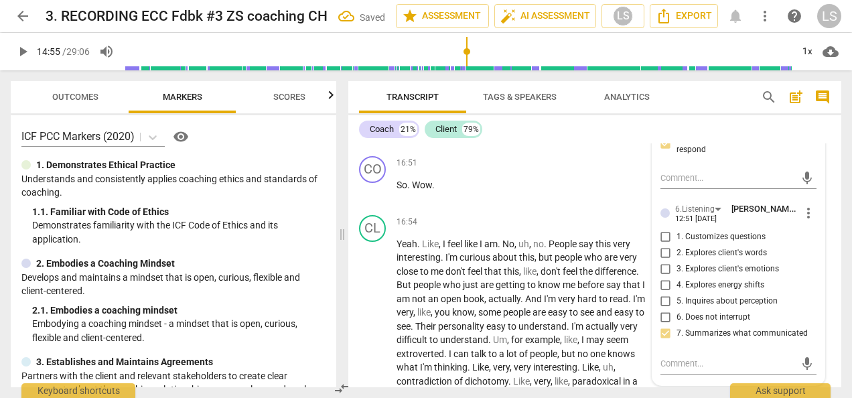
scroll to position [4988, 0]
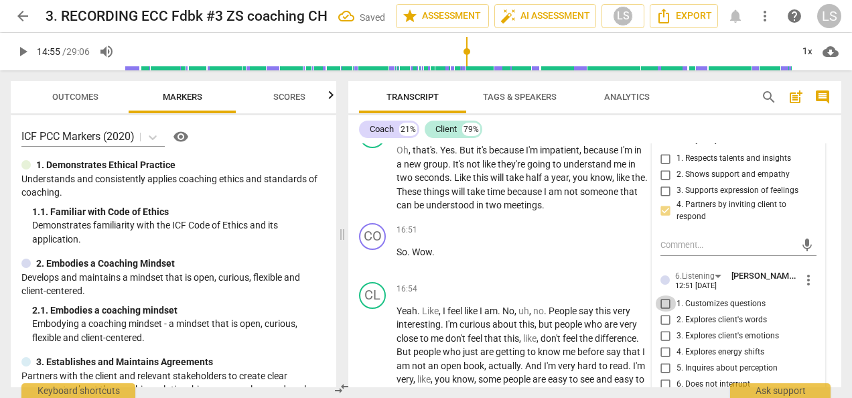
click at [663, 295] on input "1. Customizes questions" at bounding box center [665, 303] width 21 height 16
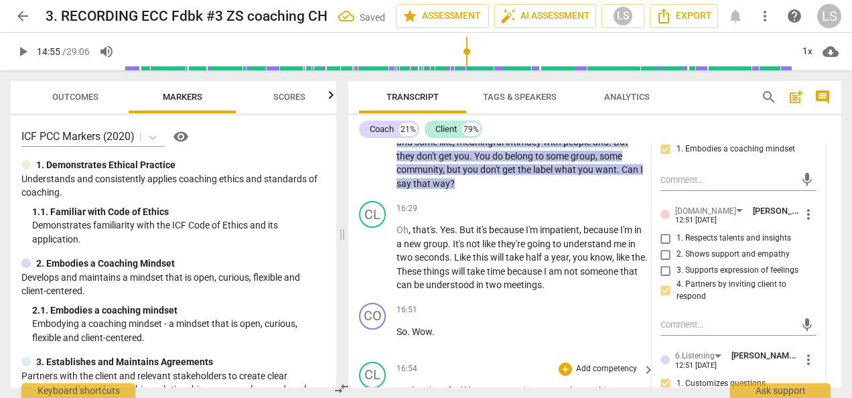
scroll to position [4854, 0]
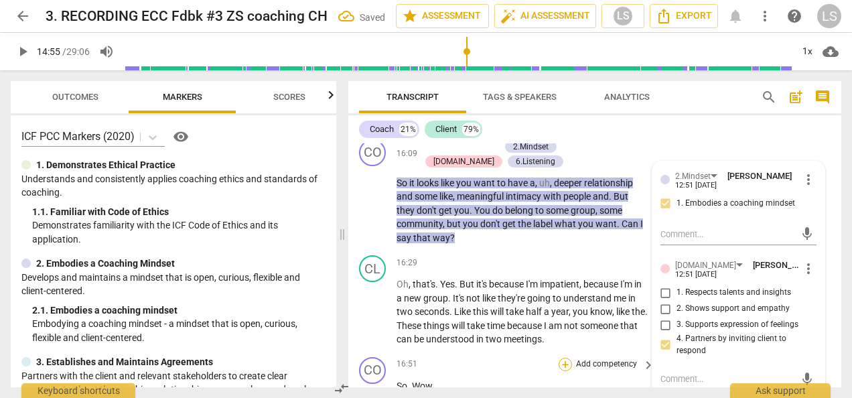
click at [564, 358] on div "+" at bounding box center [565, 364] width 13 height 13
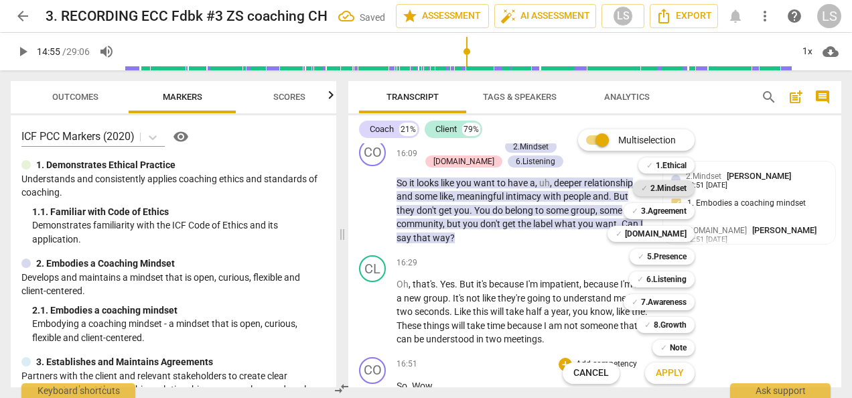
click at [658, 190] on b "2.Mindset" at bounding box center [668, 188] width 36 height 16
click at [658, 239] on div "✓ [DOMAIN_NAME]" at bounding box center [650, 234] width 87 height 16
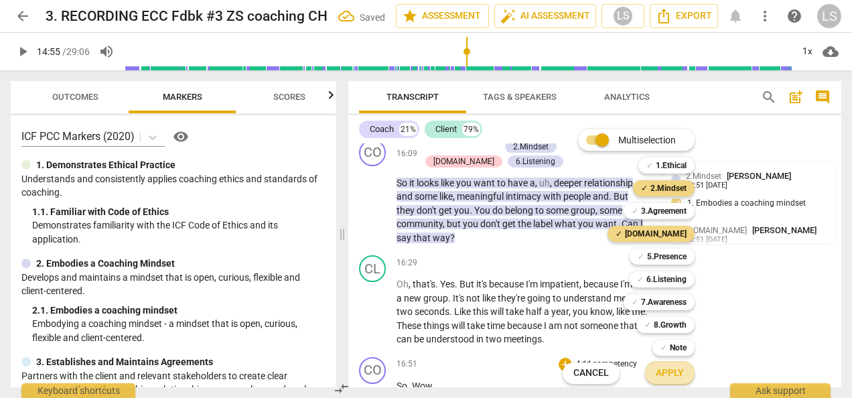
click at [671, 377] on span "Apply" at bounding box center [670, 372] width 28 height 13
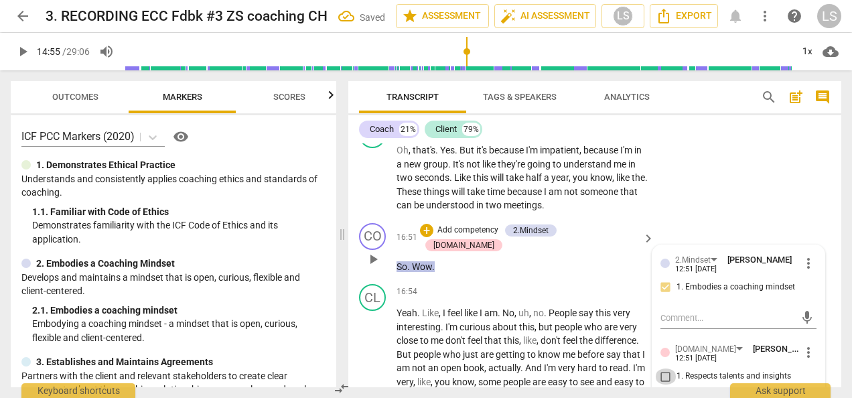
click at [663, 368] on input "1. Respects talents and insights" at bounding box center [665, 376] width 21 height 16
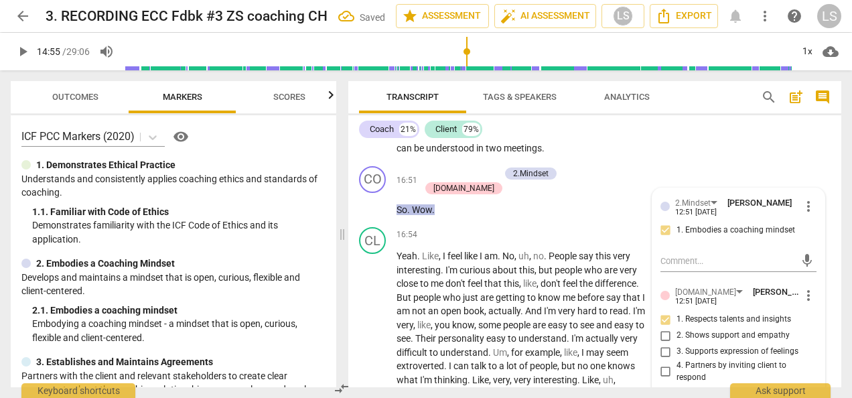
scroll to position [5122, 0]
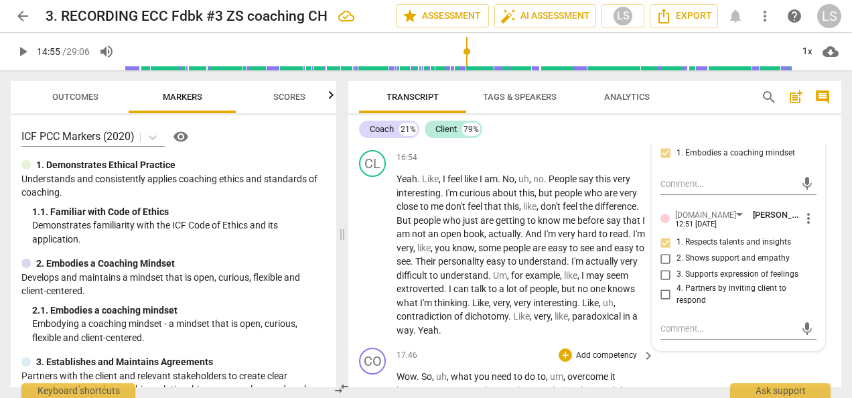
click at [579, 350] on p "Add competency" at bounding box center [607, 356] width 64 height 12
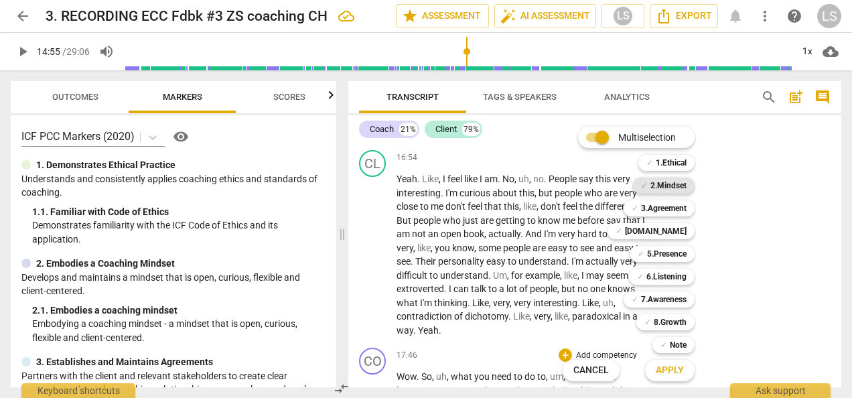
click at [666, 186] on b "2.Mindset" at bounding box center [668, 185] width 36 height 16
click at [658, 260] on b "5.Presence" at bounding box center [667, 254] width 40 height 16
click at [661, 303] on b "7.Awareness" at bounding box center [664, 299] width 46 height 16
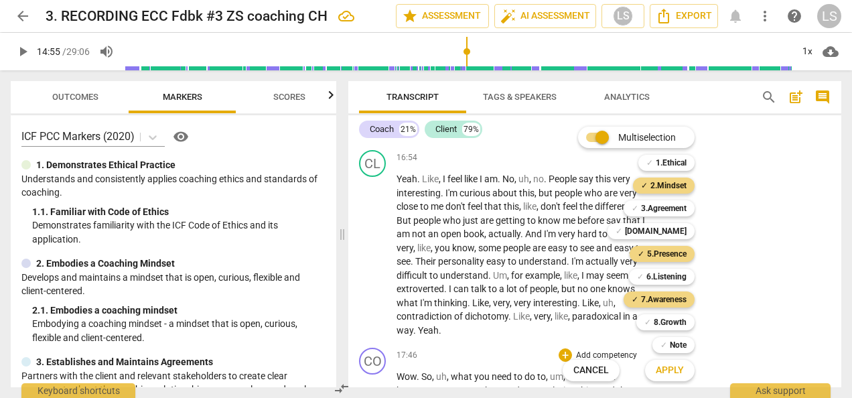
click at [663, 368] on span "Apply" at bounding box center [670, 370] width 28 height 13
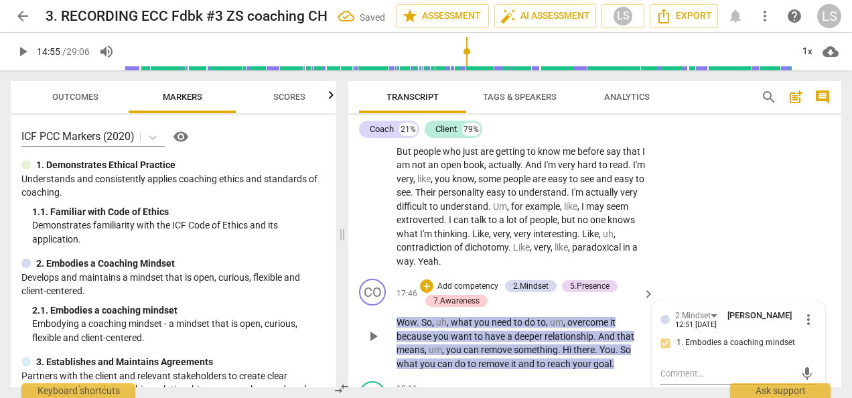
scroll to position [5322, 0]
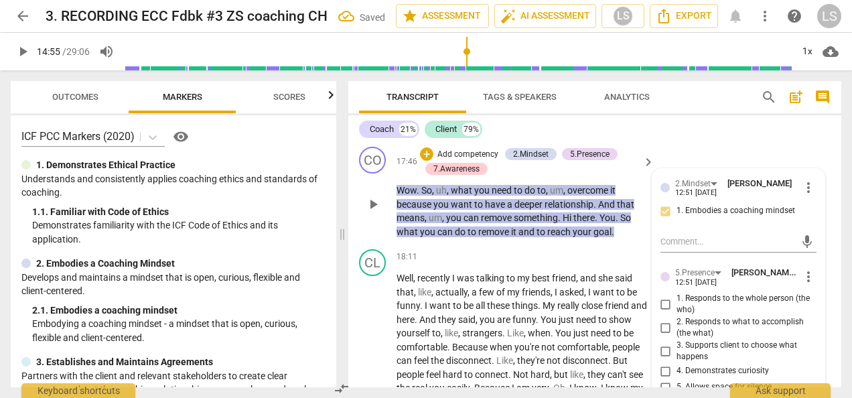
click at [662, 319] on input "2. Responds to what to accomplish (the what)" at bounding box center [665, 327] width 21 height 16
click at [667, 363] on input "4. Demonstrates curiosity" at bounding box center [665, 371] width 21 height 16
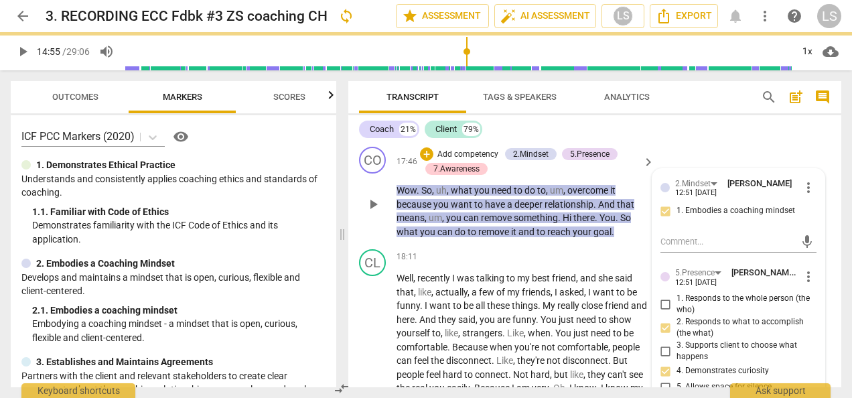
scroll to position [5523, 0]
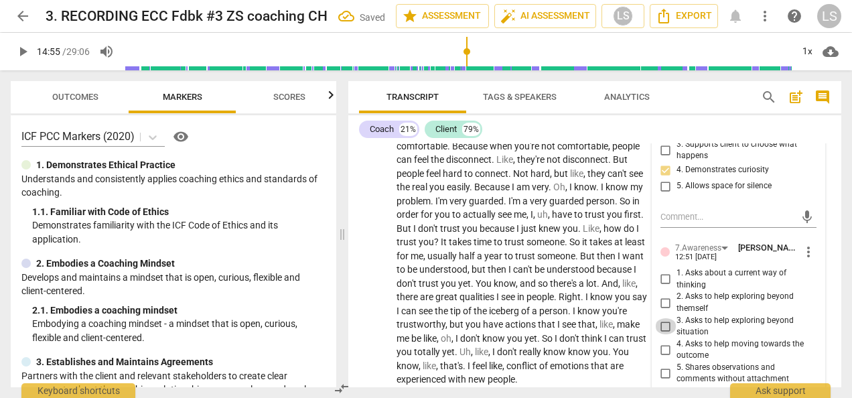
click at [660, 318] on input "3. Asks to help exploring beyond situation" at bounding box center [665, 326] width 21 height 16
click at [663, 385] on input "6. Asks clear, open-ended questions" at bounding box center [665, 393] width 21 height 16
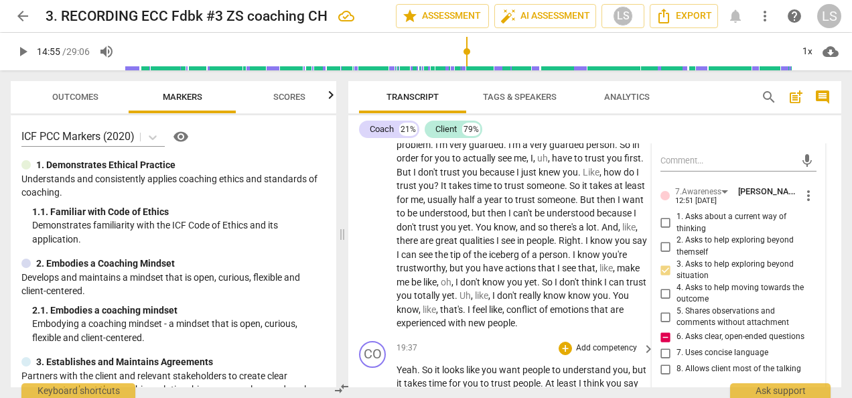
scroll to position [5590, 0]
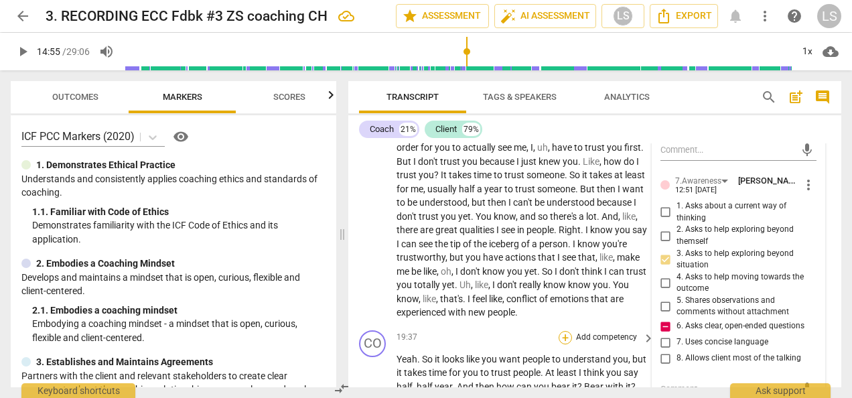
click at [565, 331] on div "+" at bounding box center [565, 337] width 13 height 13
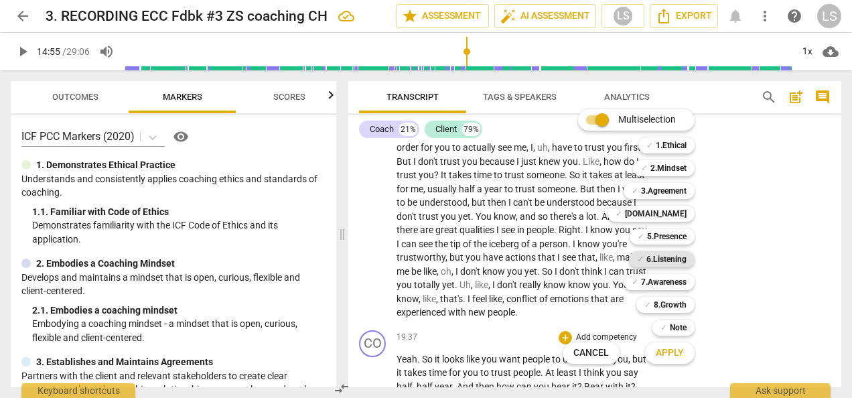
click at [655, 265] on b "6.Listening" at bounding box center [666, 259] width 40 height 16
click at [672, 169] on b "2.Mindset" at bounding box center [668, 168] width 36 height 16
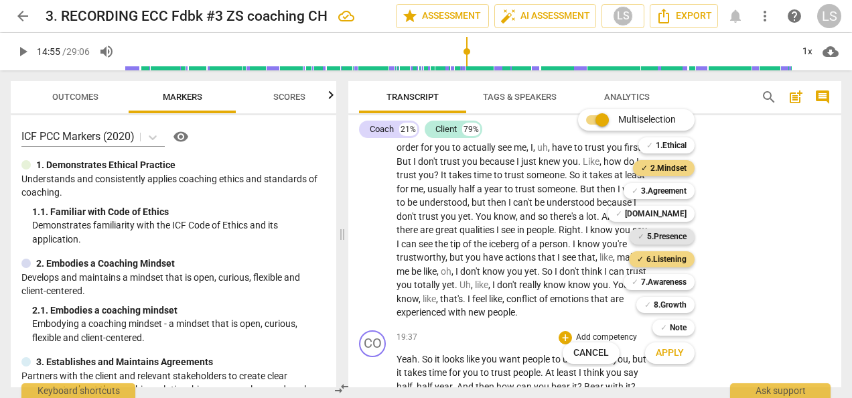
click at [667, 234] on b "5.Presence" at bounding box center [667, 236] width 40 height 16
click at [670, 289] on b "7.Awareness" at bounding box center [664, 282] width 46 height 16
click at [663, 357] on span "Apply" at bounding box center [670, 352] width 28 height 13
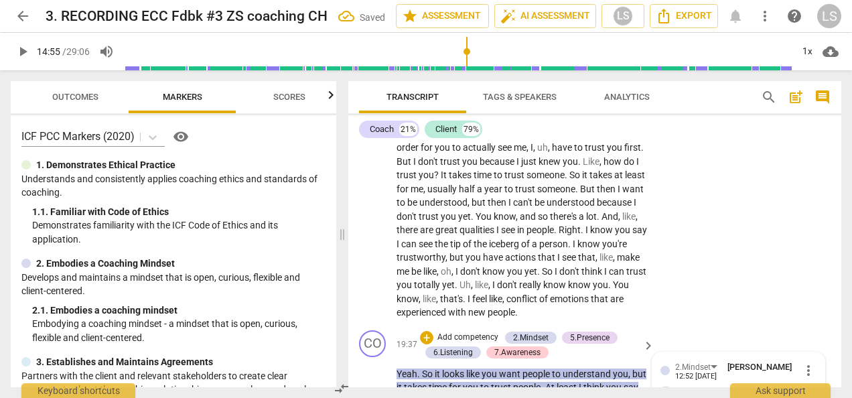
click at [660, 386] on input "1. Embodies a coaching mindset" at bounding box center [665, 394] width 21 height 16
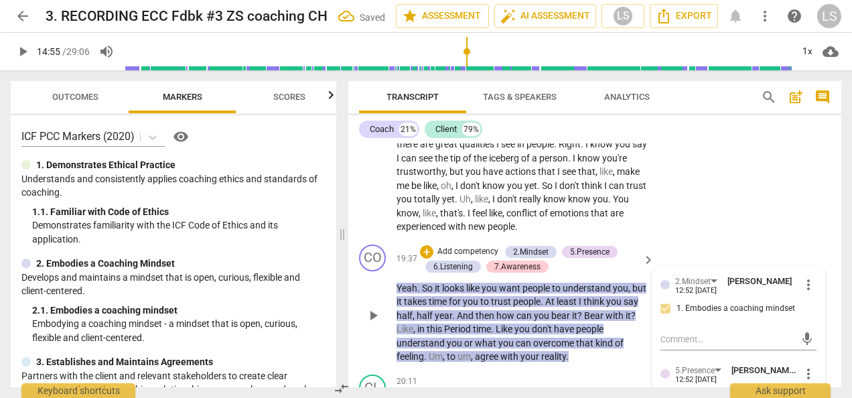
scroll to position [5724, 0]
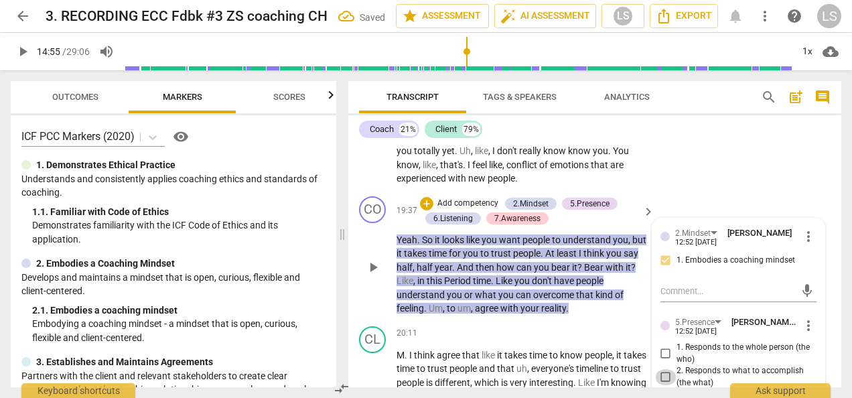
click at [664, 369] on input "2. Responds to what to accomplish (the what)" at bounding box center [665, 377] width 21 height 16
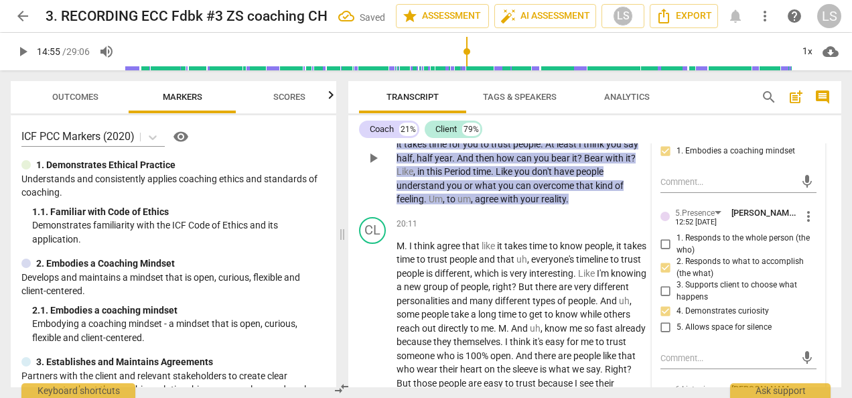
scroll to position [5925, 0]
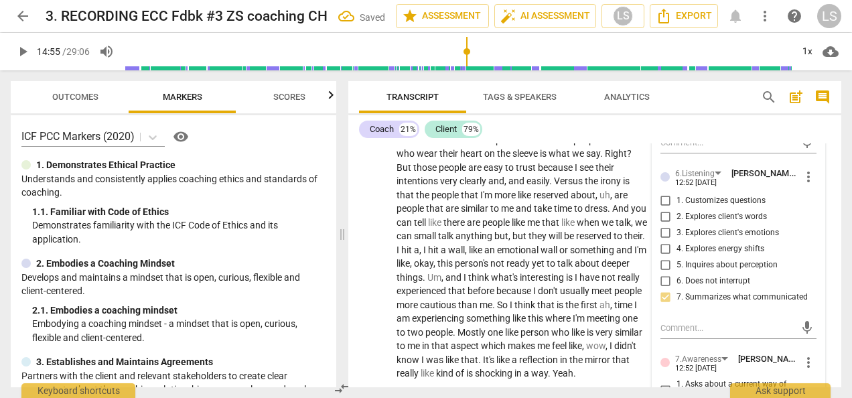
scroll to position [6126, 0]
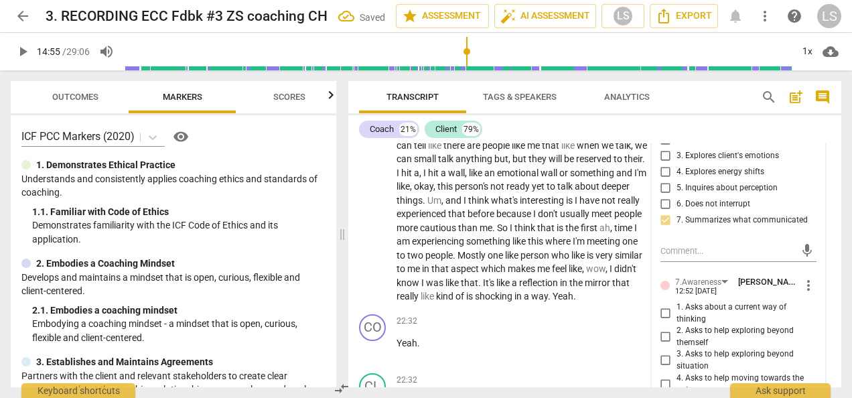
click at [664, 352] on input "3. Asks to help exploring beyond situation" at bounding box center [665, 360] width 21 height 16
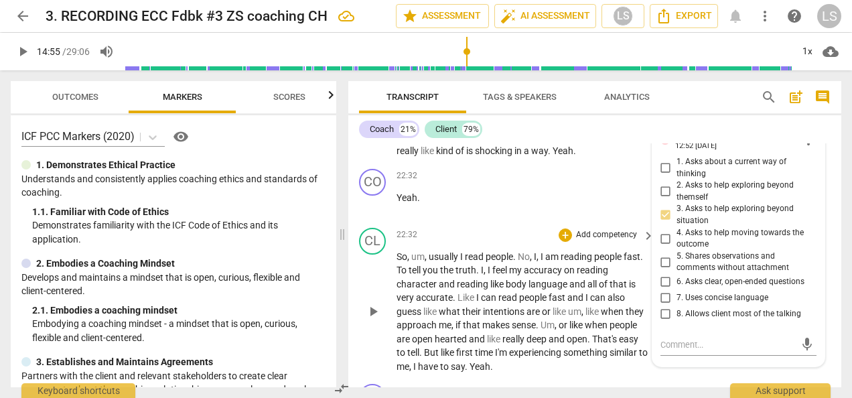
scroll to position [6327, 0]
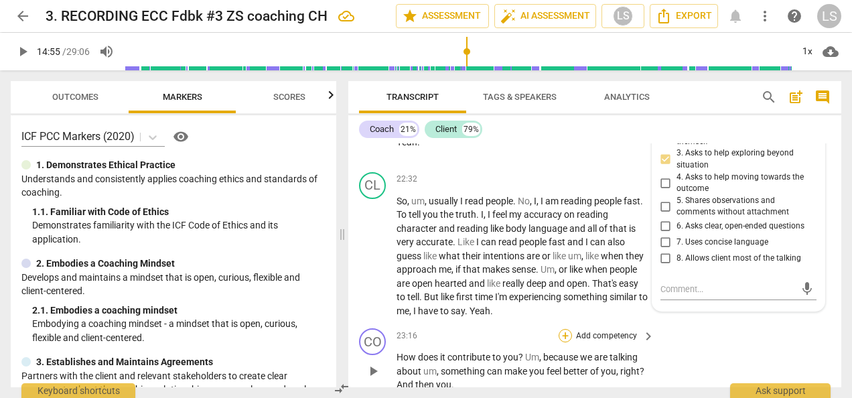
click at [563, 329] on div "+" at bounding box center [565, 335] width 13 height 13
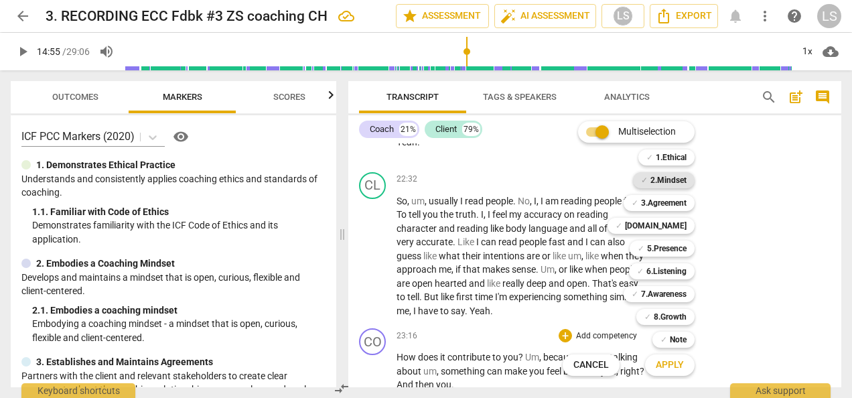
click at [684, 185] on b "2.Mindset" at bounding box center [668, 180] width 36 height 16
click at [677, 244] on b "5.Presence" at bounding box center [667, 248] width 40 height 16
click at [675, 296] on b "7.Awareness" at bounding box center [664, 294] width 46 height 16
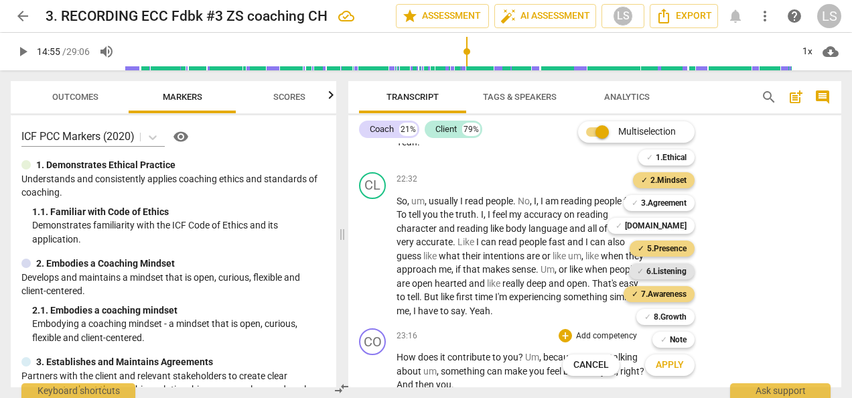
click at [678, 270] on b "6.Listening" at bounding box center [666, 271] width 40 height 16
click at [674, 360] on span "Apply" at bounding box center [670, 364] width 28 height 13
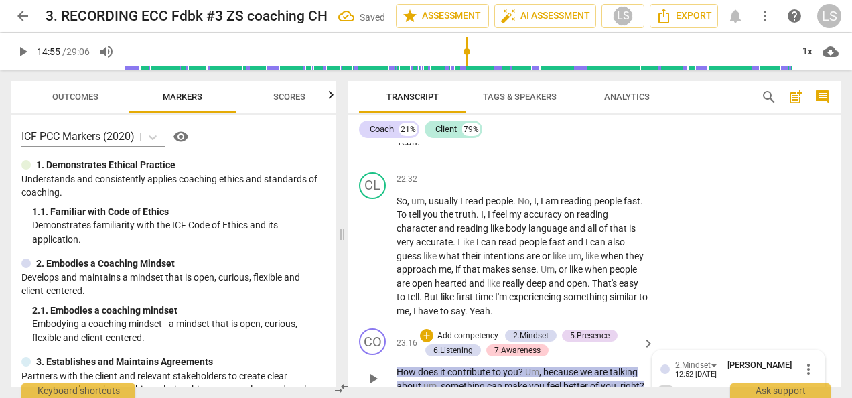
click at [666, 384] on input "1. Embodies a coaching mindset" at bounding box center [665, 392] width 21 height 16
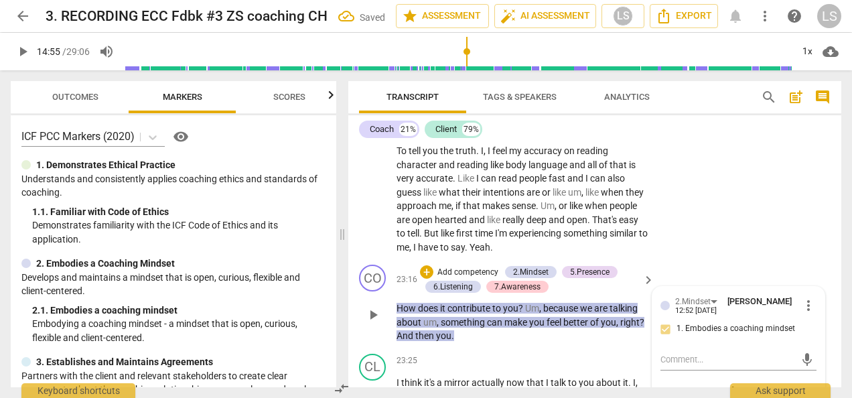
scroll to position [6461, 0]
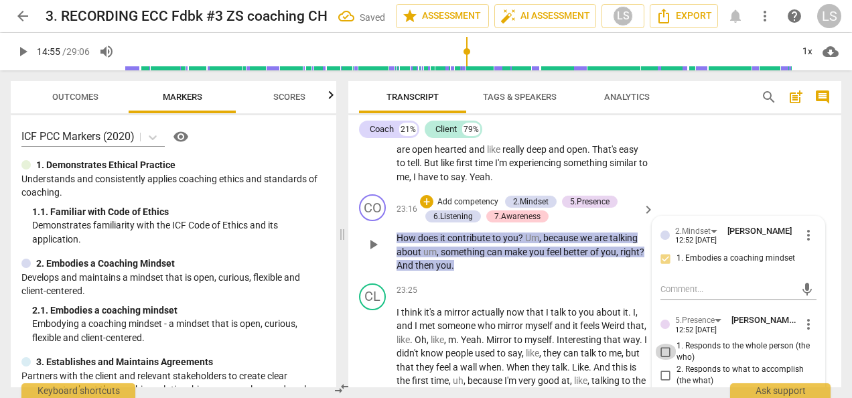
click at [663, 344] on input "1. Responds to the whole person (the who)" at bounding box center [665, 352] width 21 height 16
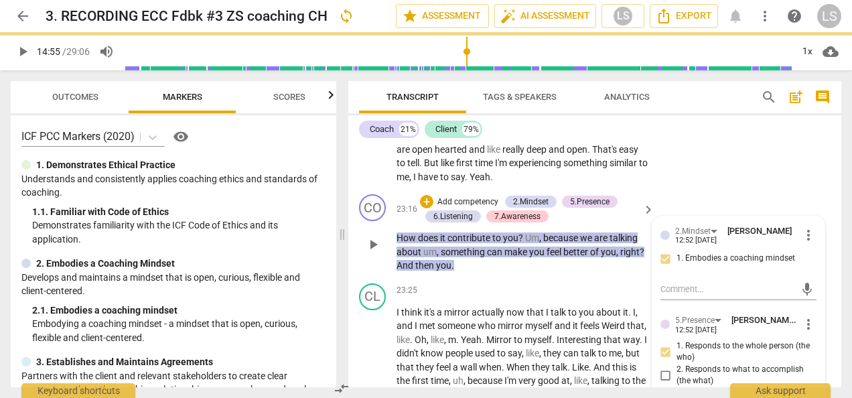
click at [660, 367] on input "2. Responds to what to accomplish (the what)" at bounding box center [665, 375] width 21 height 16
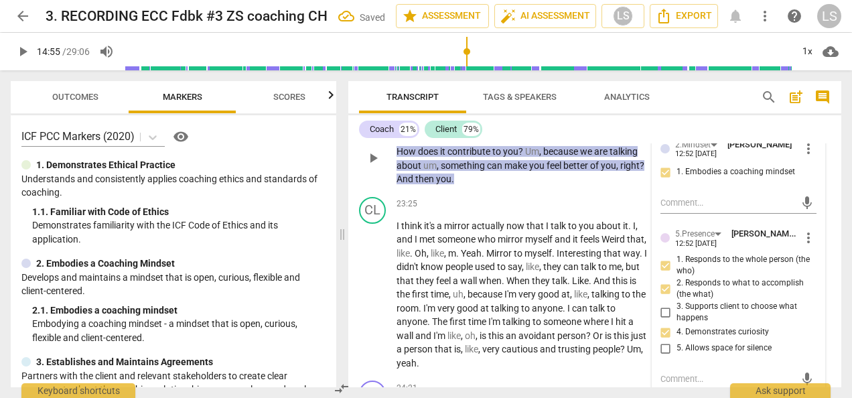
scroll to position [6662, 0]
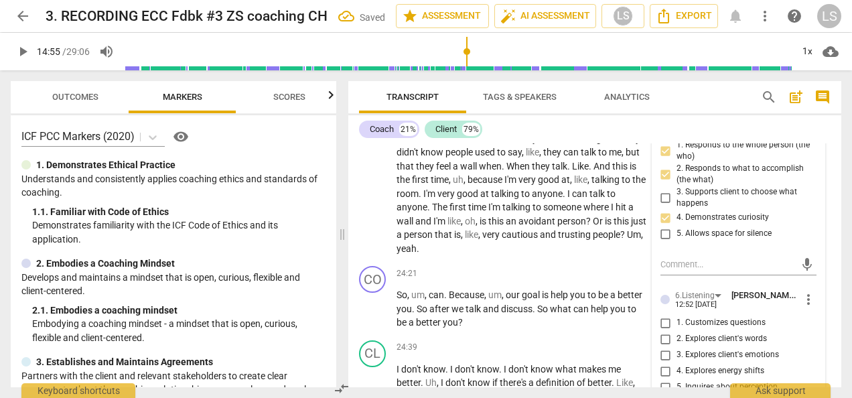
click at [664, 315] on input "1. Customizes questions" at bounding box center [665, 323] width 21 height 16
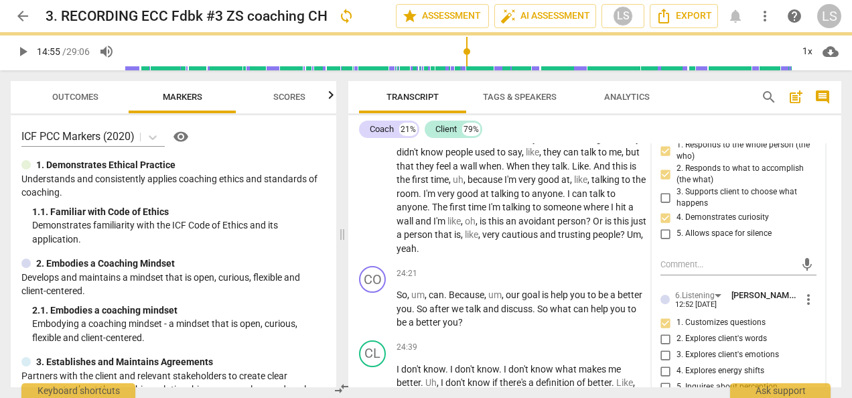
scroll to position [6796, 0]
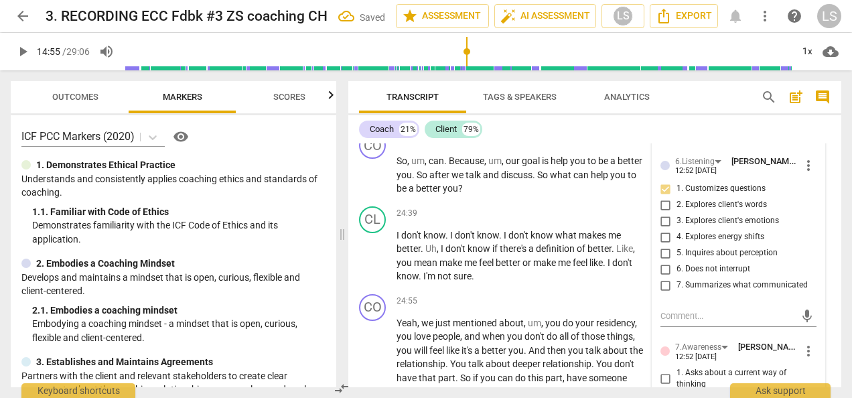
click at [664, 394] on input "2. Asks to help exploring beyond themself" at bounding box center [665, 402] width 21 height 16
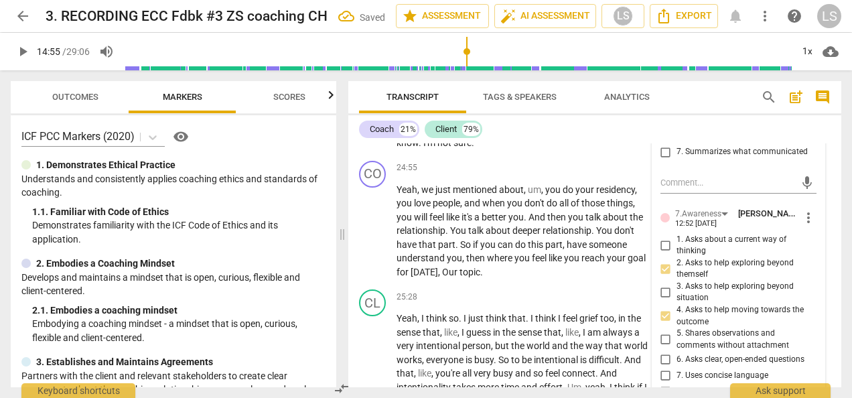
scroll to position [6930, 0]
click at [661, 350] on input "6. Asks clear, open-ended questions" at bounding box center [665, 358] width 21 height 16
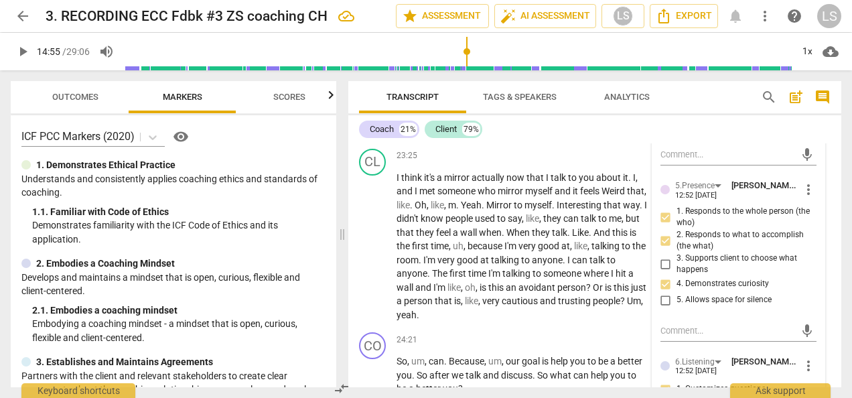
scroll to position [6595, 0]
click at [567, 334] on div "+" at bounding box center [565, 340] width 13 height 13
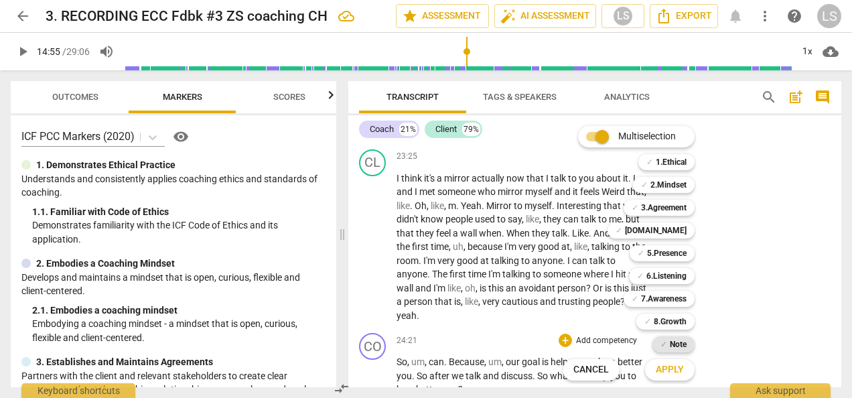
click at [666, 342] on span "✓" at bounding box center [663, 344] width 7 height 16
click at [665, 377] on button "Apply" at bounding box center [670, 370] width 50 height 24
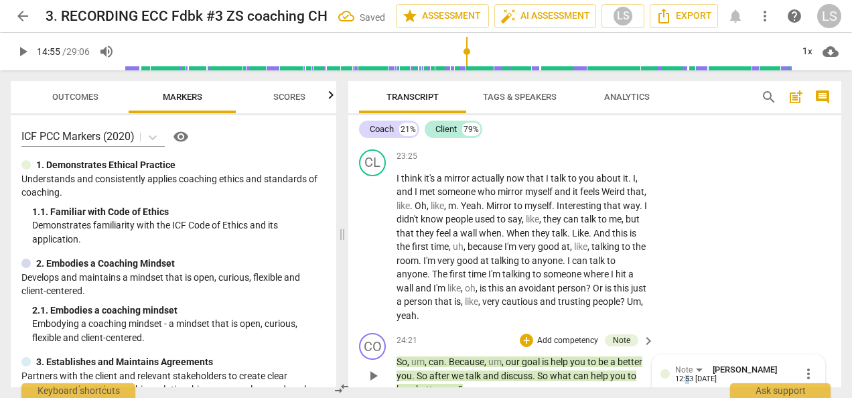
click at [685, 363] on div "Note [PERSON_NAME] 12:53 [DATE] more_vert" at bounding box center [738, 377] width 156 height 29
drag, startPoint x: 685, startPoint y: 303, endPoint x: 686, endPoint y: 317, distance: 14.8
paste textarea ""Being a better you" is a bit different from the client understanding herself b…"
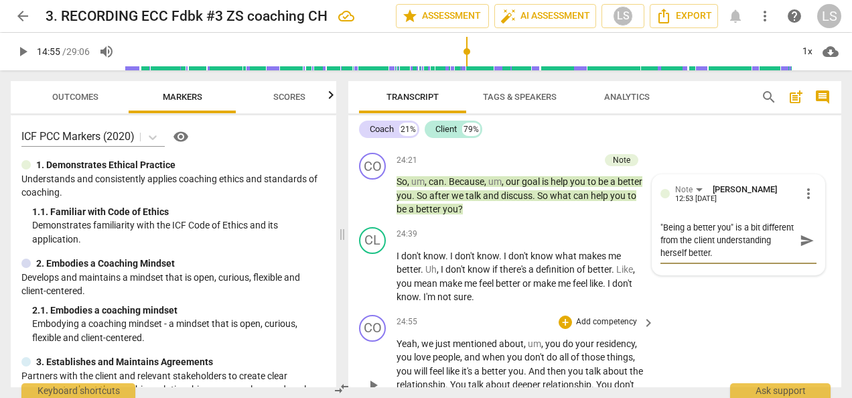
scroll to position [6796, 0]
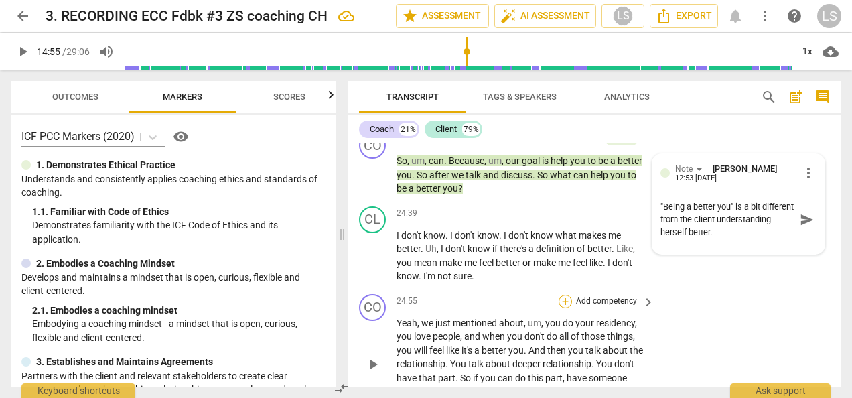
click at [560, 295] on div "+" at bounding box center [565, 301] width 13 height 13
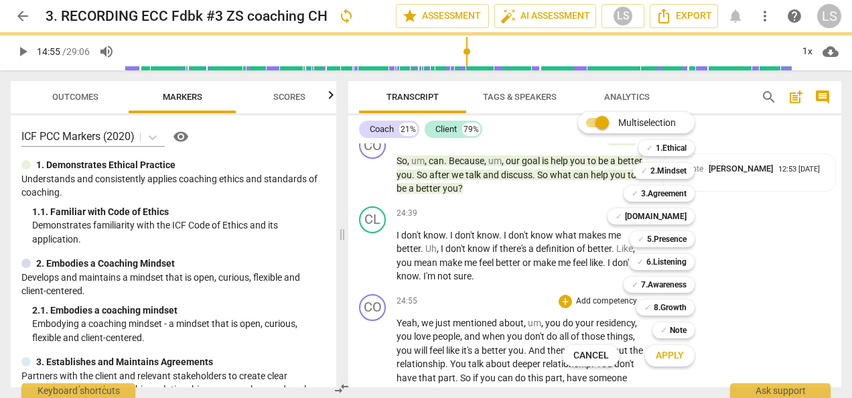
scroll to position [6770, 0]
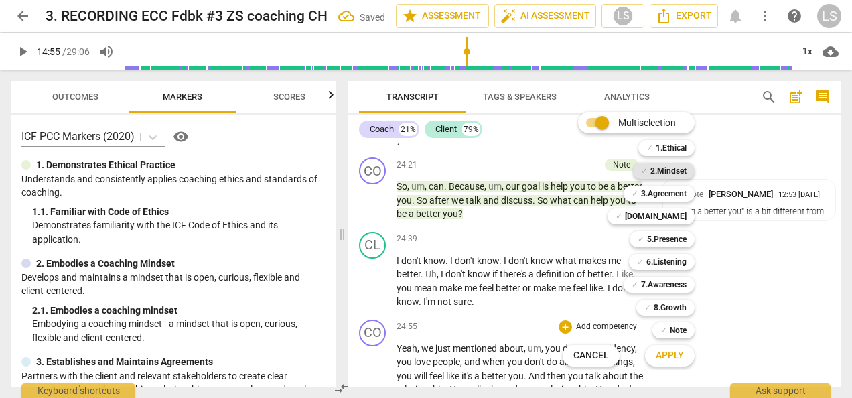
click at [676, 165] on b "2.Mindset" at bounding box center [668, 171] width 36 height 16
click at [668, 242] on b "5.Presence" at bounding box center [667, 239] width 40 height 16
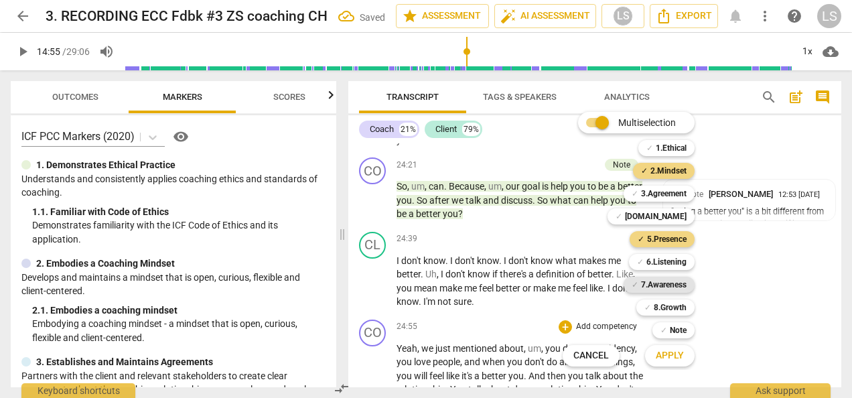
drag, startPoint x: 668, startPoint y: 262, endPoint x: 668, endPoint y: 279, distance: 17.4
click at [668, 263] on b "6.Listening" at bounding box center [666, 262] width 40 height 16
click at [668, 291] on b "7.Awareness" at bounding box center [664, 285] width 46 height 16
click at [675, 360] on span "Apply" at bounding box center [670, 355] width 28 height 13
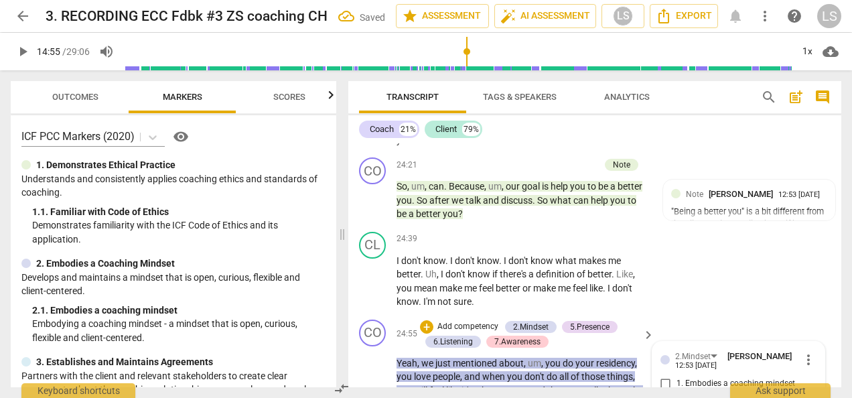
click at [663, 376] on input "1. Embodies a coaching mindset" at bounding box center [665, 384] width 21 height 16
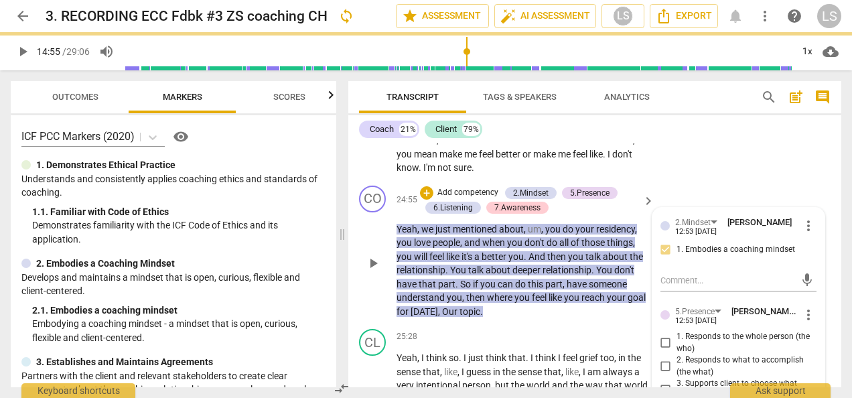
drag, startPoint x: 664, startPoint y: 280, endPoint x: 668, endPoint y: 317, distance: 37.7
click at [664, 358] on input "2. Responds to what to accomplish (the what)" at bounding box center [665, 366] width 21 height 16
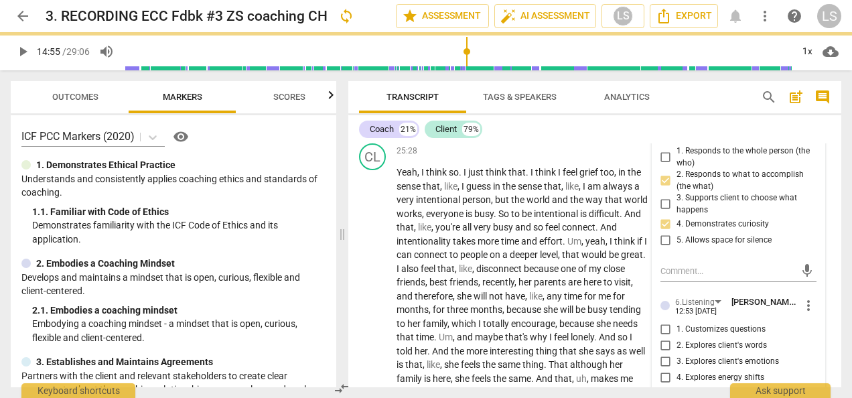
scroll to position [7172, 0]
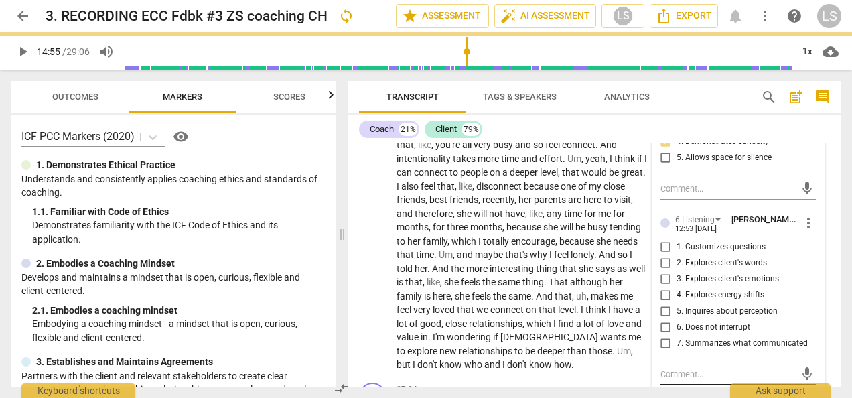
click at [655, 336] on input "7. Summarizes what communicated" at bounding box center [665, 344] width 21 height 16
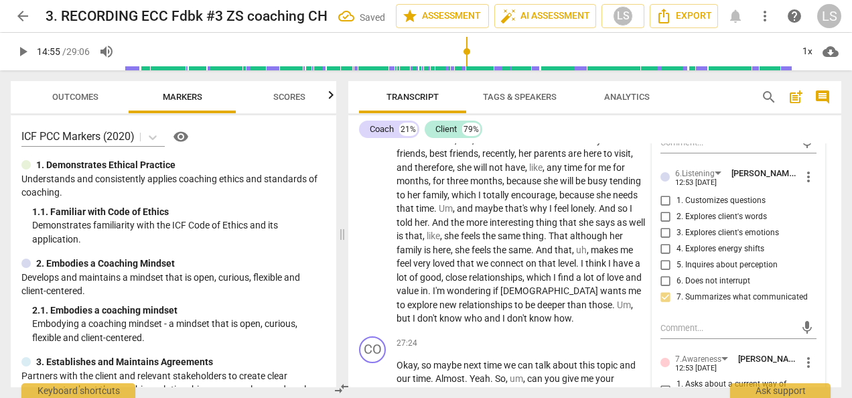
scroll to position [7239, 0]
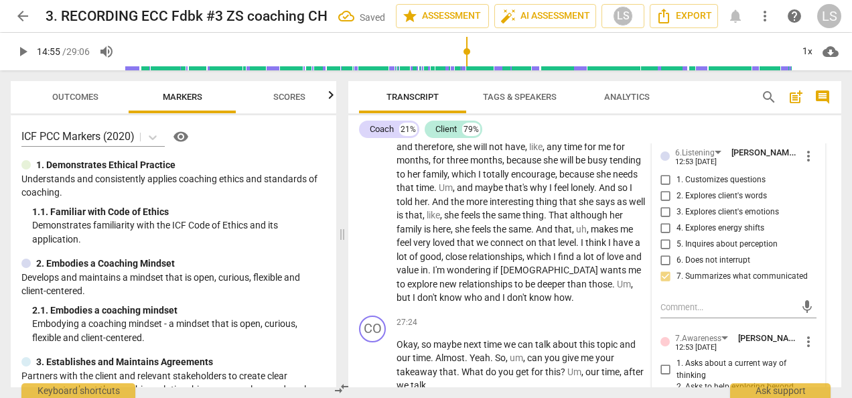
click at [565, 316] on div "+" at bounding box center [565, 322] width 13 height 13
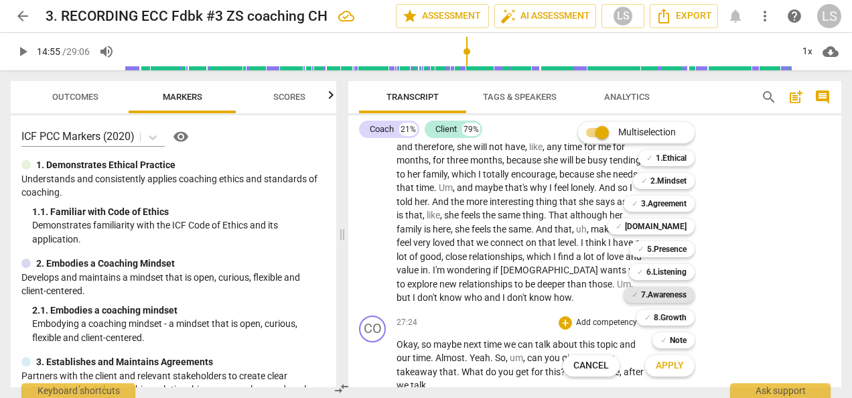
click at [672, 291] on b "7.Awareness" at bounding box center [664, 295] width 46 height 16
click at [675, 318] on b "8.Growth" at bounding box center [670, 317] width 33 height 16
click at [675, 365] on span "Apply" at bounding box center [670, 365] width 28 height 13
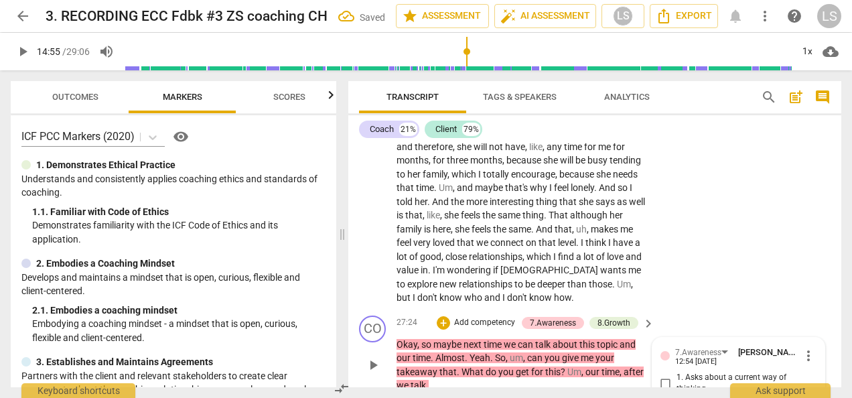
scroll to position [7460, 0]
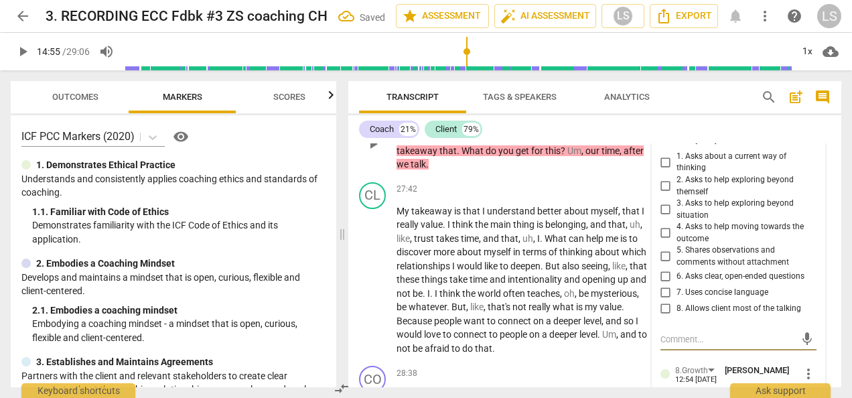
click at [660, 269] on input "6. Asks clear, open-ended questions" at bounding box center [665, 277] width 21 height 16
click at [563, 366] on div "+" at bounding box center [565, 372] width 13 height 13
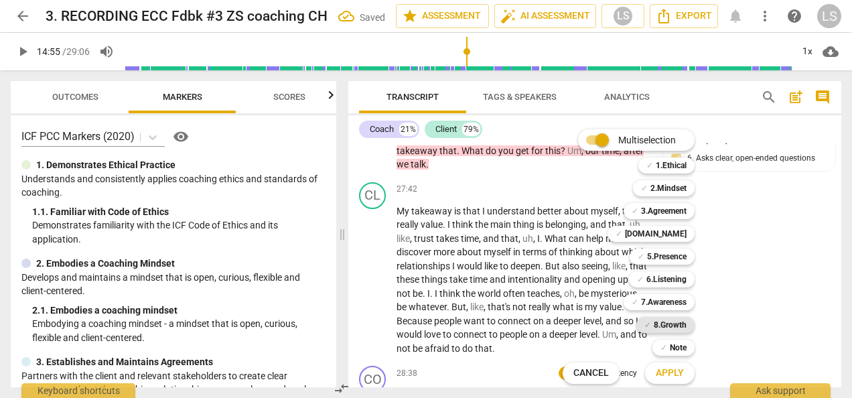
click at [672, 324] on b "8.Growth" at bounding box center [670, 325] width 33 height 16
click at [671, 380] on button "Apply" at bounding box center [670, 373] width 50 height 24
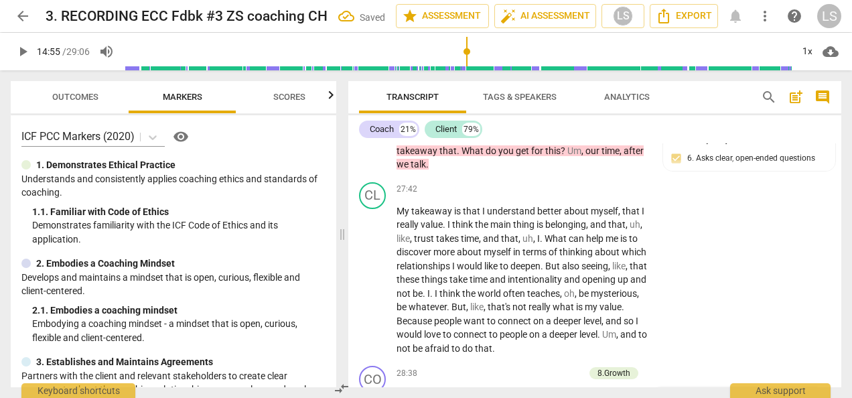
scroll to position [7733, 0]
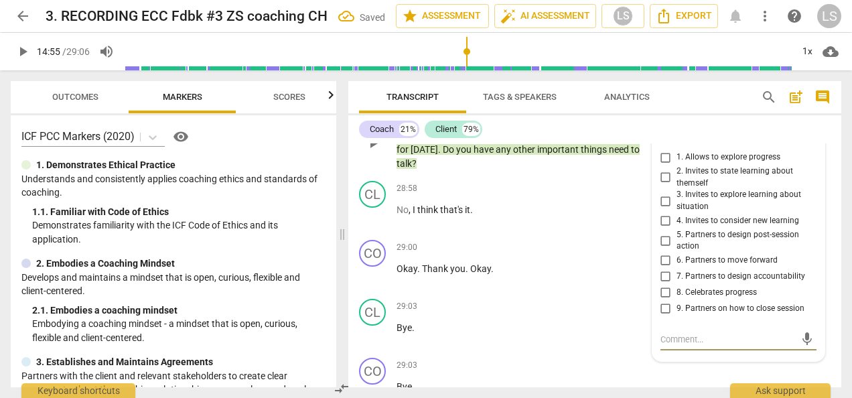
click at [660, 301] on input "9. Partners on how to close session" at bounding box center [665, 309] width 21 height 16
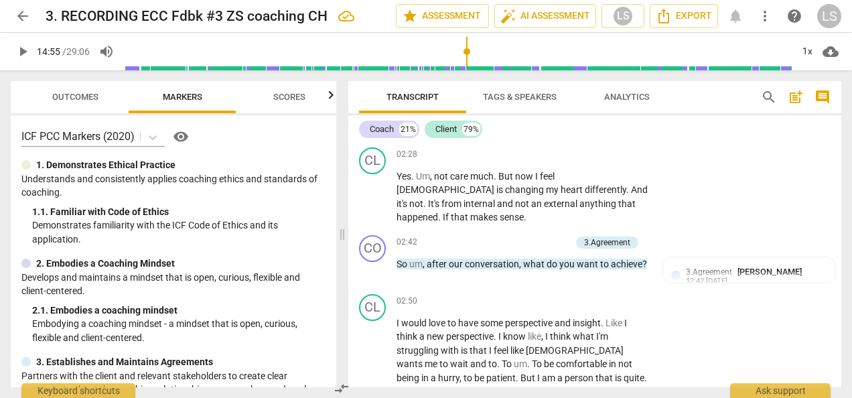
scroll to position [536, 0]
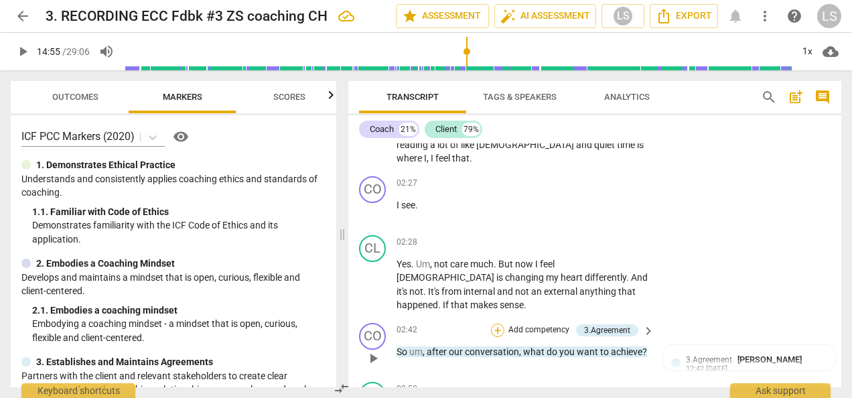
click at [493, 323] on div "+" at bounding box center [497, 329] width 13 height 13
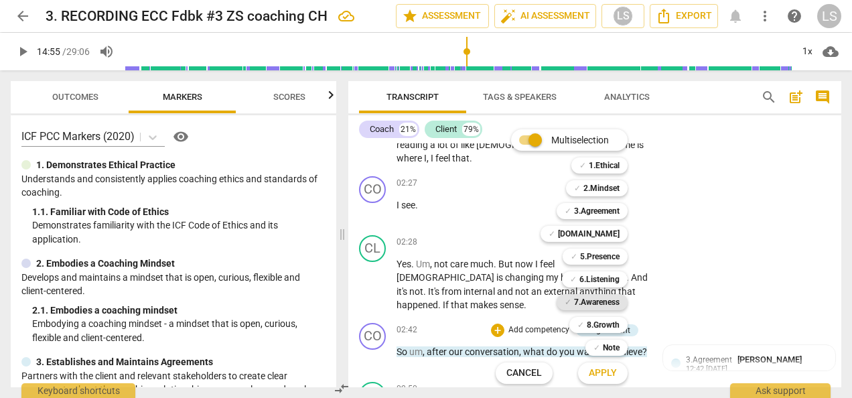
click at [599, 301] on b "7.Awareness" at bounding box center [597, 302] width 46 height 16
click at [609, 365] on button "Apply" at bounding box center [603, 373] width 50 height 24
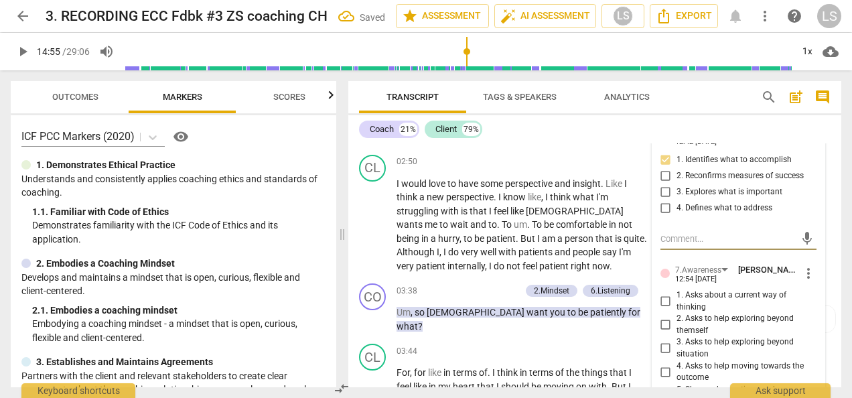
scroll to position [829, 0]
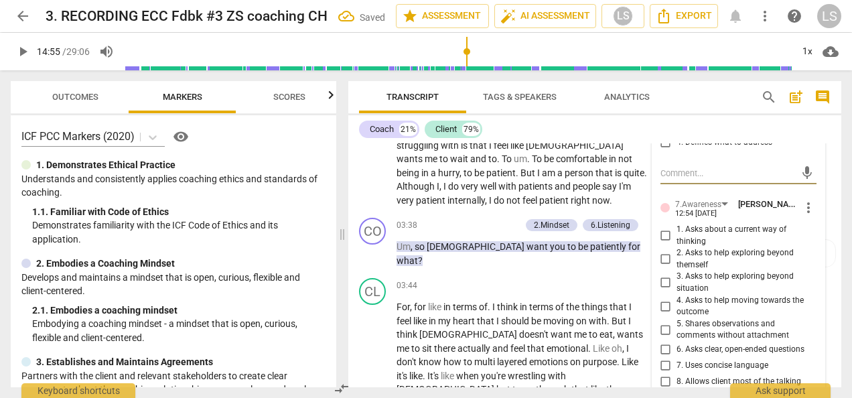
drag, startPoint x: 672, startPoint y: 304, endPoint x: 678, endPoint y: 308, distance: 7.2
click at [672, 342] on input "6. Asks clear, open-ended questions" at bounding box center [665, 350] width 21 height 16
click at [660, 358] on input "7. Uses concise language" at bounding box center [665, 366] width 21 height 16
click at [445, 218] on div "+" at bounding box center [447, 224] width 13 height 13
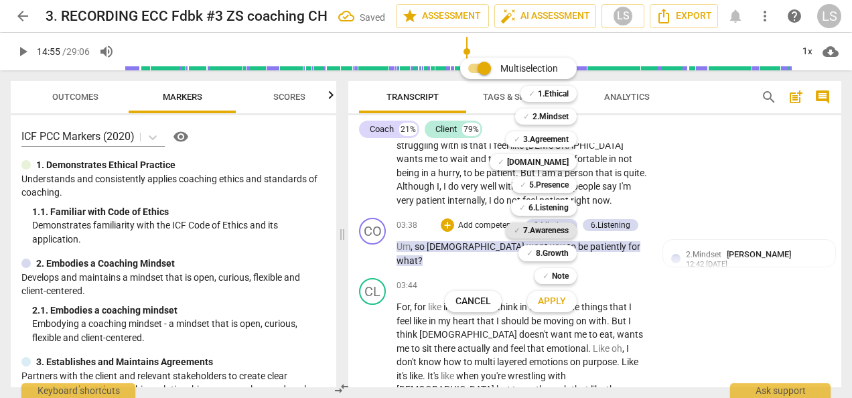
click at [560, 230] on b "7.Awareness" at bounding box center [546, 230] width 46 height 16
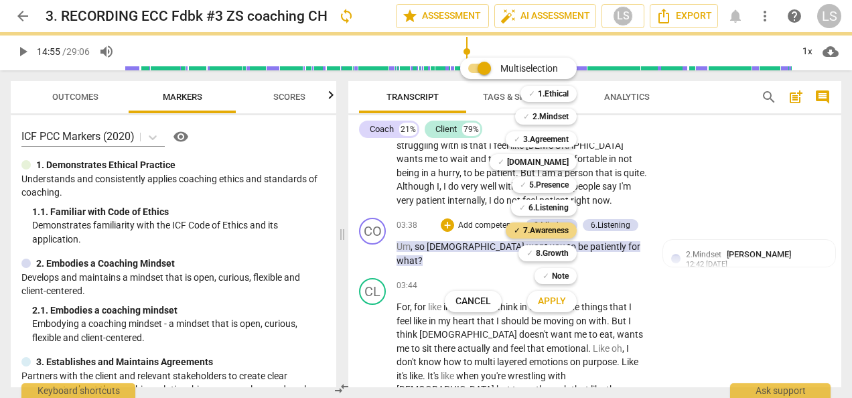
click at [552, 299] on span "Apply" at bounding box center [552, 301] width 28 height 13
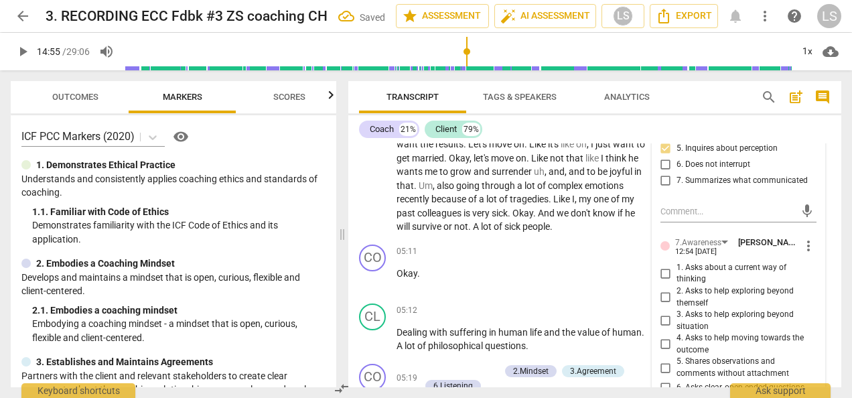
scroll to position [1164, 0]
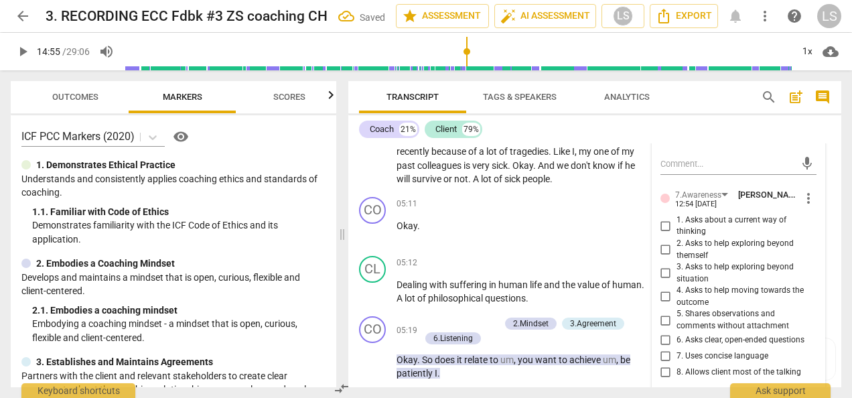
click at [671, 332] on input "6. Asks clear, open-ended questions" at bounding box center [665, 340] width 21 height 16
click at [662, 348] on input "7. Uses concise language" at bounding box center [665, 356] width 21 height 16
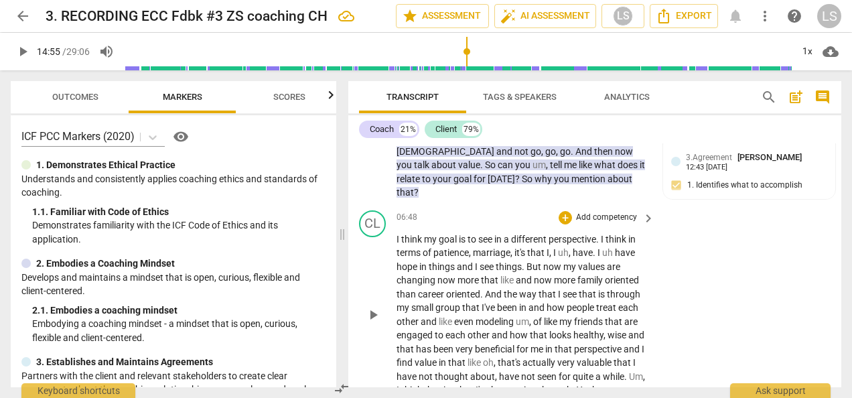
scroll to position [1834, 0]
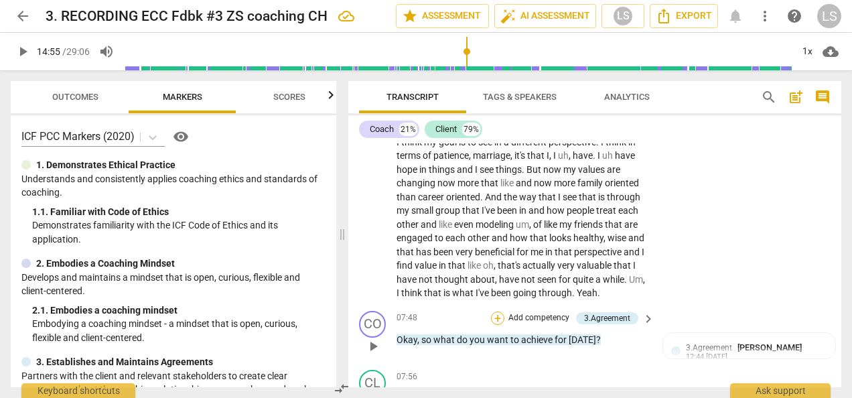
click at [501, 311] on div "+" at bounding box center [497, 317] width 13 height 13
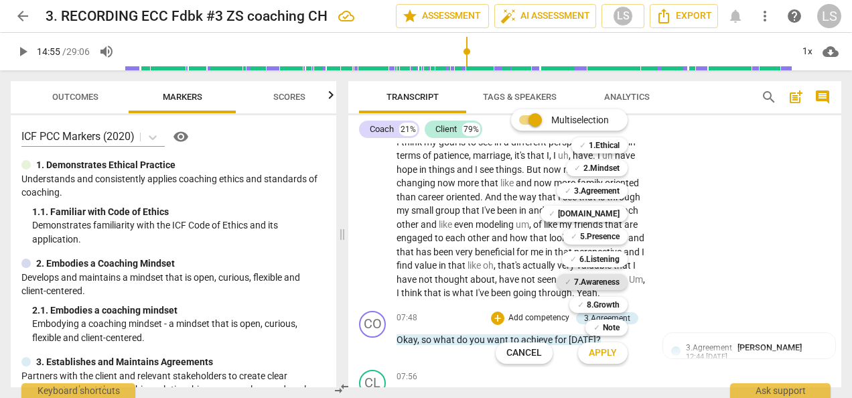
click at [582, 280] on b "7.Awareness" at bounding box center [597, 282] width 46 height 16
click at [608, 355] on span "Apply" at bounding box center [603, 352] width 28 height 13
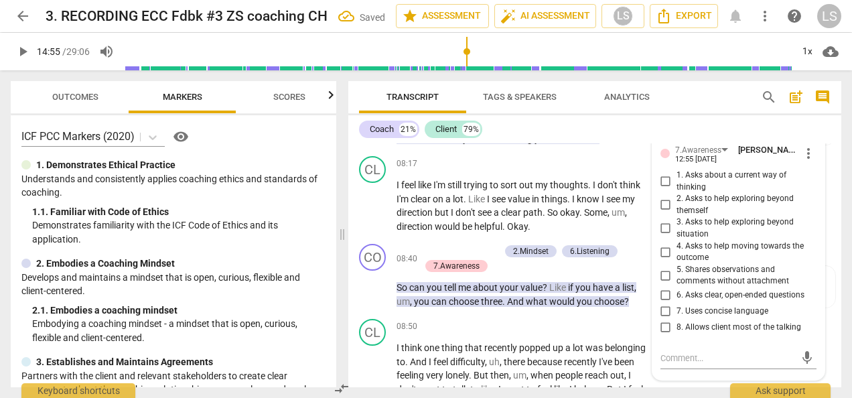
scroll to position [2169, 0]
drag, startPoint x: 664, startPoint y: 210, endPoint x: 664, endPoint y: 225, distance: 14.7
click at [664, 287] on input "6. Asks clear, open-ended questions" at bounding box center [665, 295] width 21 height 16
click at [664, 303] on input "7. Uses concise language" at bounding box center [665, 311] width 21 height 16
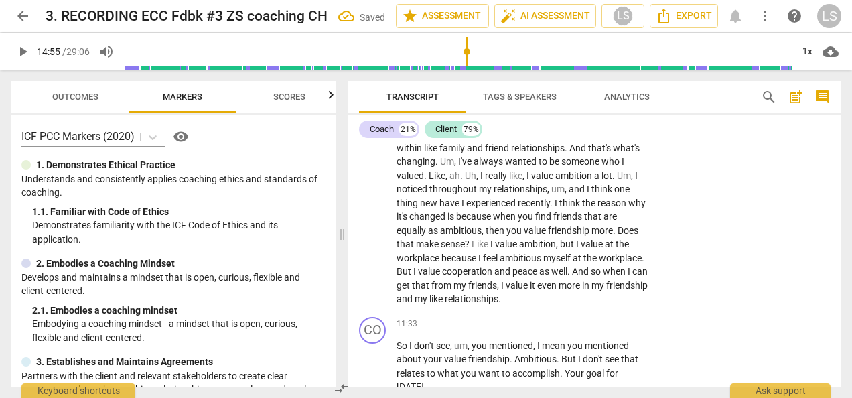
scroll to position [2972, 0]
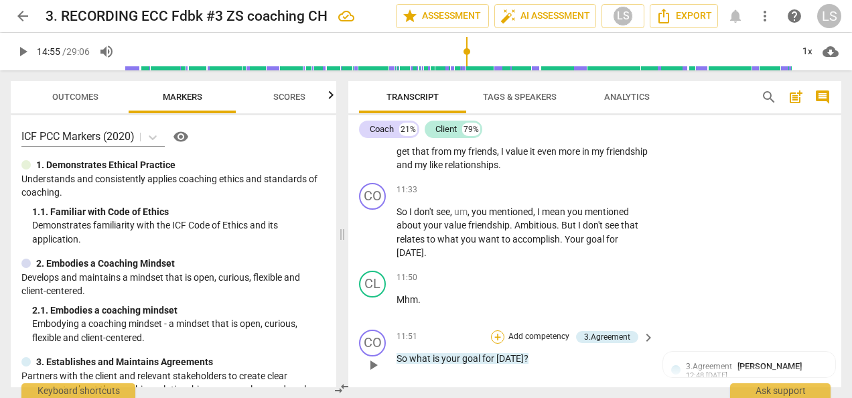
click at [492, 330] on div "+" at bounding box center [497, 336] width 13 height 13
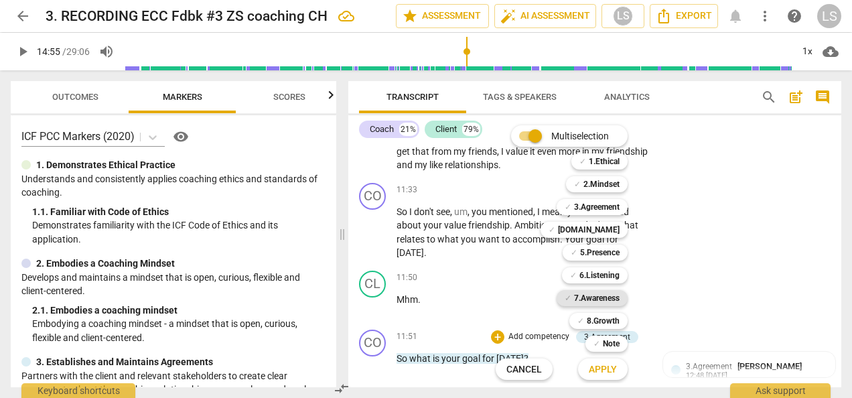
click at [599, 300] on b "7.Awareness" at bounding box center [597, 298] width 46 height 16
click at [600, 371] on span "Apply" at bounding box center [603, 369] width 28 height 13
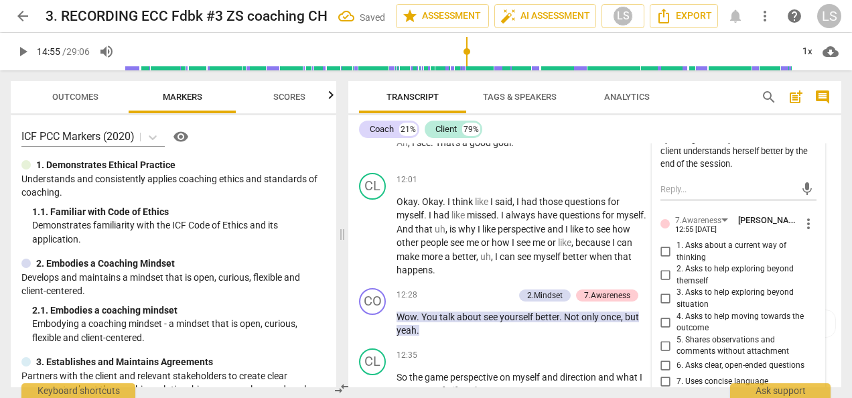
scroll to position [3307, 0]
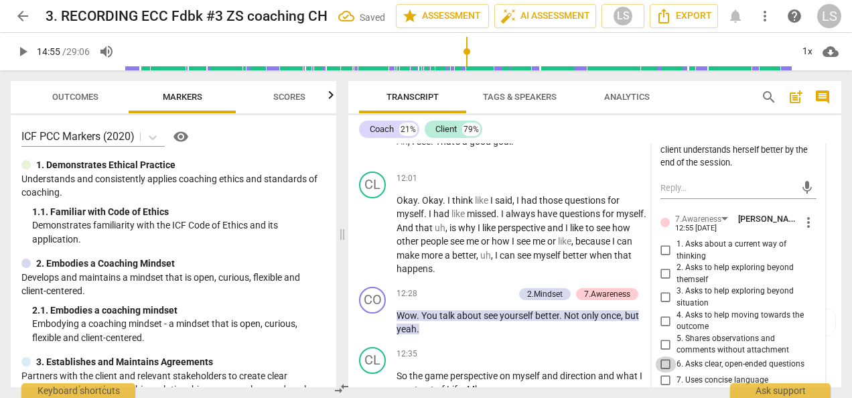
click at [664, 356] on input "6. Asks clear, open-ended questions" at bounding box center [665, 364] width 21 height 16
click at [664, 372] on input "7. Uses concise language" at bounding box center [665, 380] width 21 height 16
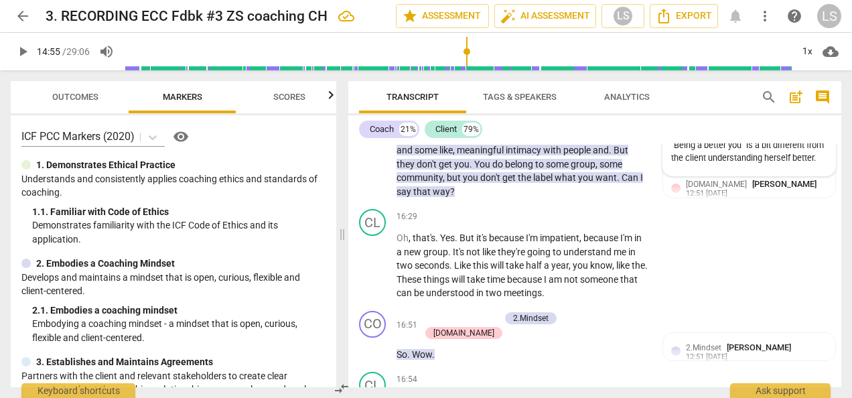
scroll to position [4982, 0]
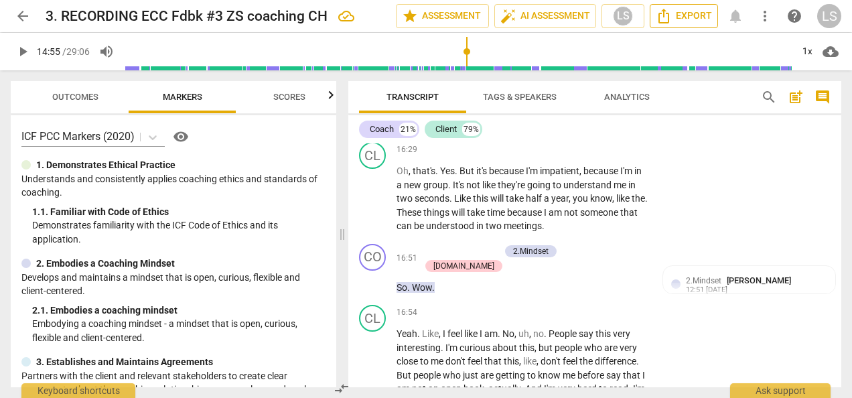
click at [704, 17] on span "Export" at bounding box center [684, 16] width 56 height 16
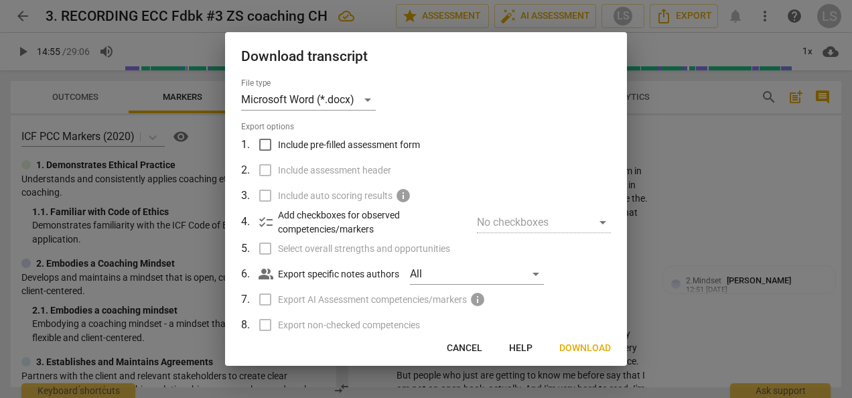
click at [256, 142] on input "Include pre-filled assessment form" at bounding box center [264, 144] width 25 height 25
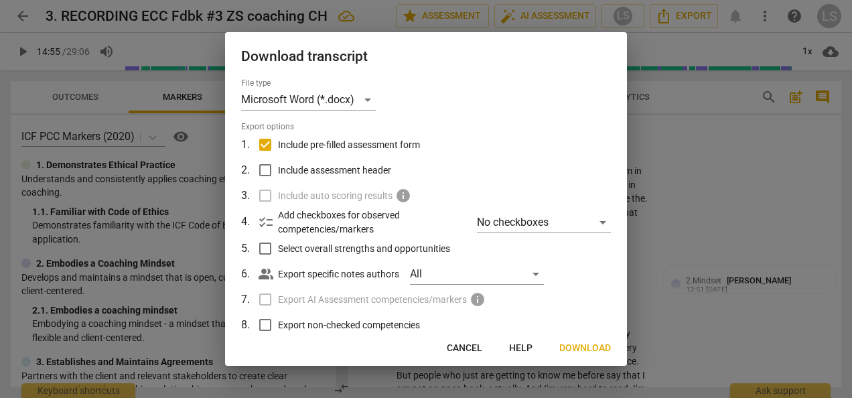
click at [263, 163] on input "Include assessment header" at bounding box center [264, 169] width 25 height 25
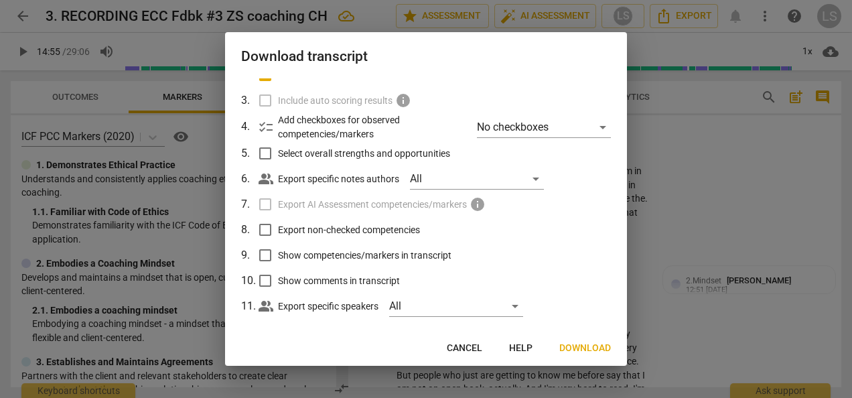
scroll to position [110, 0]
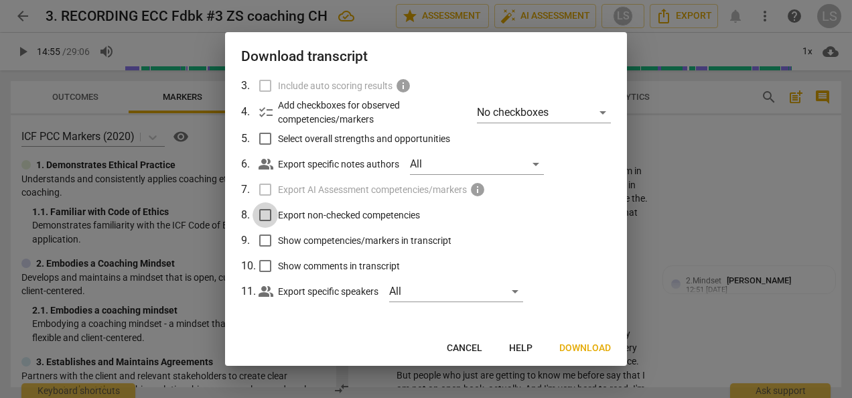
click at [267, 216] on input "Export non-checked competencies" at bounding box center [264, 214] width 25 height 25
drag, startPoint x: 267, startPoint y: 230, endPoint x: 269, endPoint y: 258, distance: 27.5
click at [267, 230] on input "Show competencies/markers in transcript" at bounding box center [264, 240] width 25 height 25
click at [269, 259] on input "Show comments in transcript" at bounding box center [264, 265] width 25 height 25
click at [572, 349] on span "Download" at bounding box center [585, 348] width 52 height 13
